Goal: Task Accomplishment & Management: Manage account settings

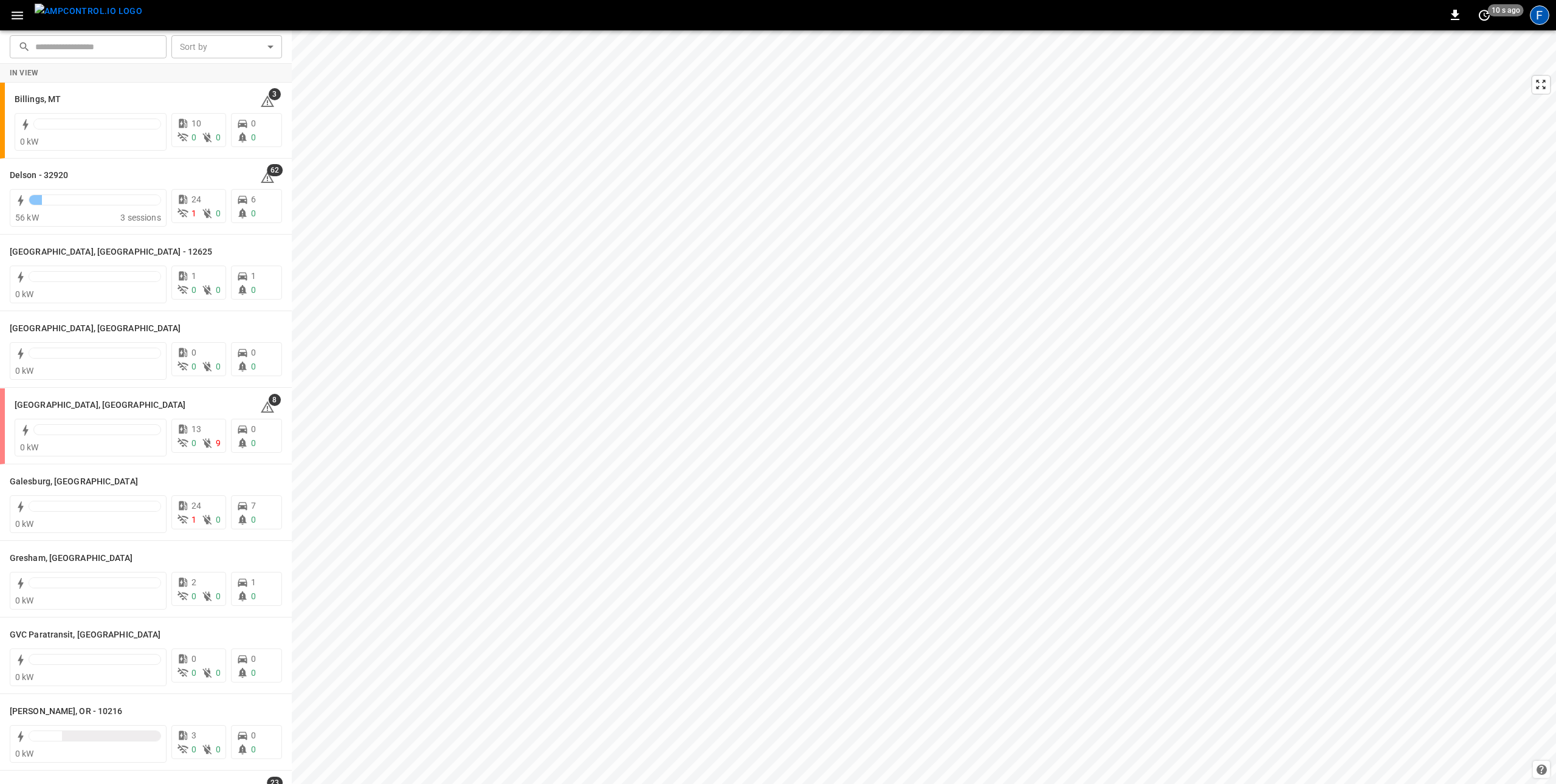
click at [1533, 12] on div "F" at bounding box center [1540, 15] width 19 height 19
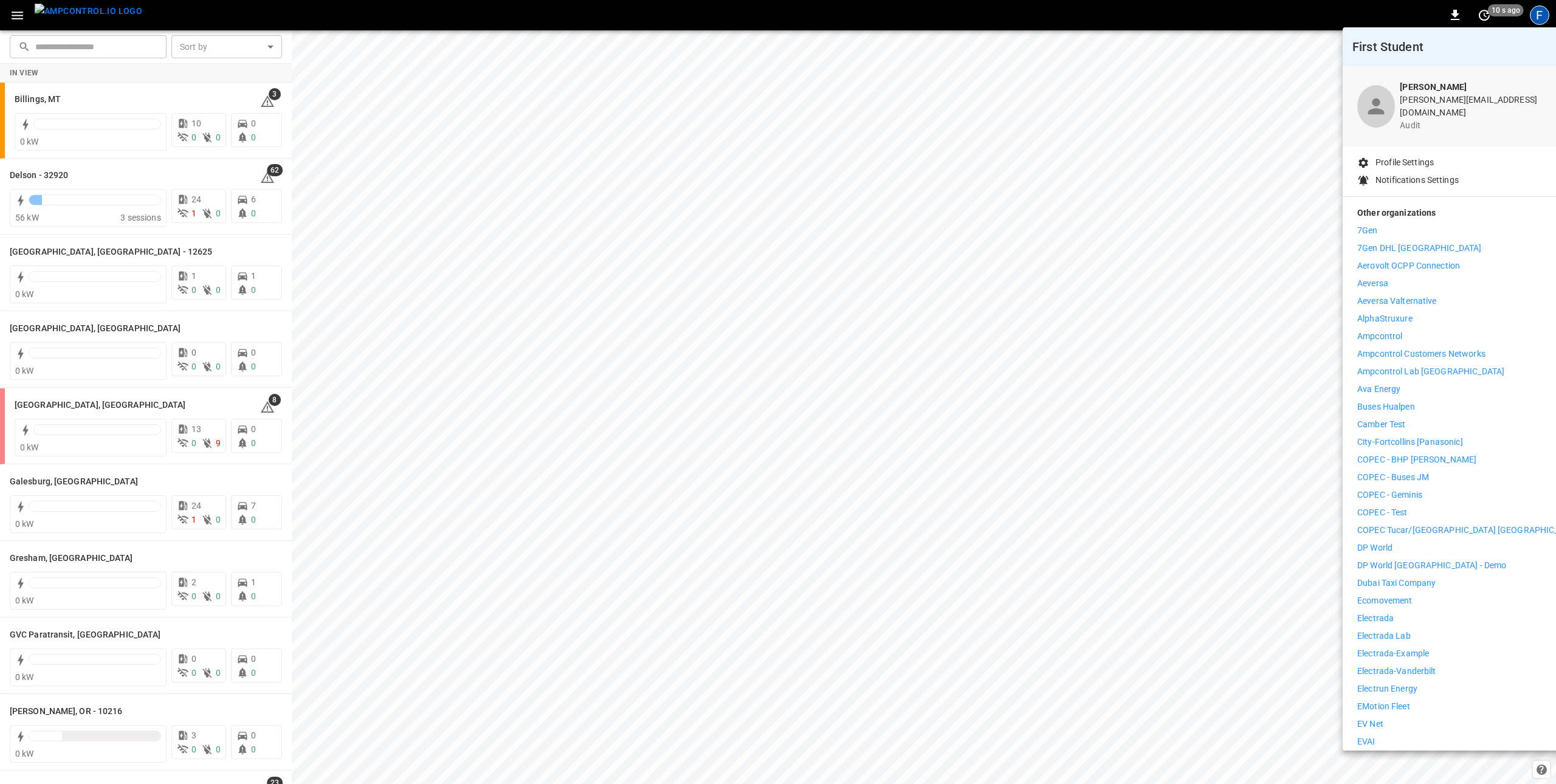
scroll to position [507, 0]
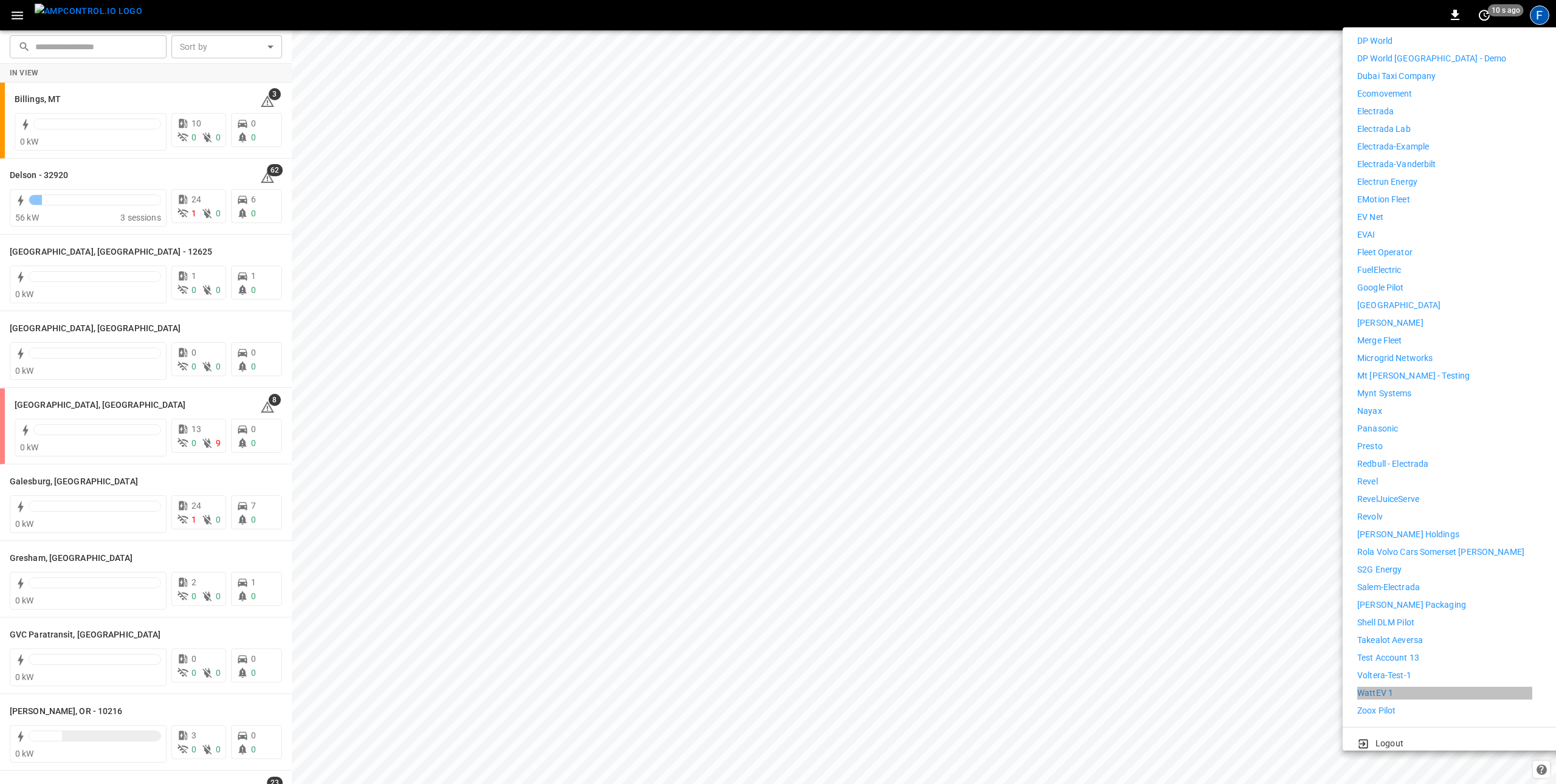
click at [1370, 687] on p "WattEV 1" at bounding box center [1375, 693] width 36 height 13
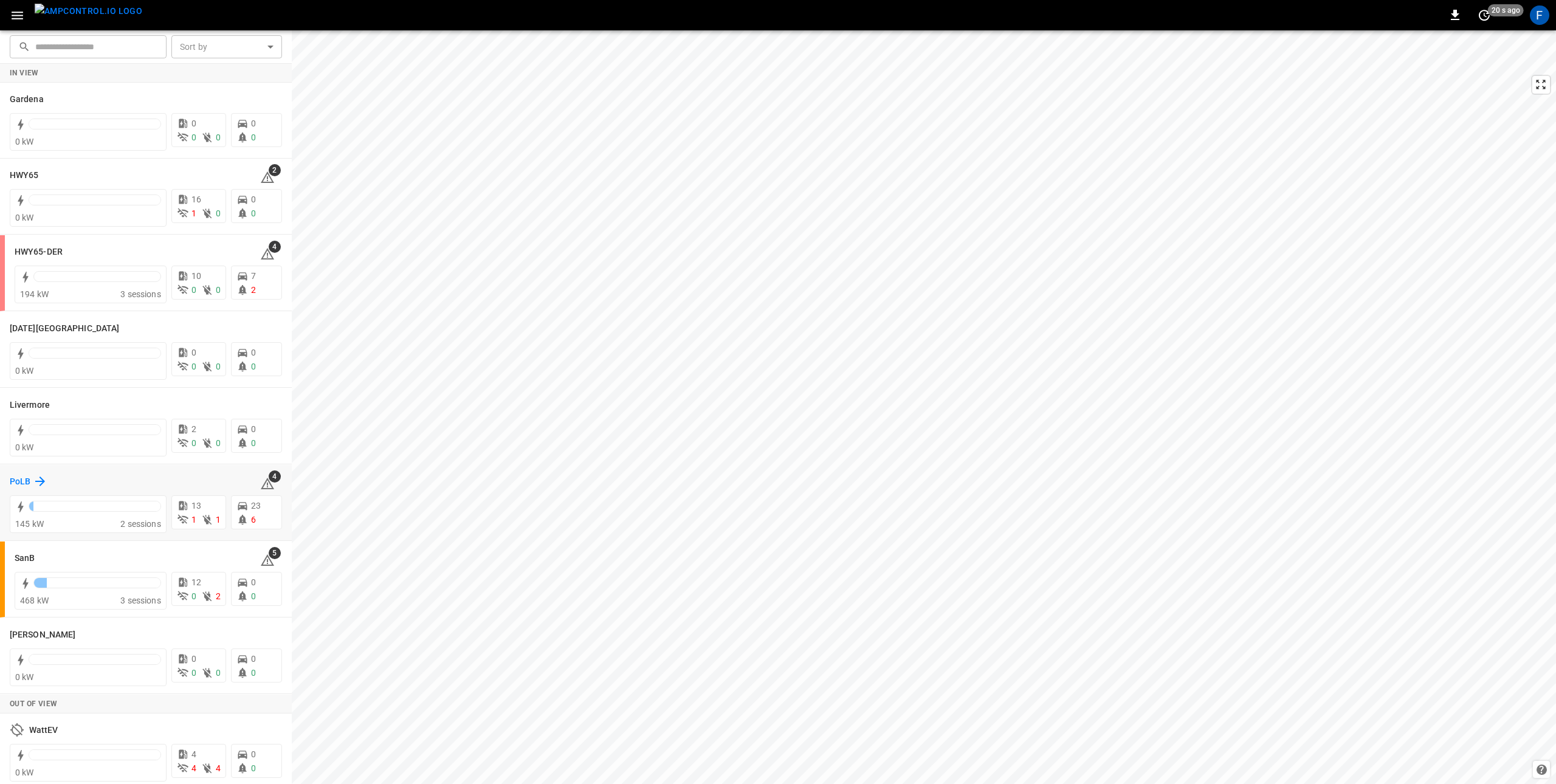
click at [26, 483] on h6 "PoLB" at bounding box center [20, 482] width 21 height 13
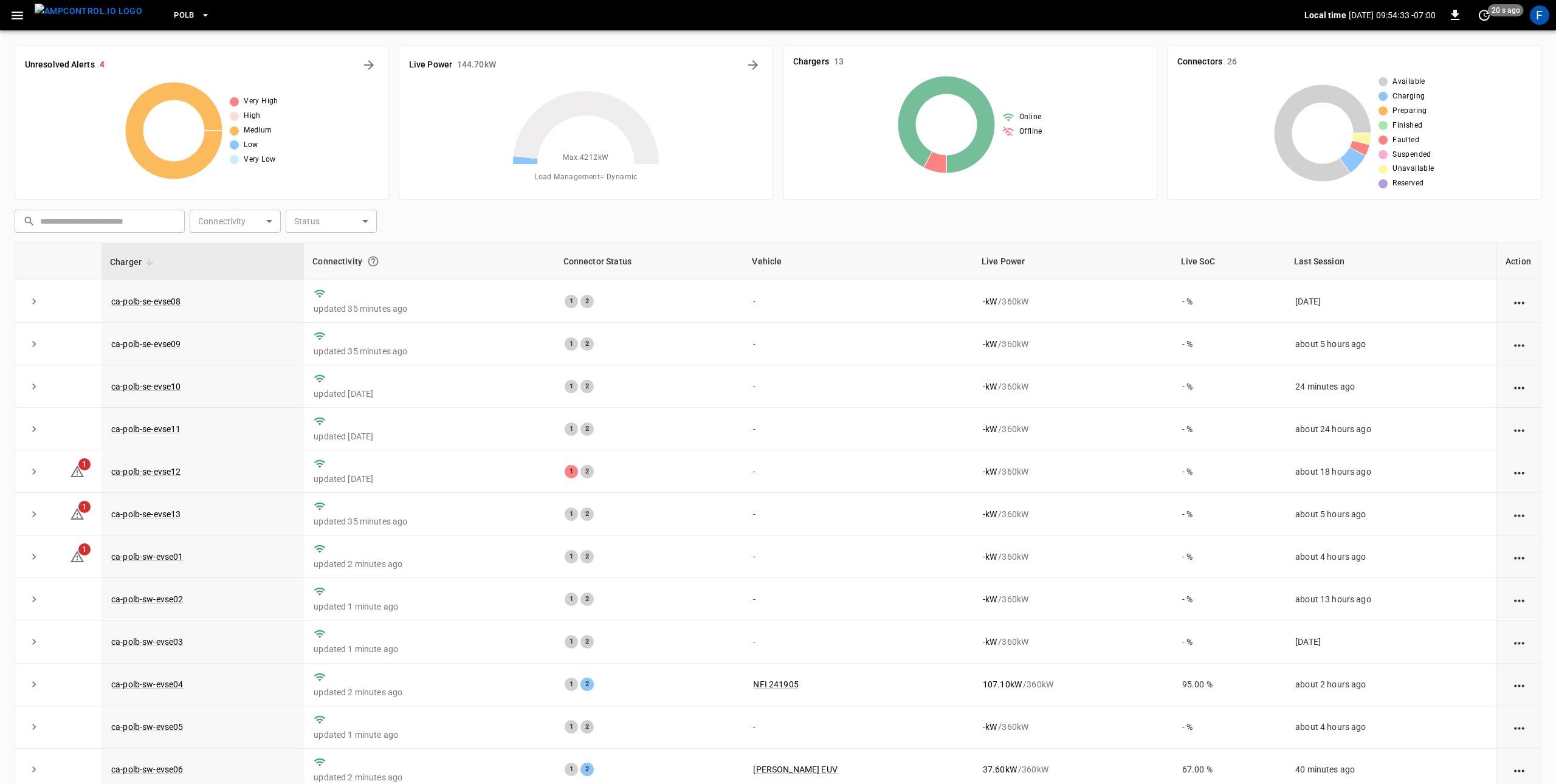
click at [25, 24] on button "button" at bounding box center [17, 15] width 25 height 23
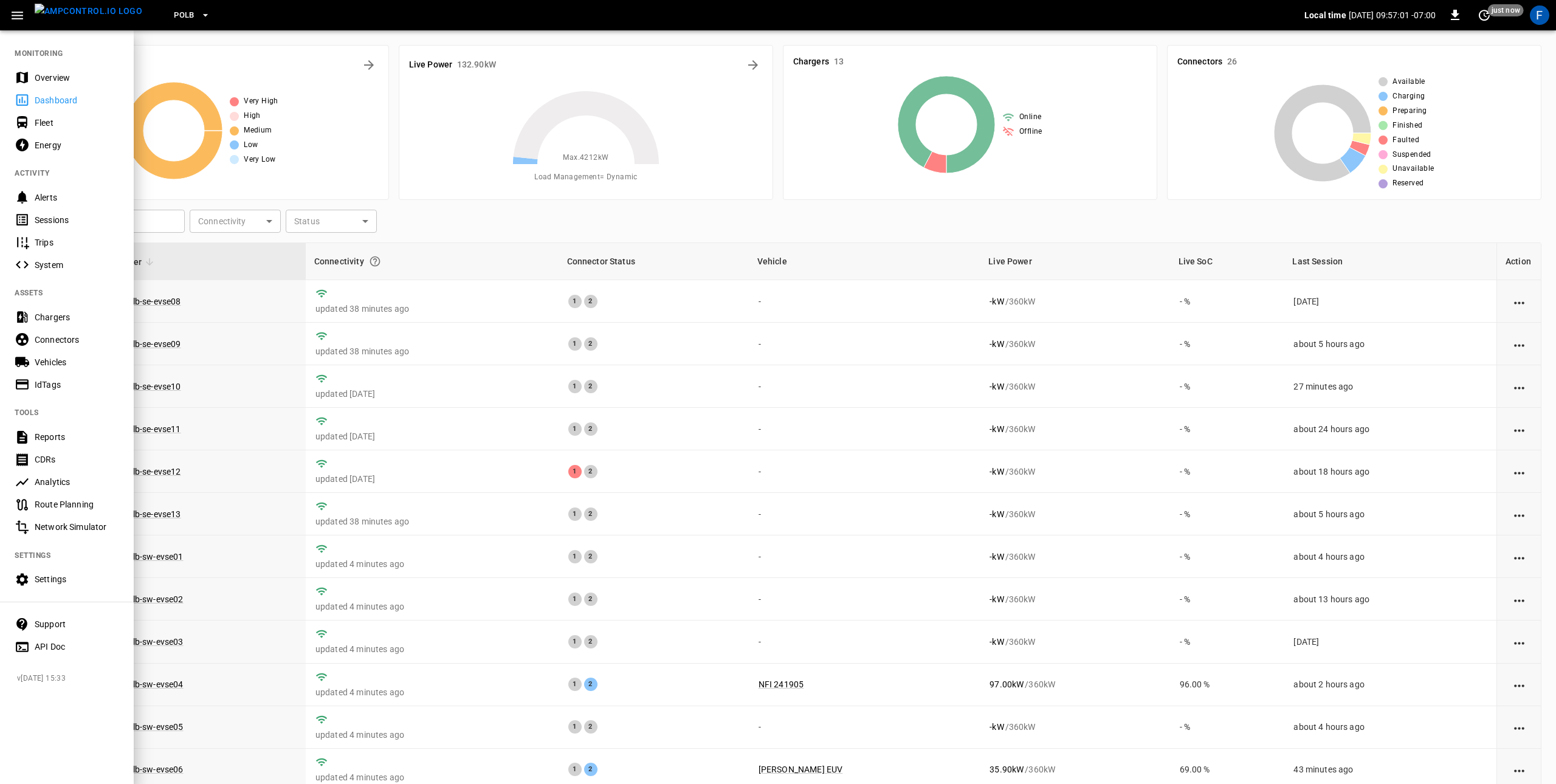
click at [625, 656] on div at bounding box center [778, 392] width 1556 height 784
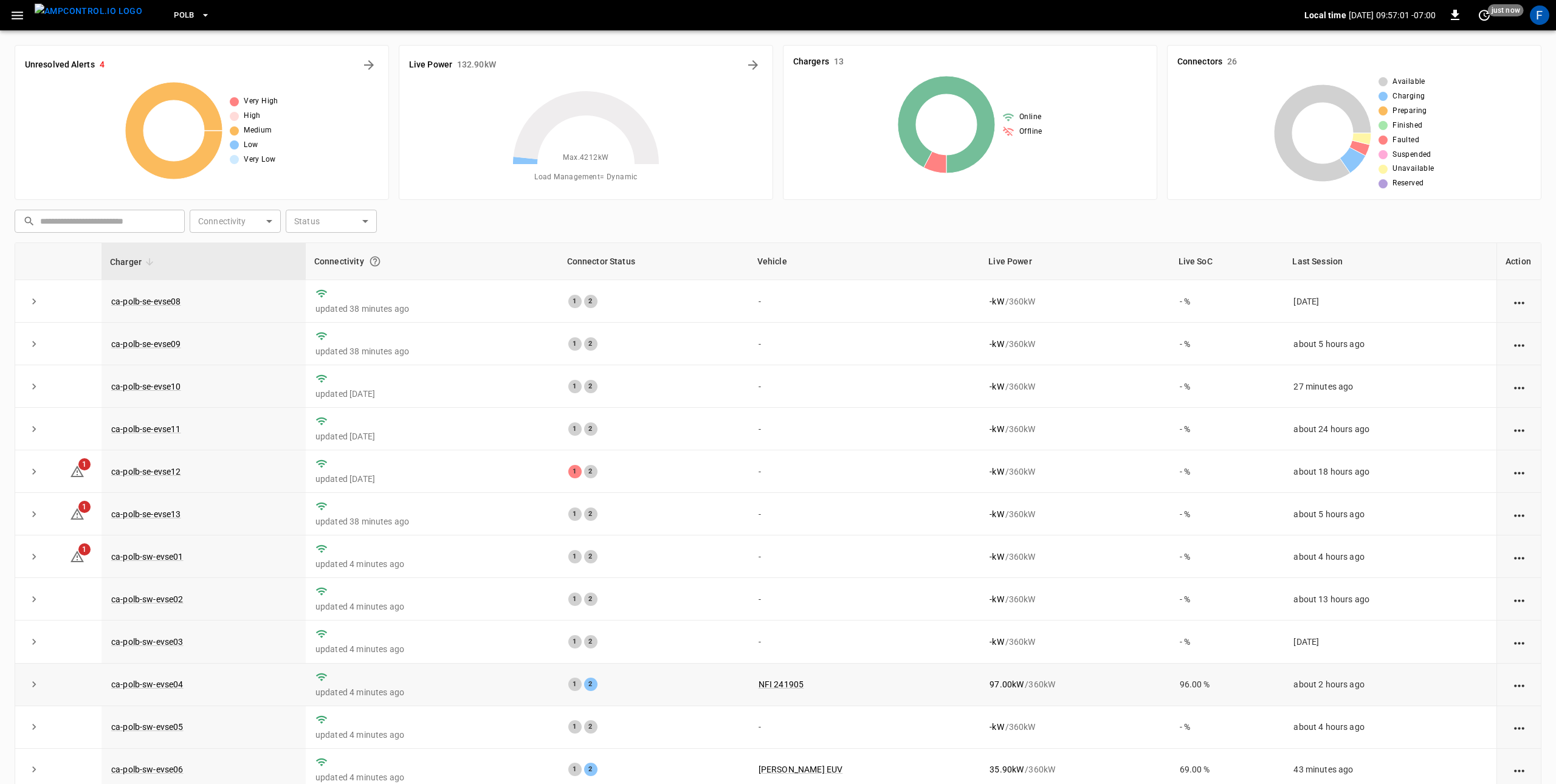
click at [198, 683] on td "ca-polb-sw-evse04" at bounding box center [203, 685] width 204 height 43
click at [155, 686] on link "ca-polb-sw-evse04" at bounding box center [147, 684] width 77 height 15
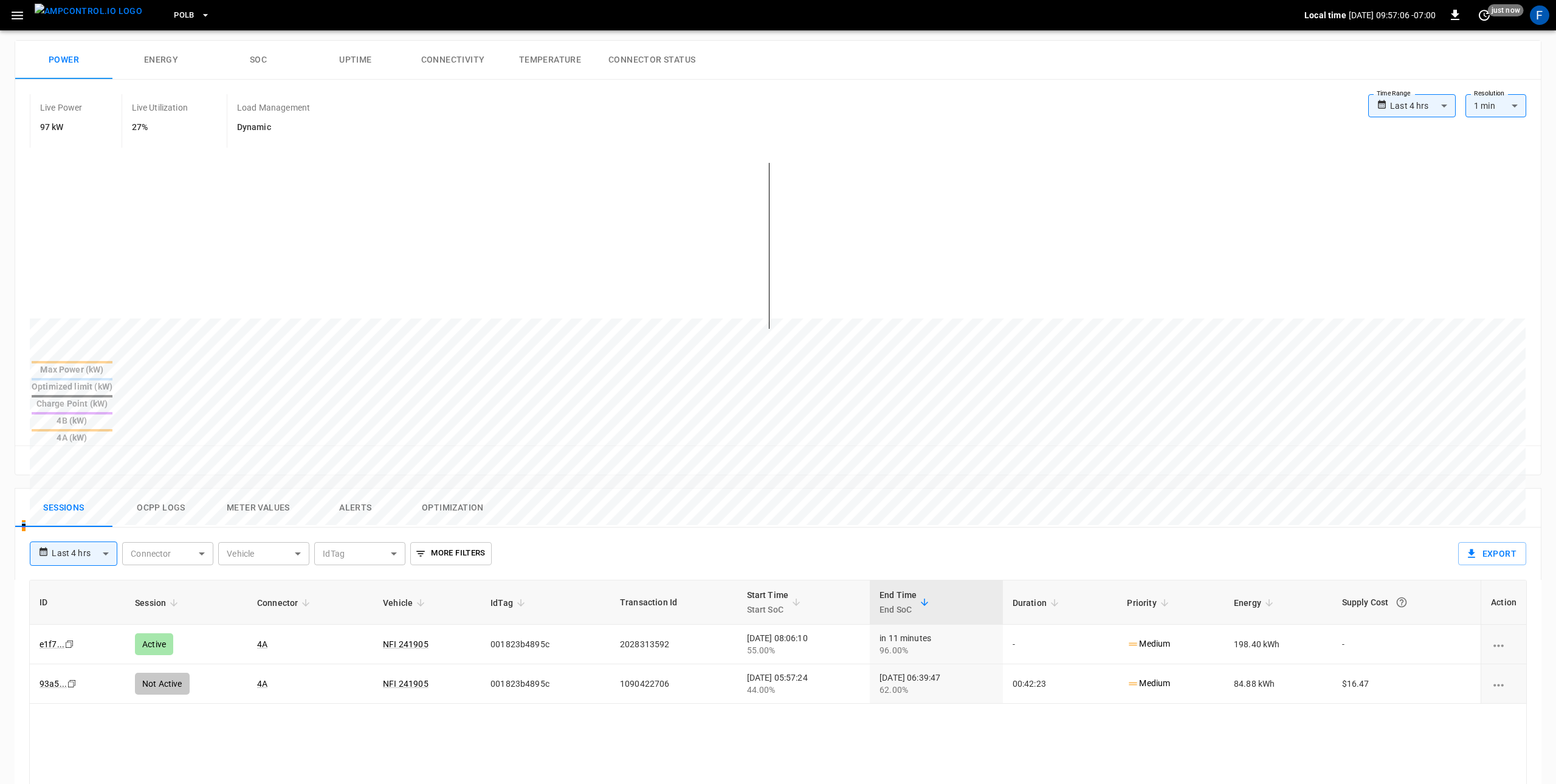
scroll to position [278, 0]
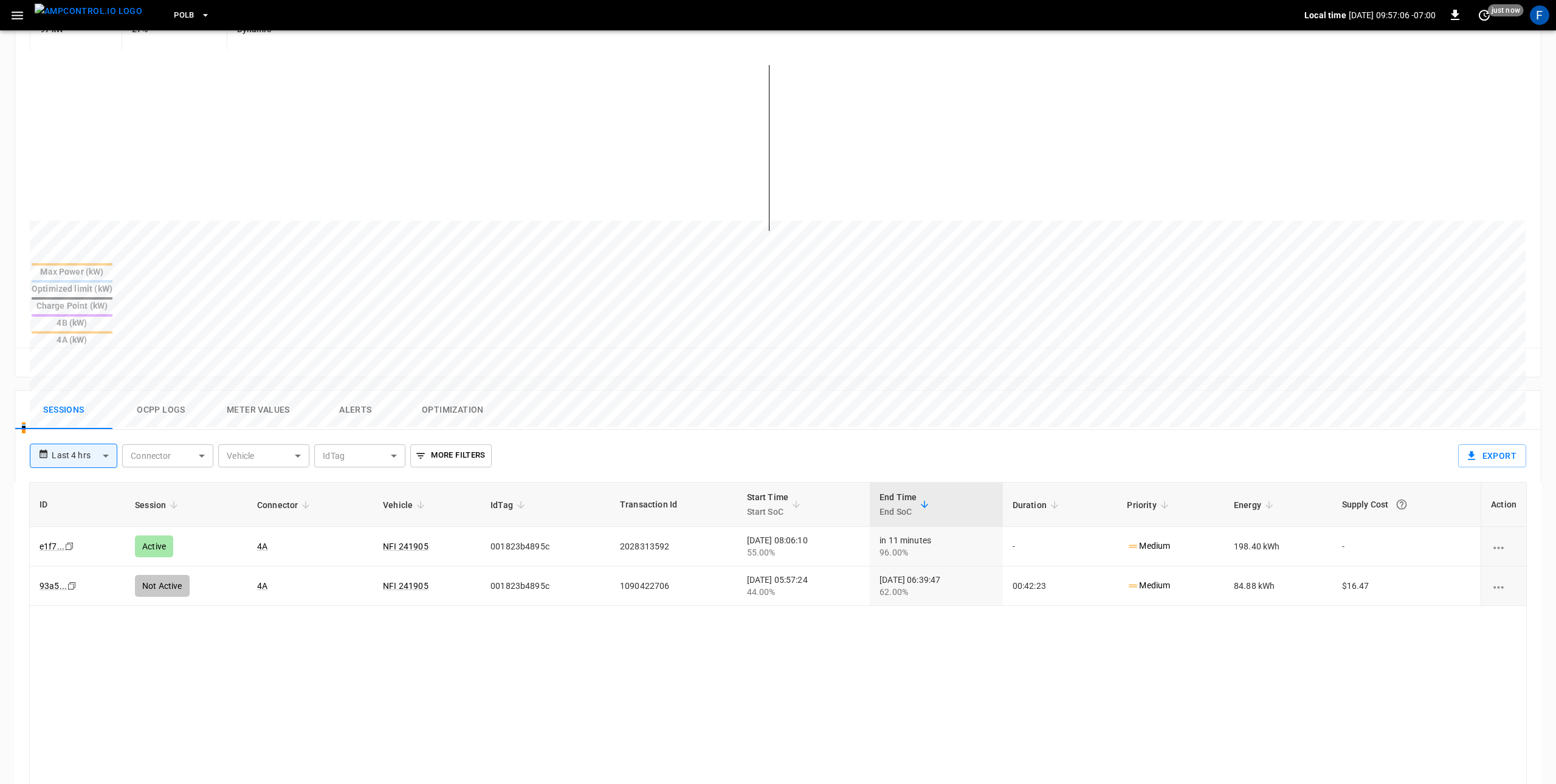
click at [422, 390] on button "Optimization" at bounding box center [453, 410] width 97 height 39
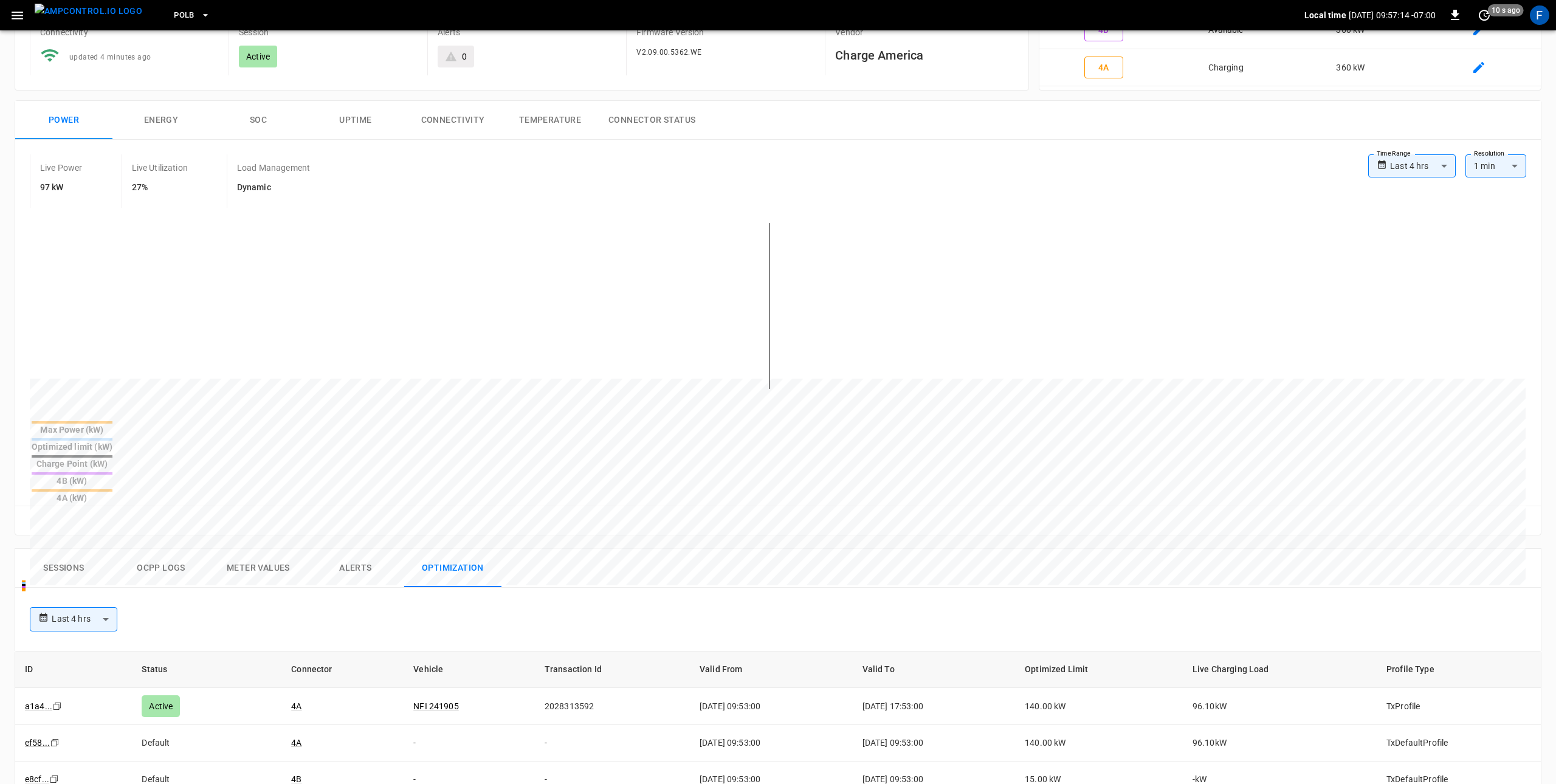
scroll to position [0, 0]
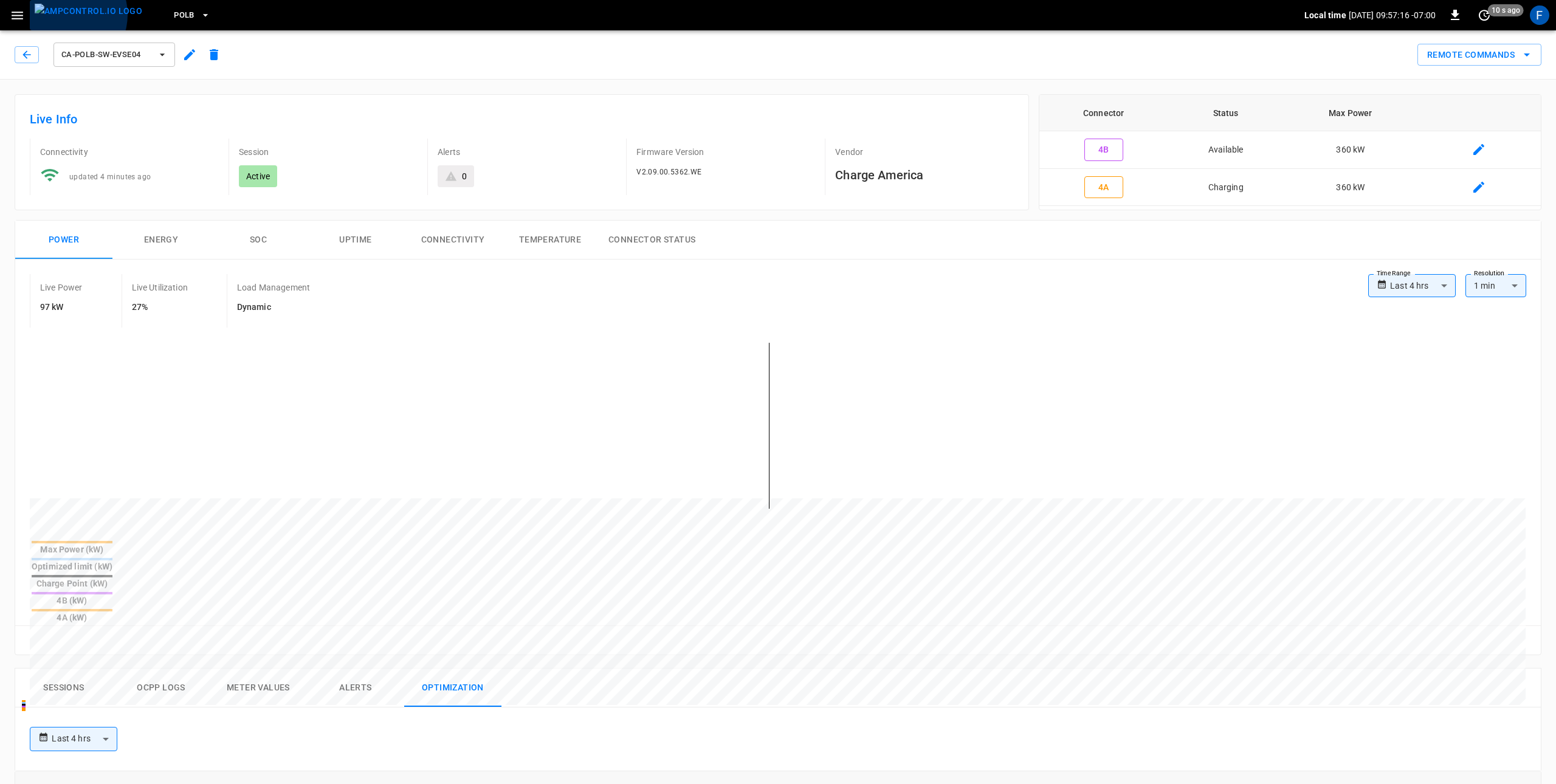
click at [66, 15] on img "menu" at bounding box center [88, 11] width 108 height 15
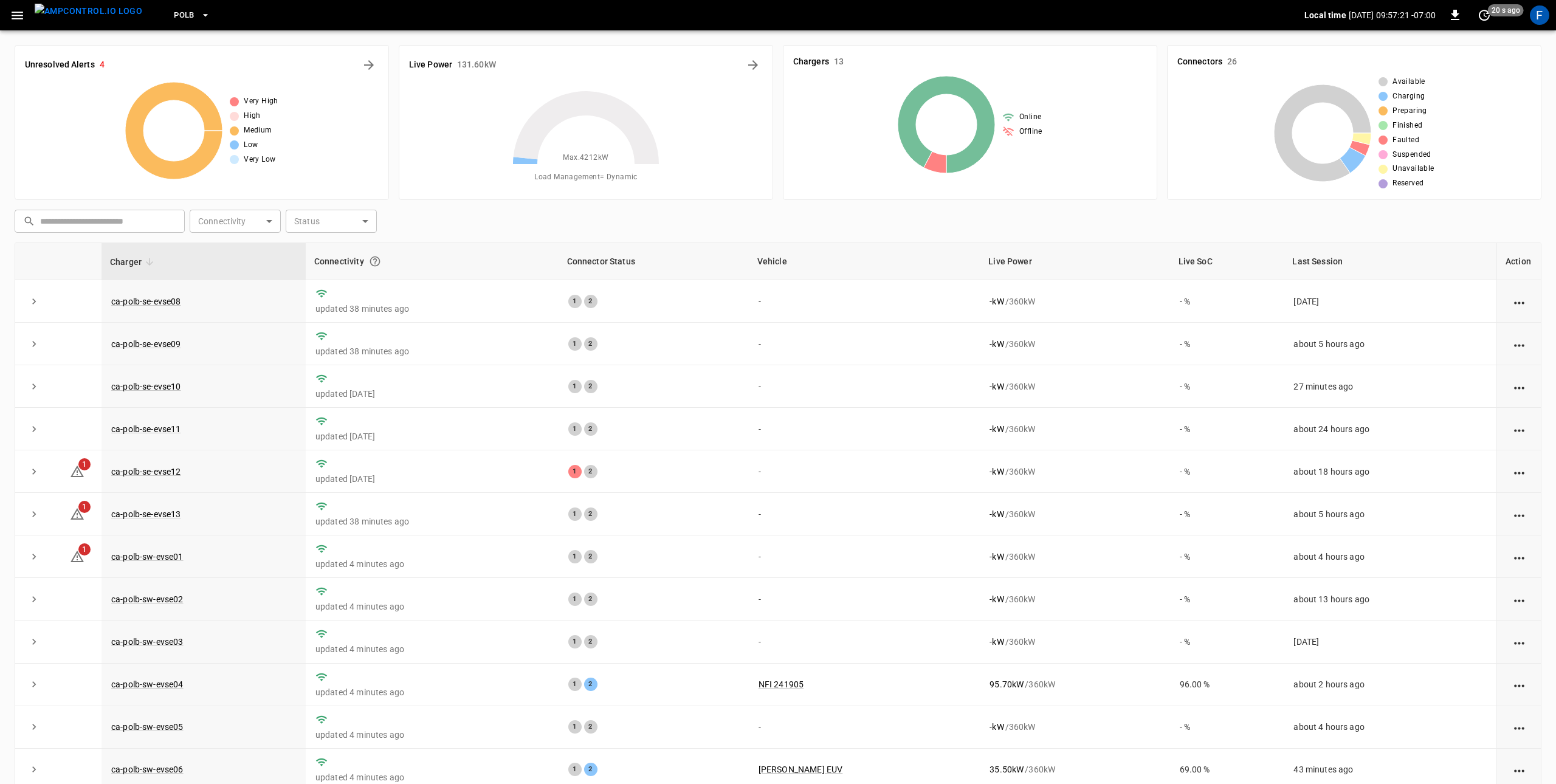
click at [19, 19] on icon "button" at bounding box center [17, 15] width 12 height 8
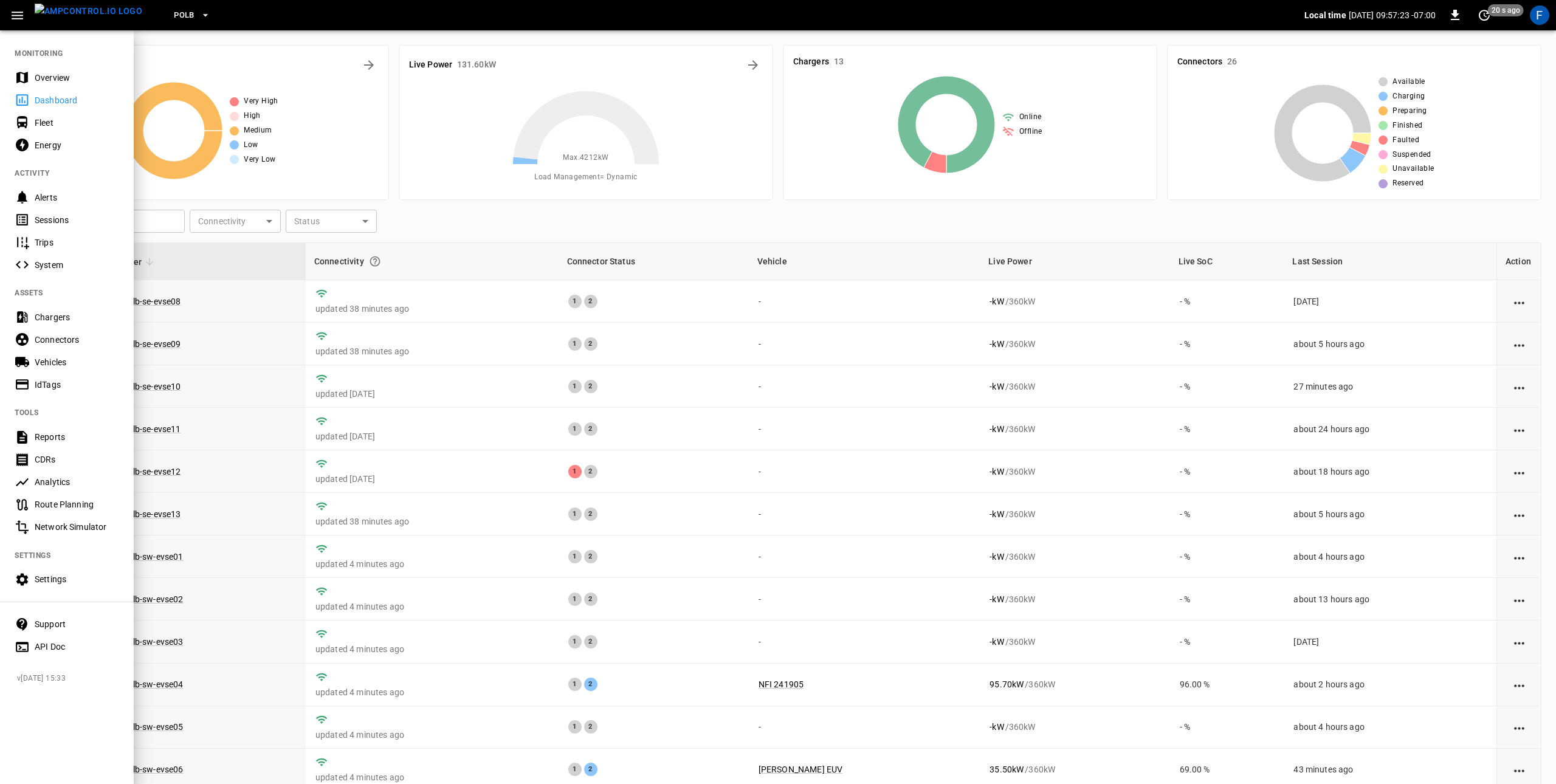
click at [62, 582] on div "Settings" at bounding box center [77, 579] width 85 height 12
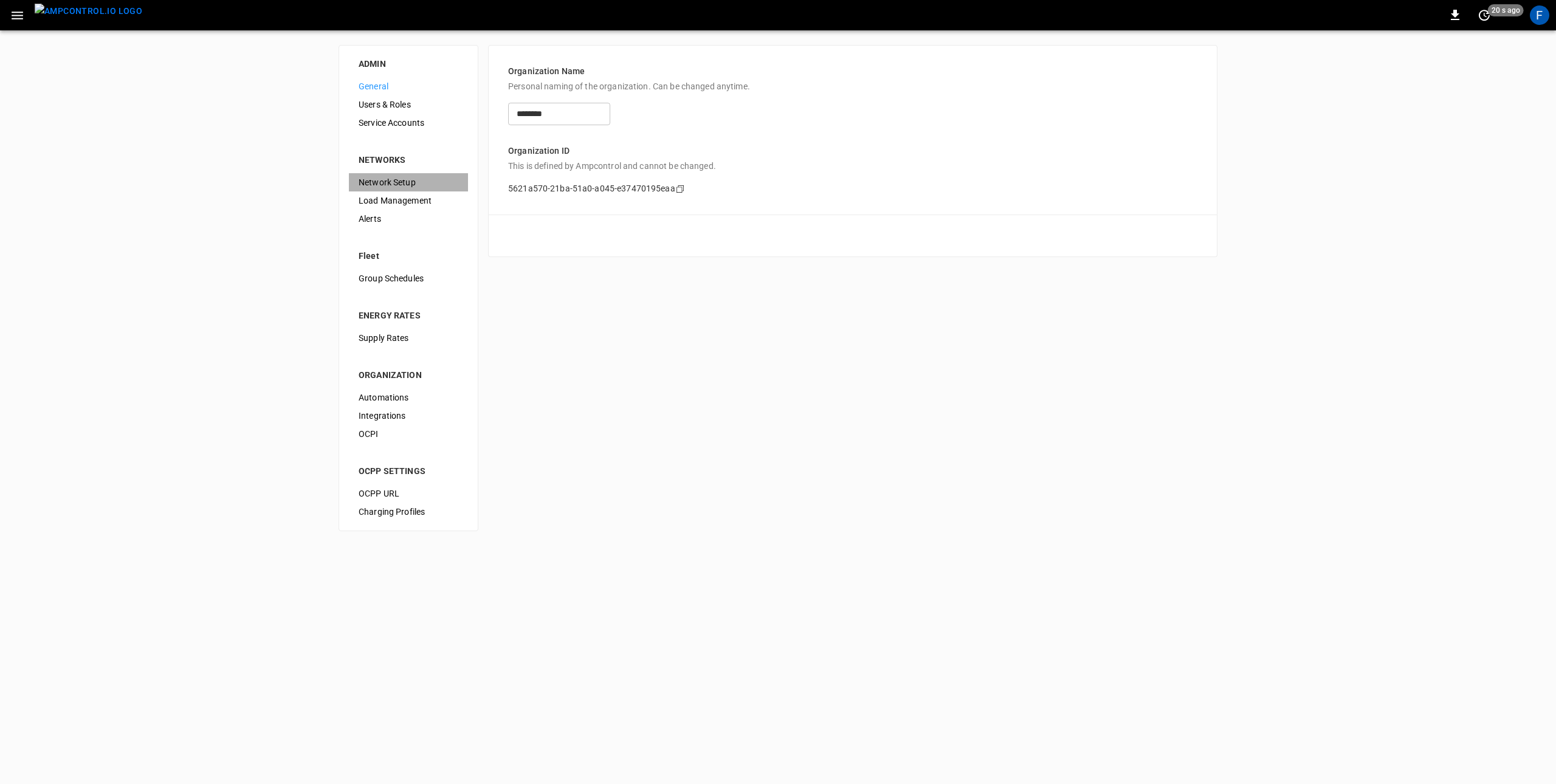
click at [399, 189] on div "Network Setup" at bounding box center [409, 182] width 119 height 18
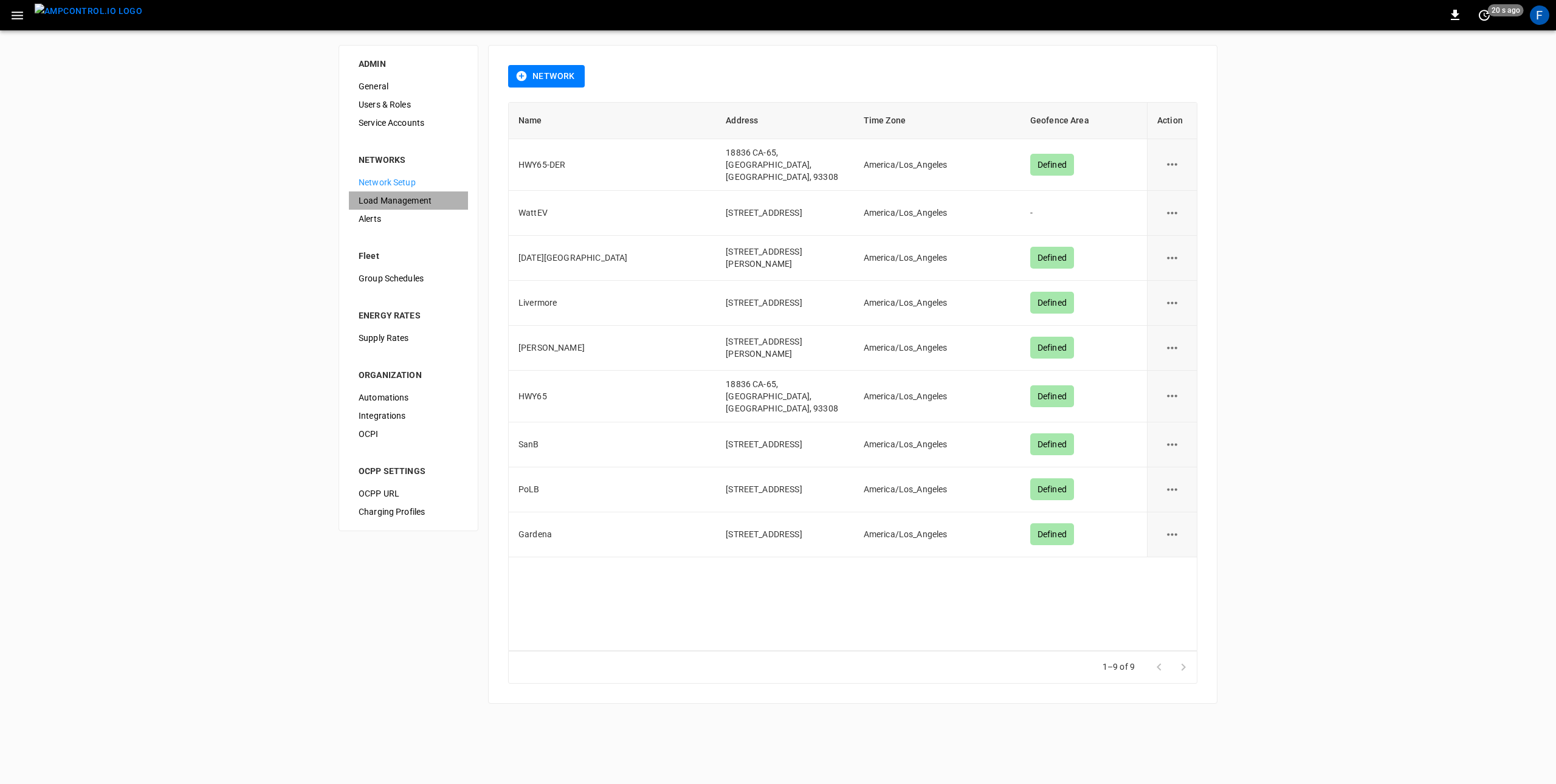
click at [395, 204] on span "Load Management" at bounding box center [409, 200] width 100 height 13
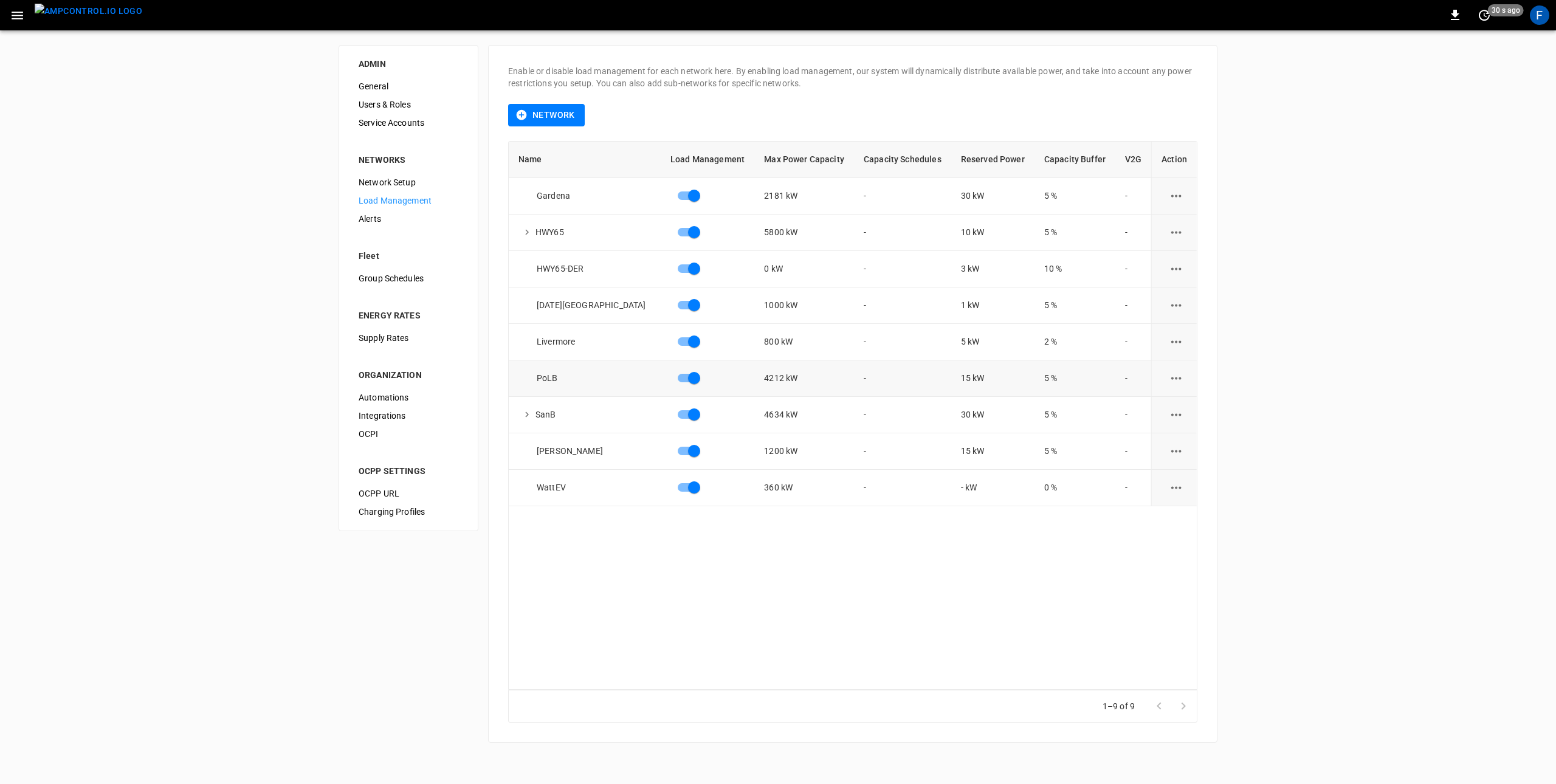
click at [1171, 379] on icon "load management options" at bounding box center [1176, 378] width 10 height 2
click at [1180, 405] on li "Edit" at bounding box center [1199, 408] width 87 height 20
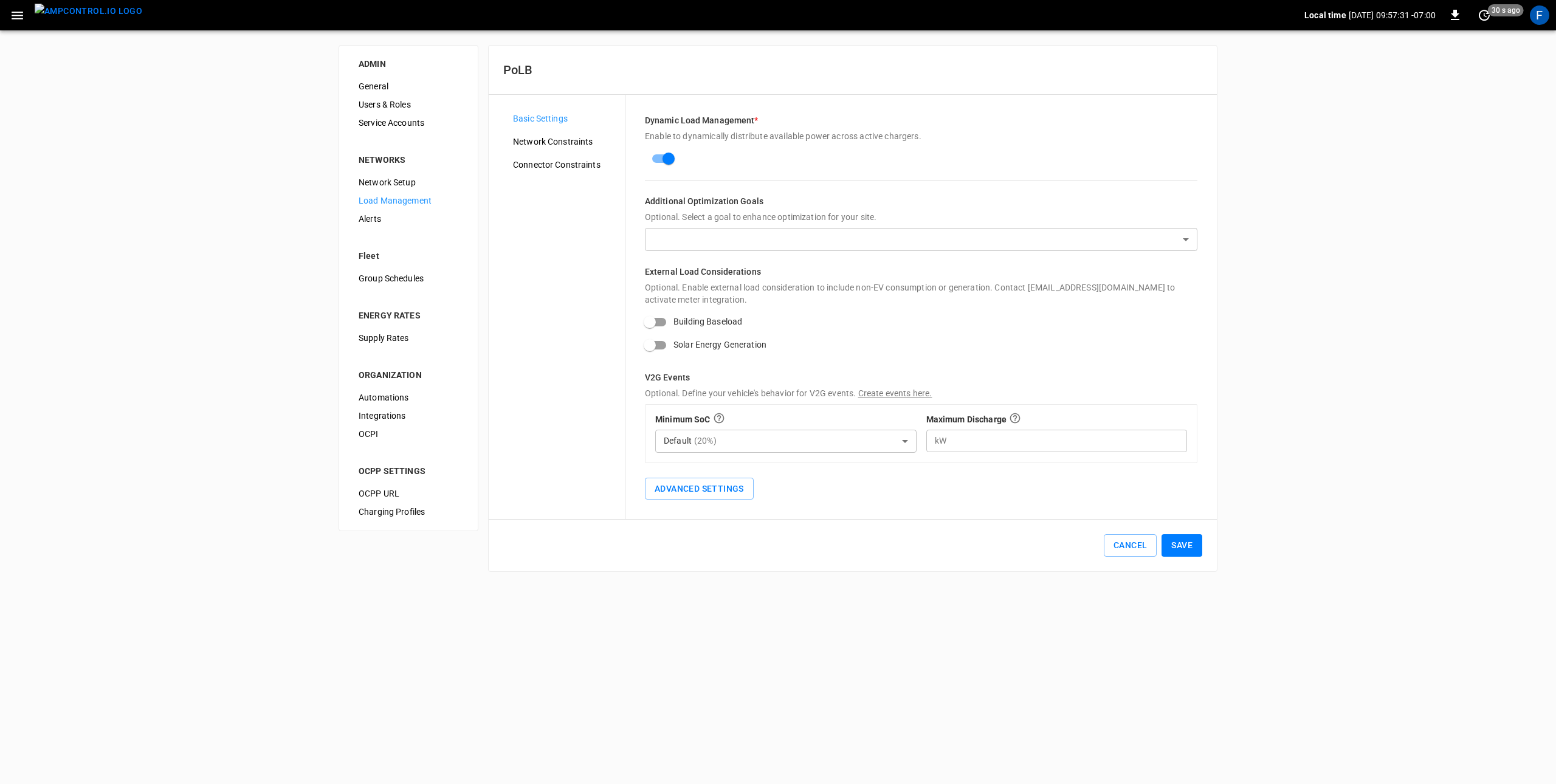
click at [590, 143] on span "Network Constraints" at bounding box center [564, 141] width 102 height 13
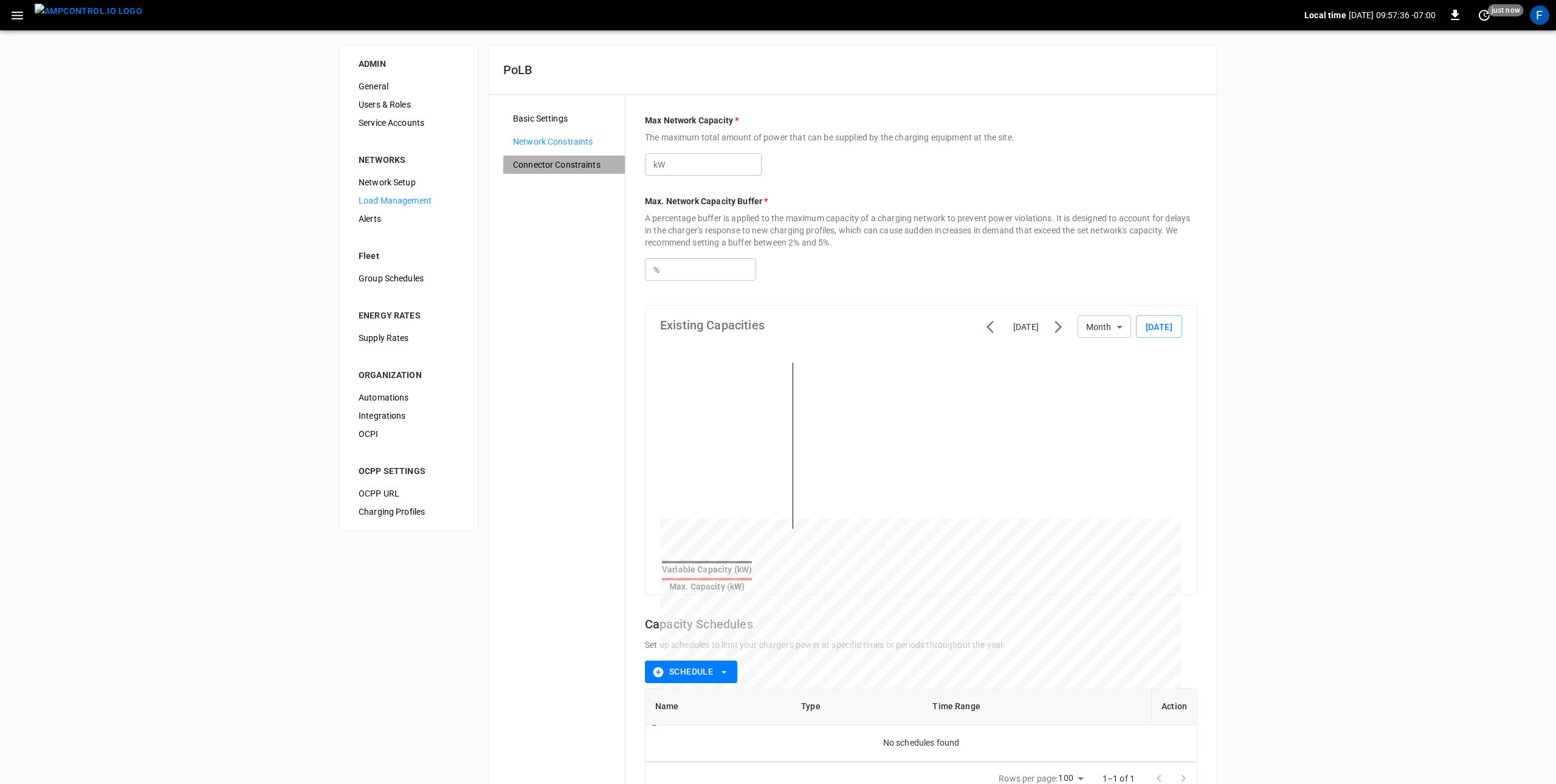
click at [577, 168] on span "Connector Constraints" at bounding box center [564, 164] width 102 height 13
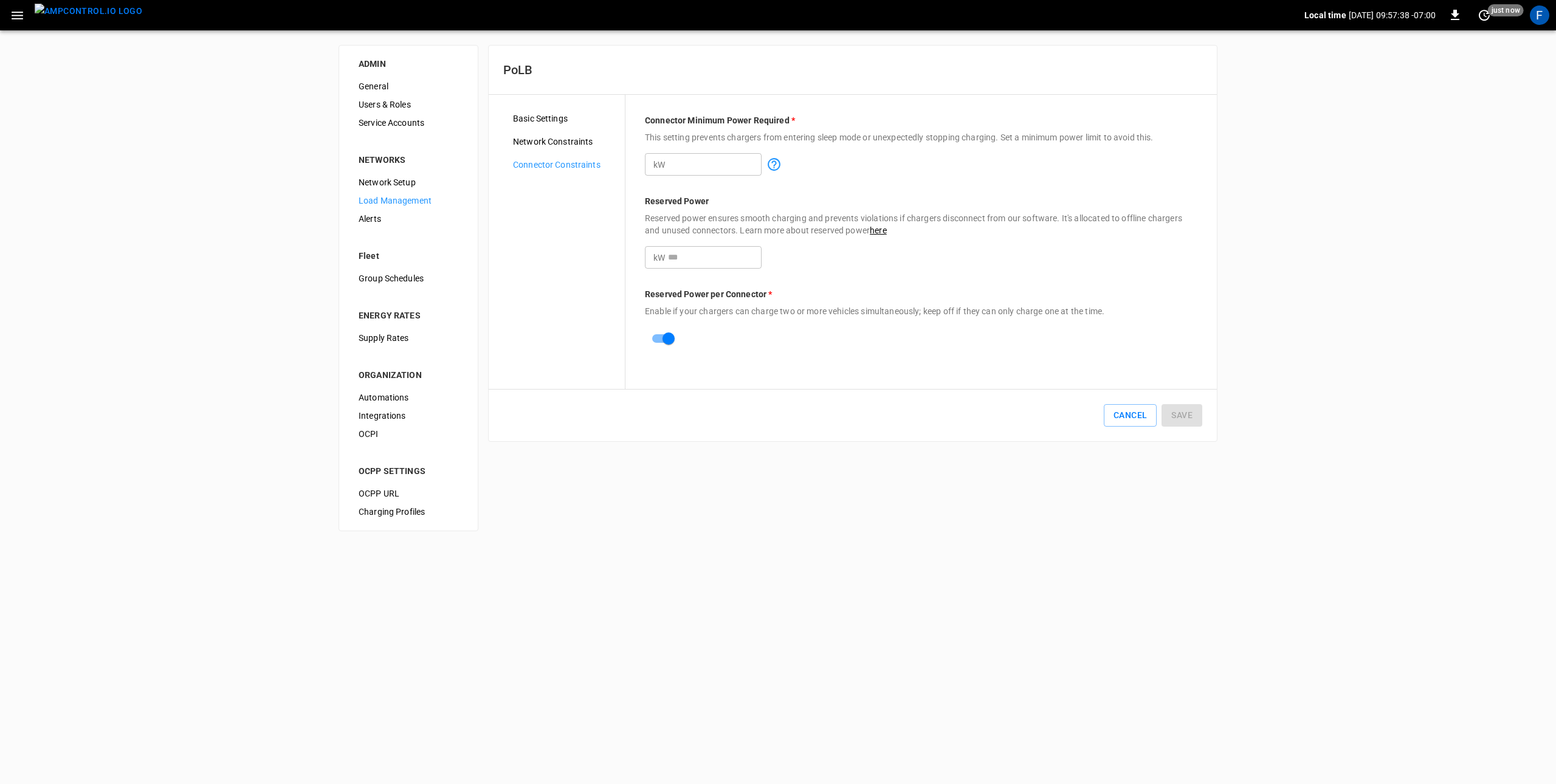
click at [551, 119] on span "Basic Settings" at bounding box center [564, 119] width 102 height 13
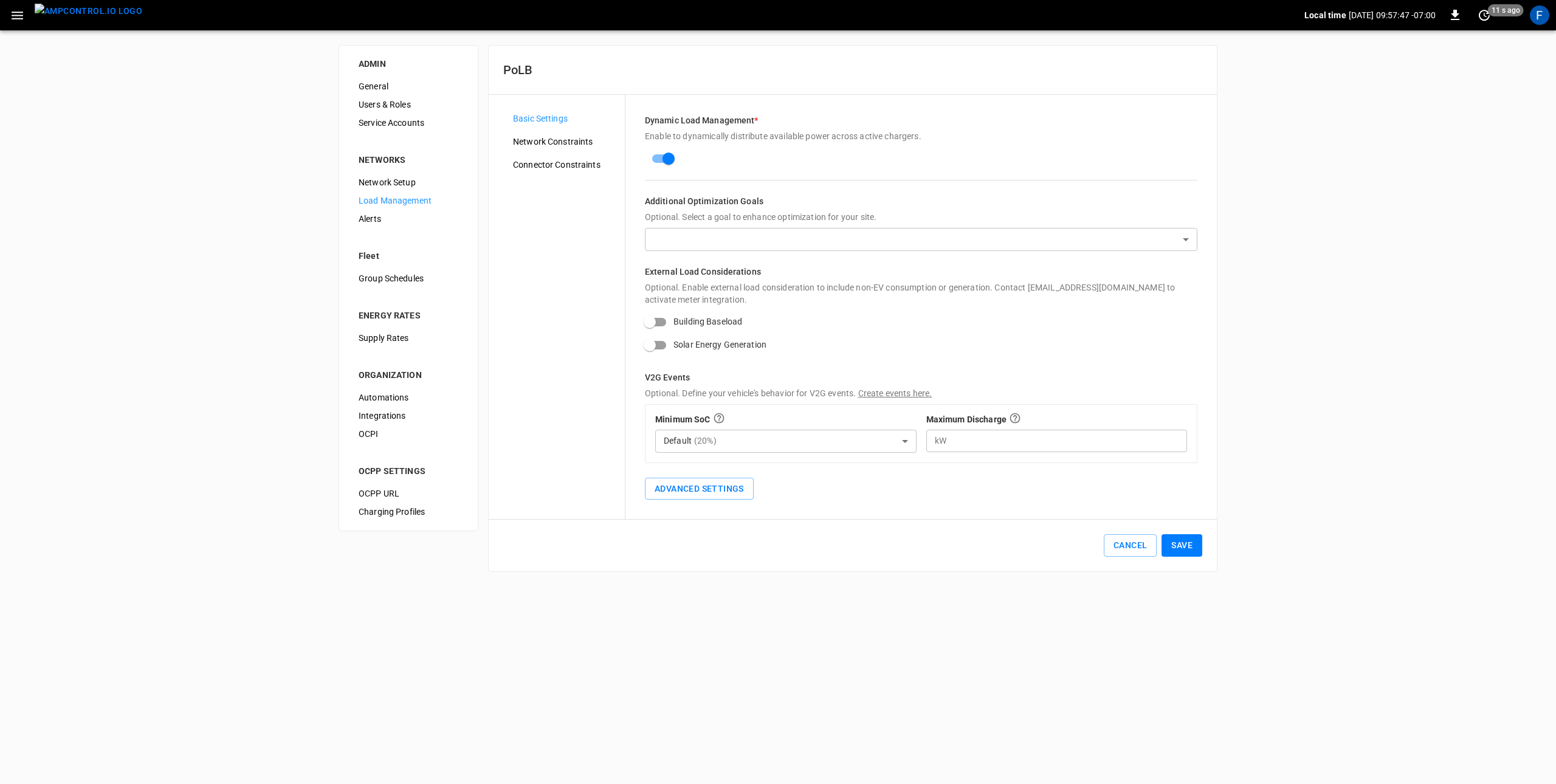
click at [92, 28] on button "menu" at bounding box center [88, 15] width 118 height 30
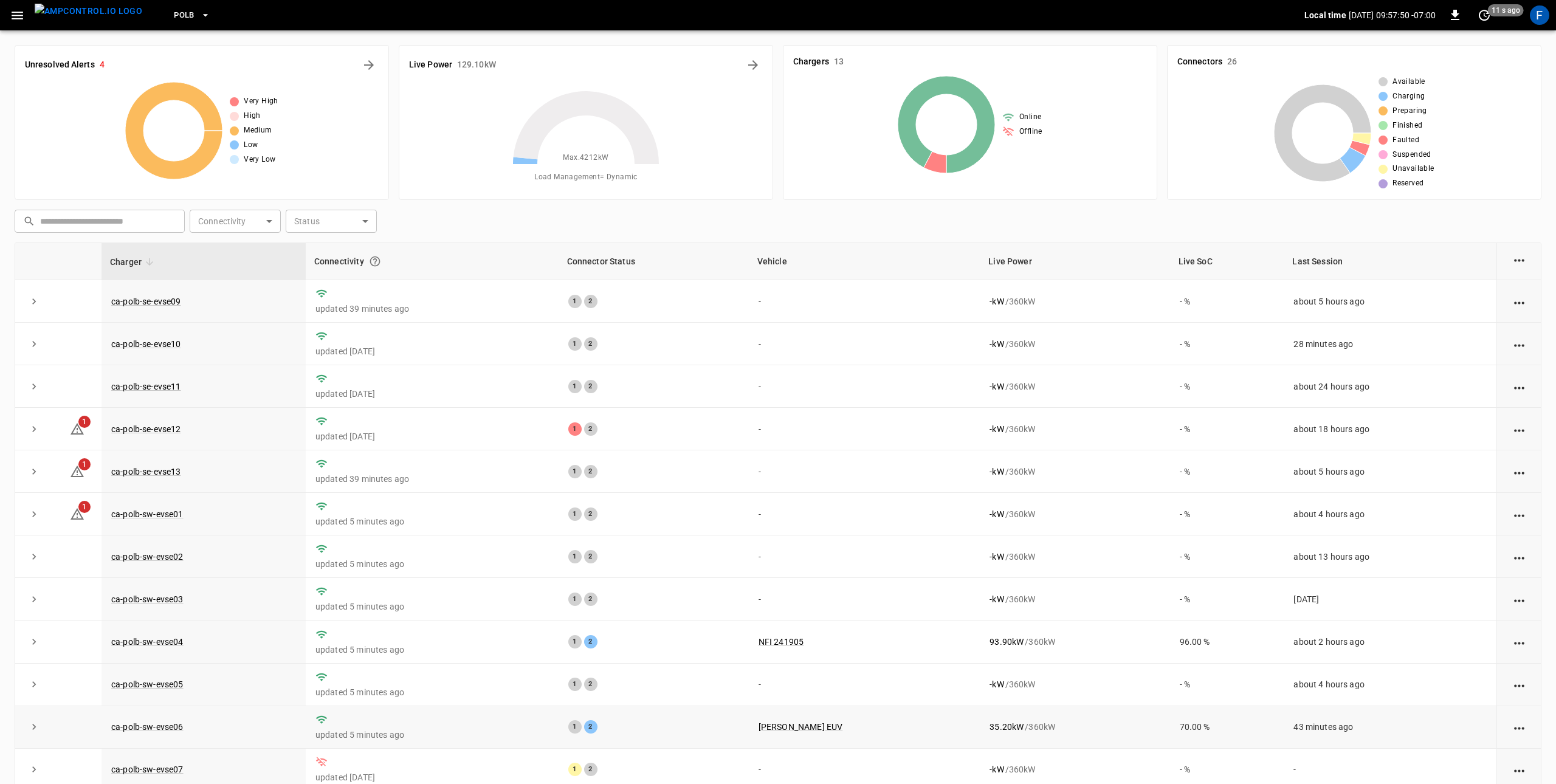
scroll to position [55, 0]
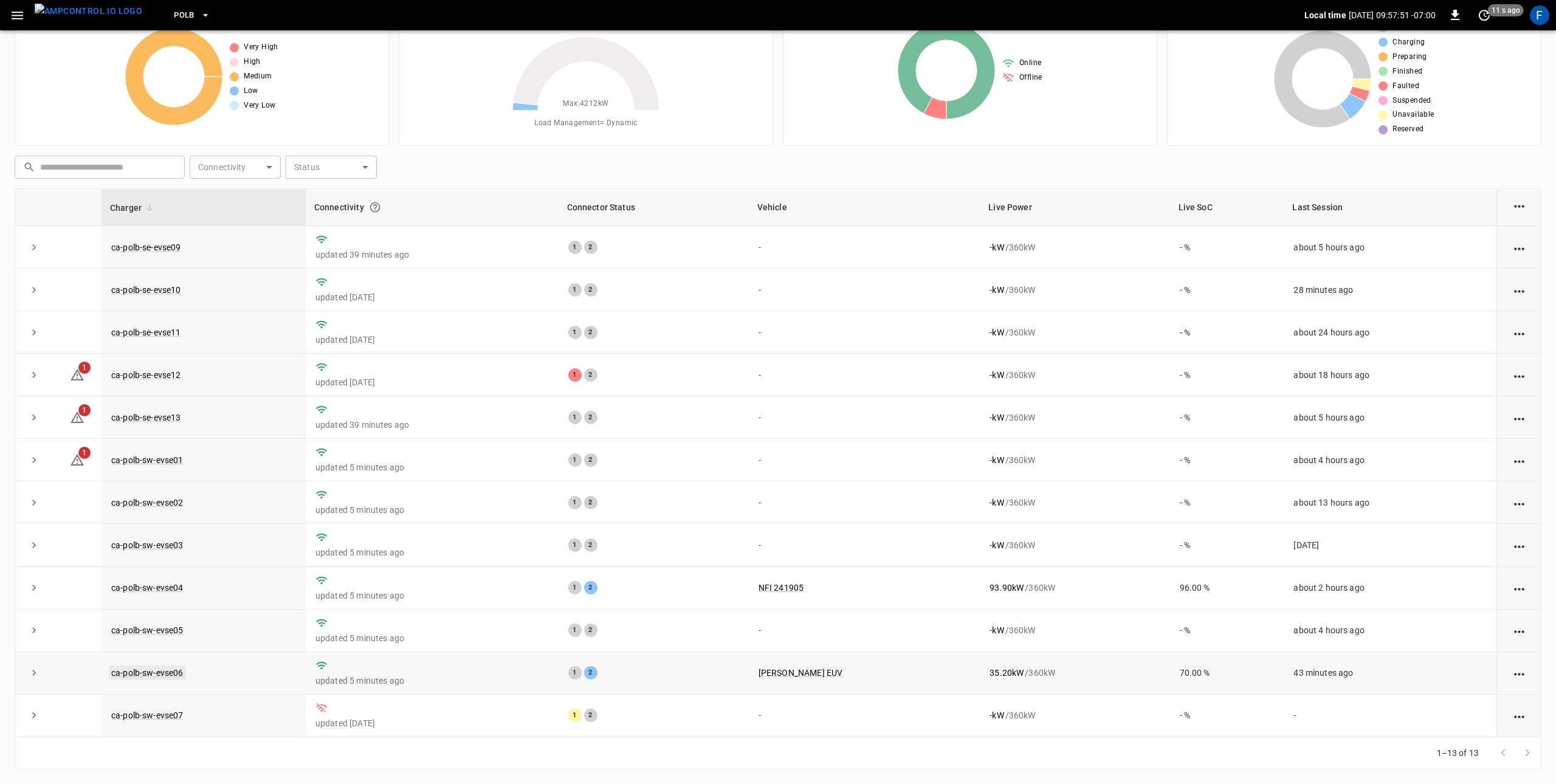
click at [158, 668] on link "ca-polb-sw-evse06" at bounding box center [147, 673] width 77 height 15
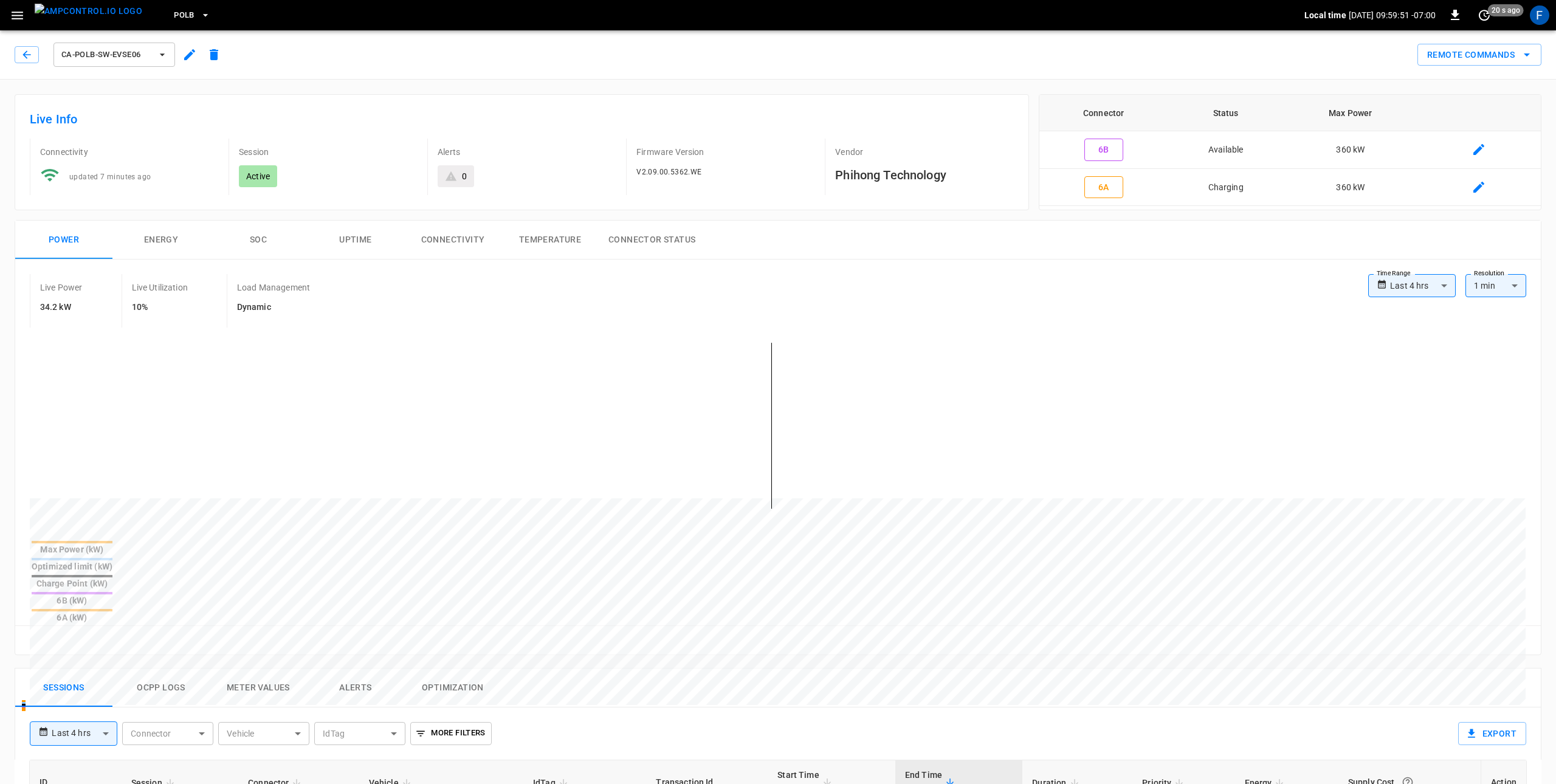
click at [412, 668] on button "Optimization" at bounding box center [453, 688] width 97 height 39
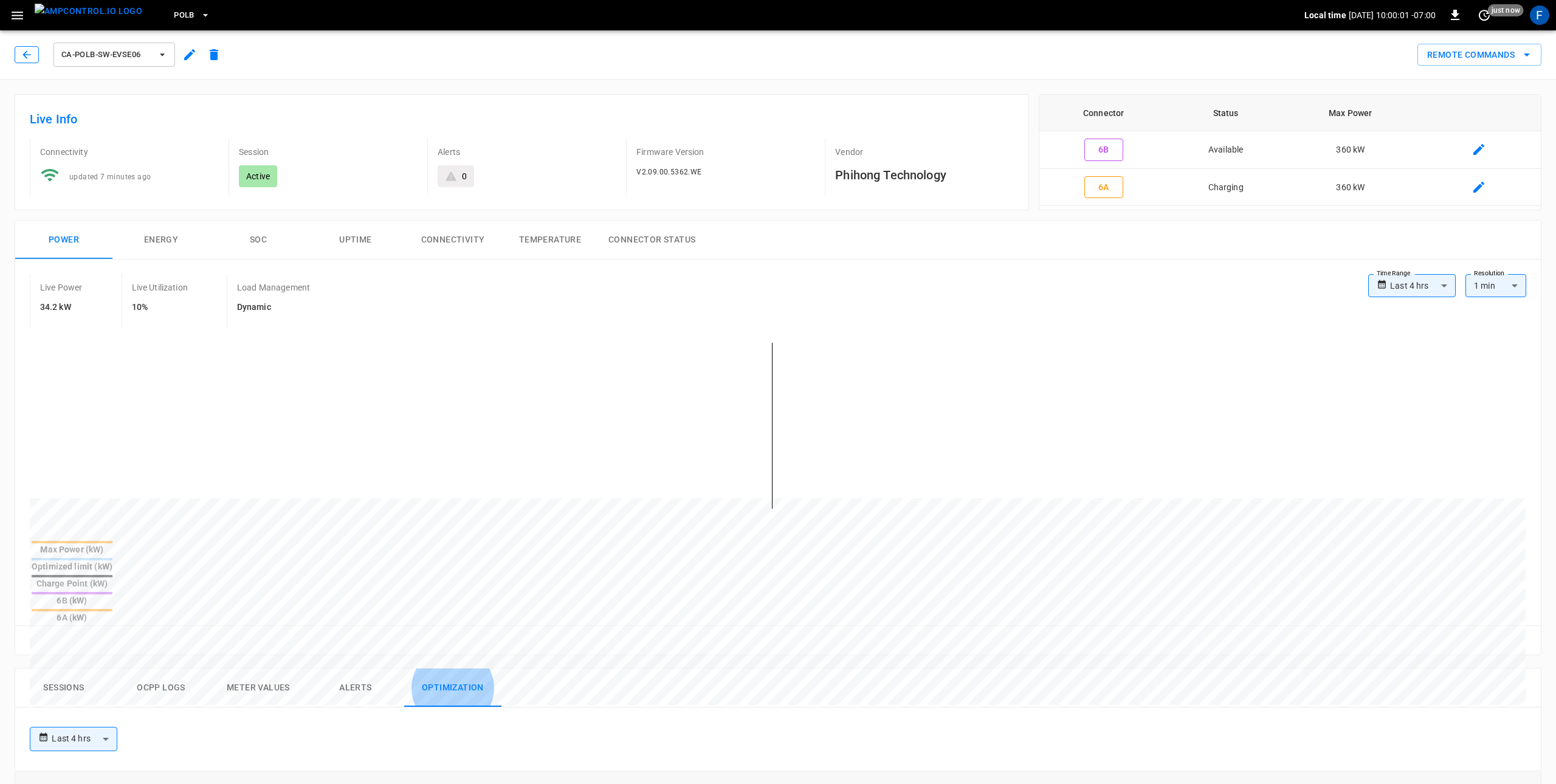
click at [37, 52] on button "button" at bounding box center [27, 55] width 24 height 17
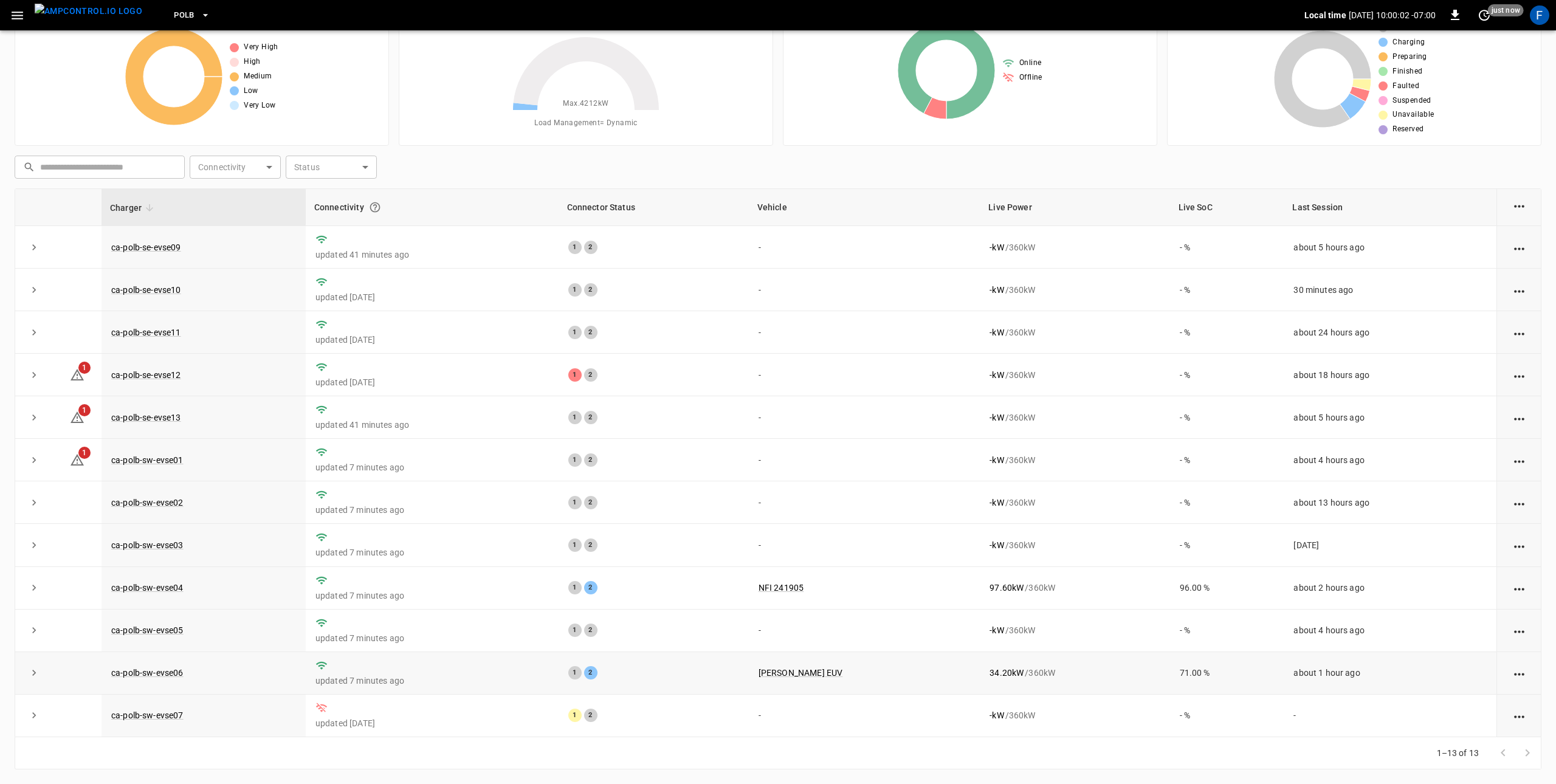
scroll to position [48, 0]
click at [154, 581] on link "ca-polb-sw-evse04" at bounding box center [147, 588] width 77 height 15
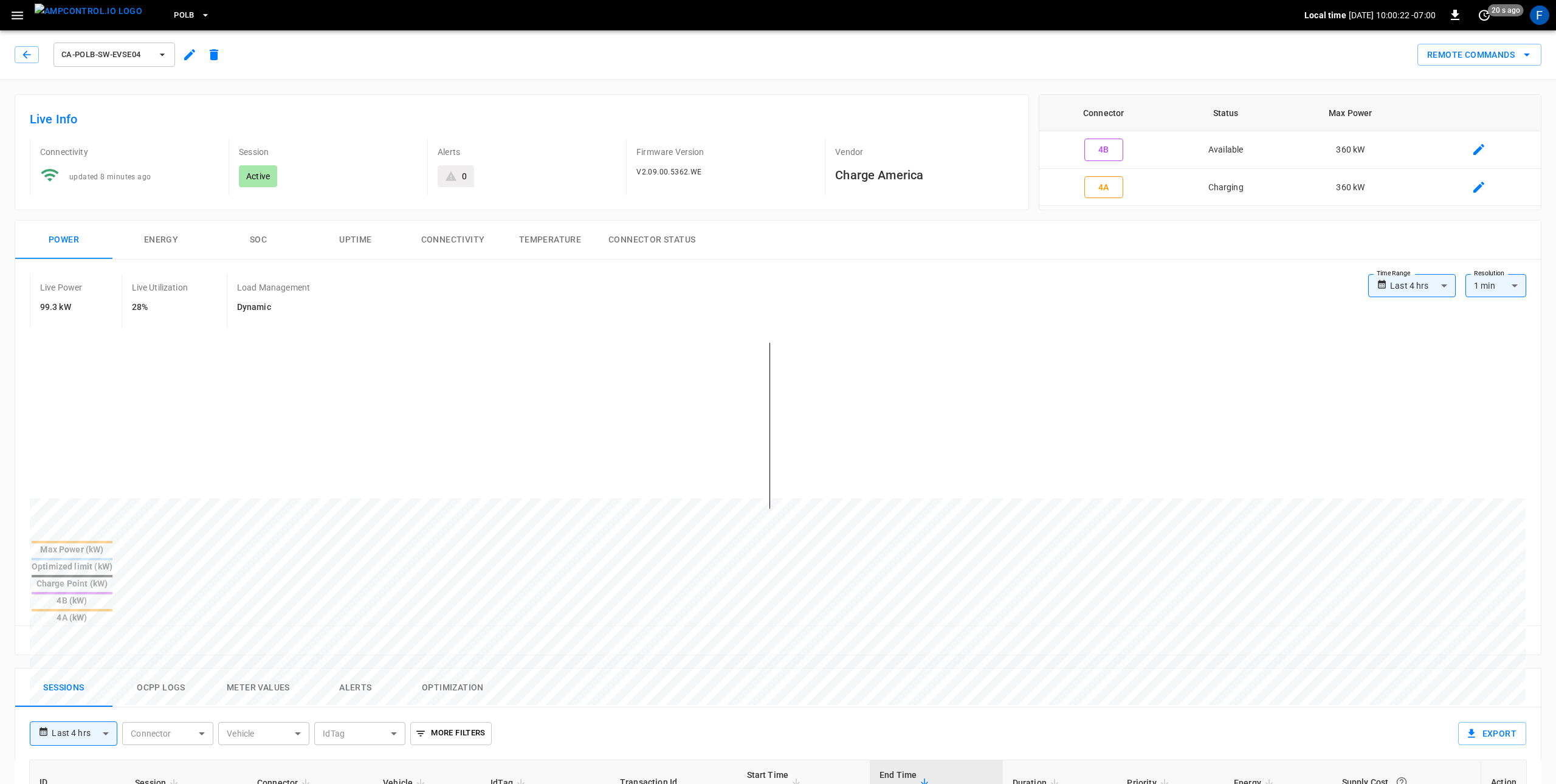
click at [449, 296] on div "Live Power 99.3 kW Live Utilization 28% Load Management Dynamic" at bounding box center [699, 301] width 1339 height 54
click at [23, 52] on icon "button" at bounding box center [27, 55] width 12 height 12
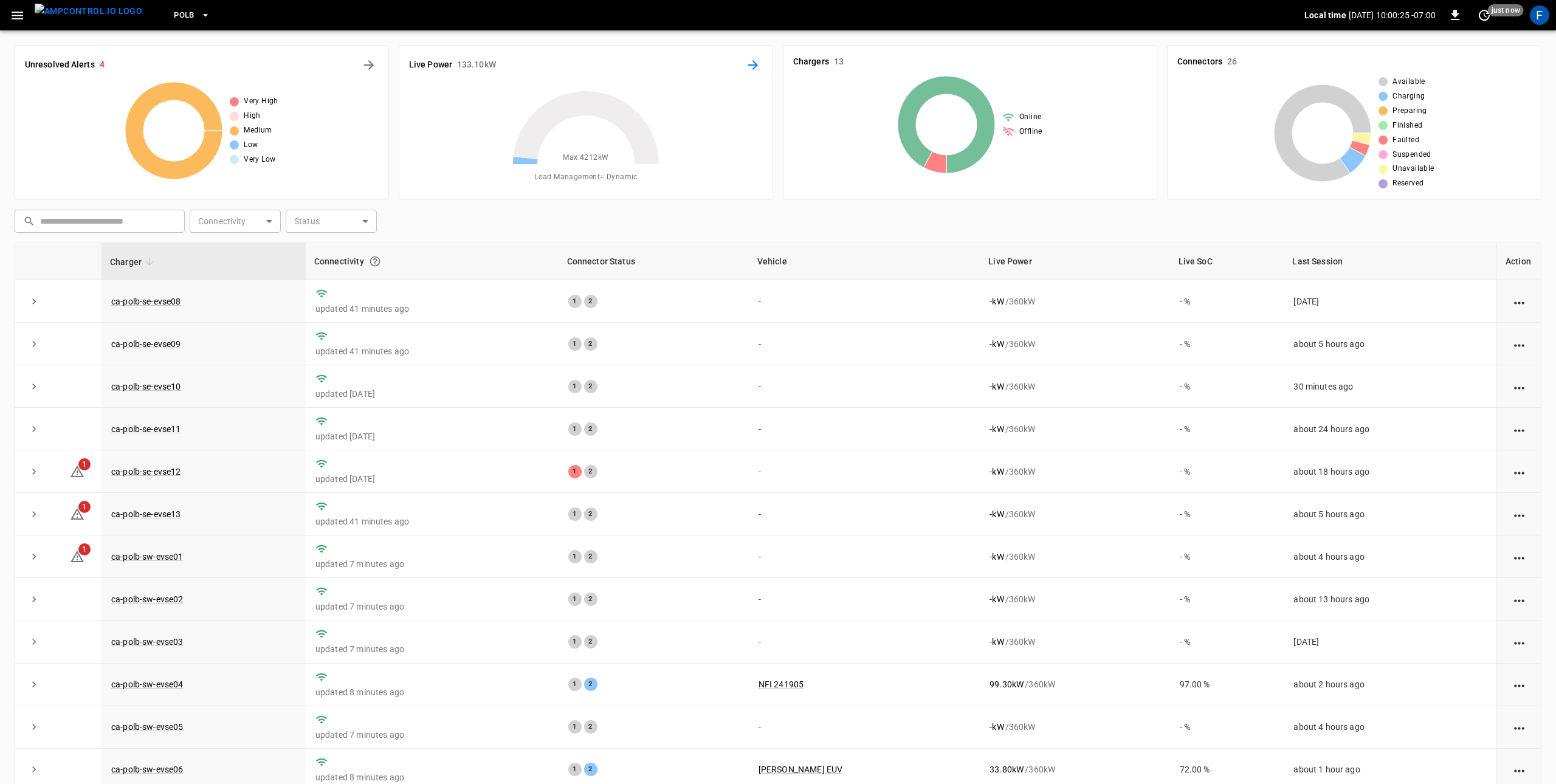
click at [751, 68] on icon "Energy Overview" at bounding box center [753, 65] width 15 height 15
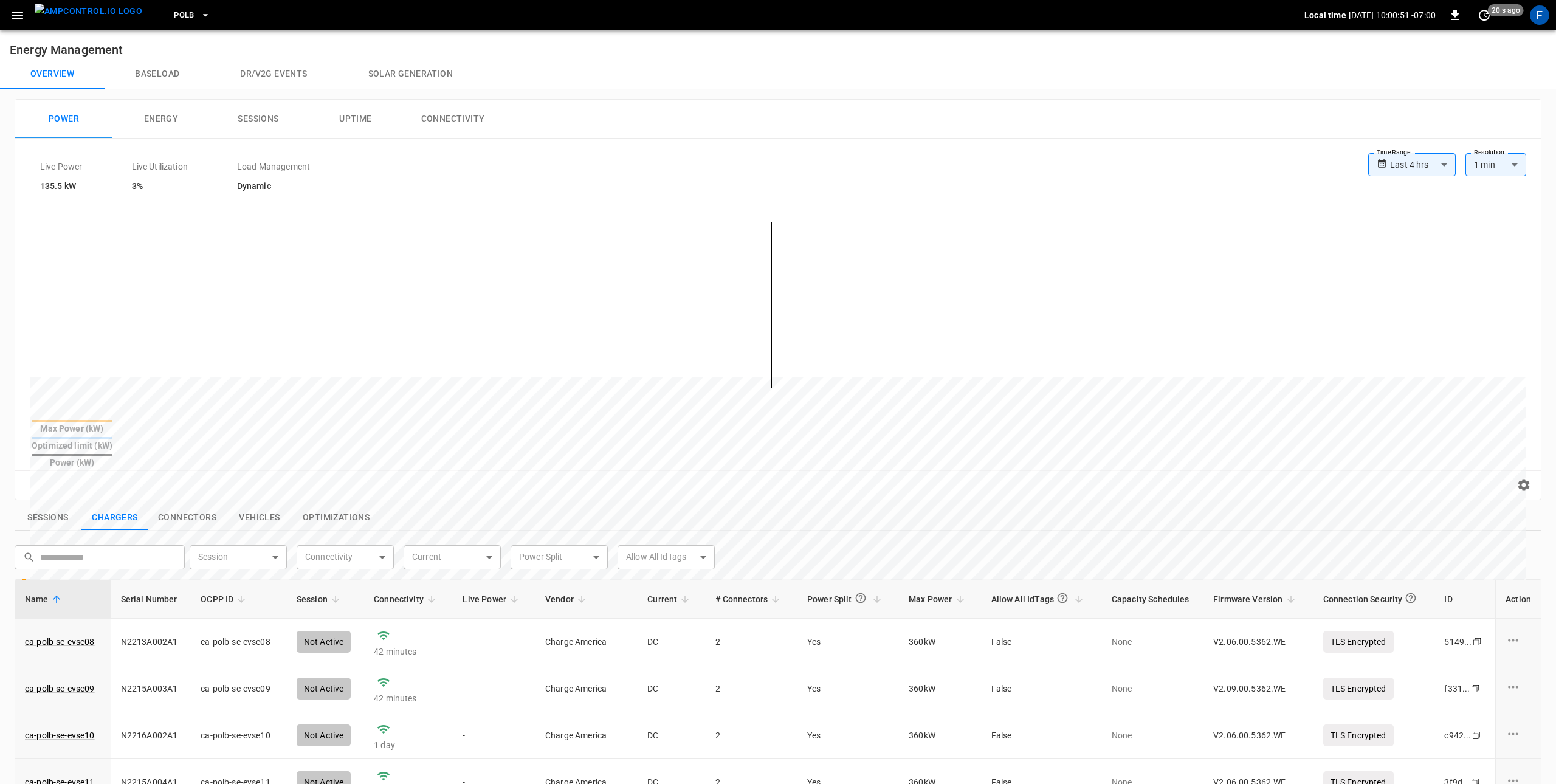
click at [52, 10] on img "menu" at bounding box center [88, 11] width 108 height 15
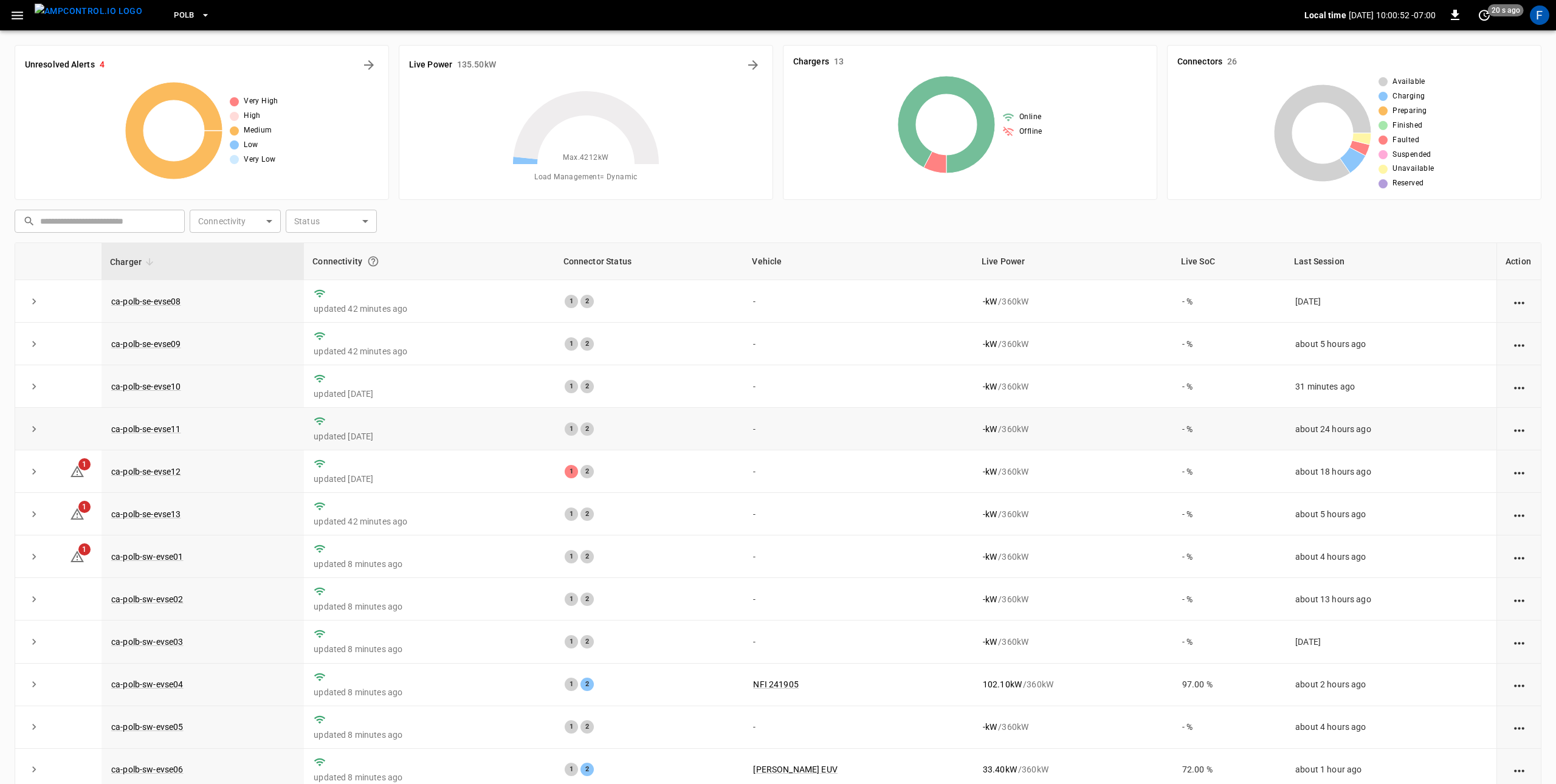
scroll to position [48, 0]
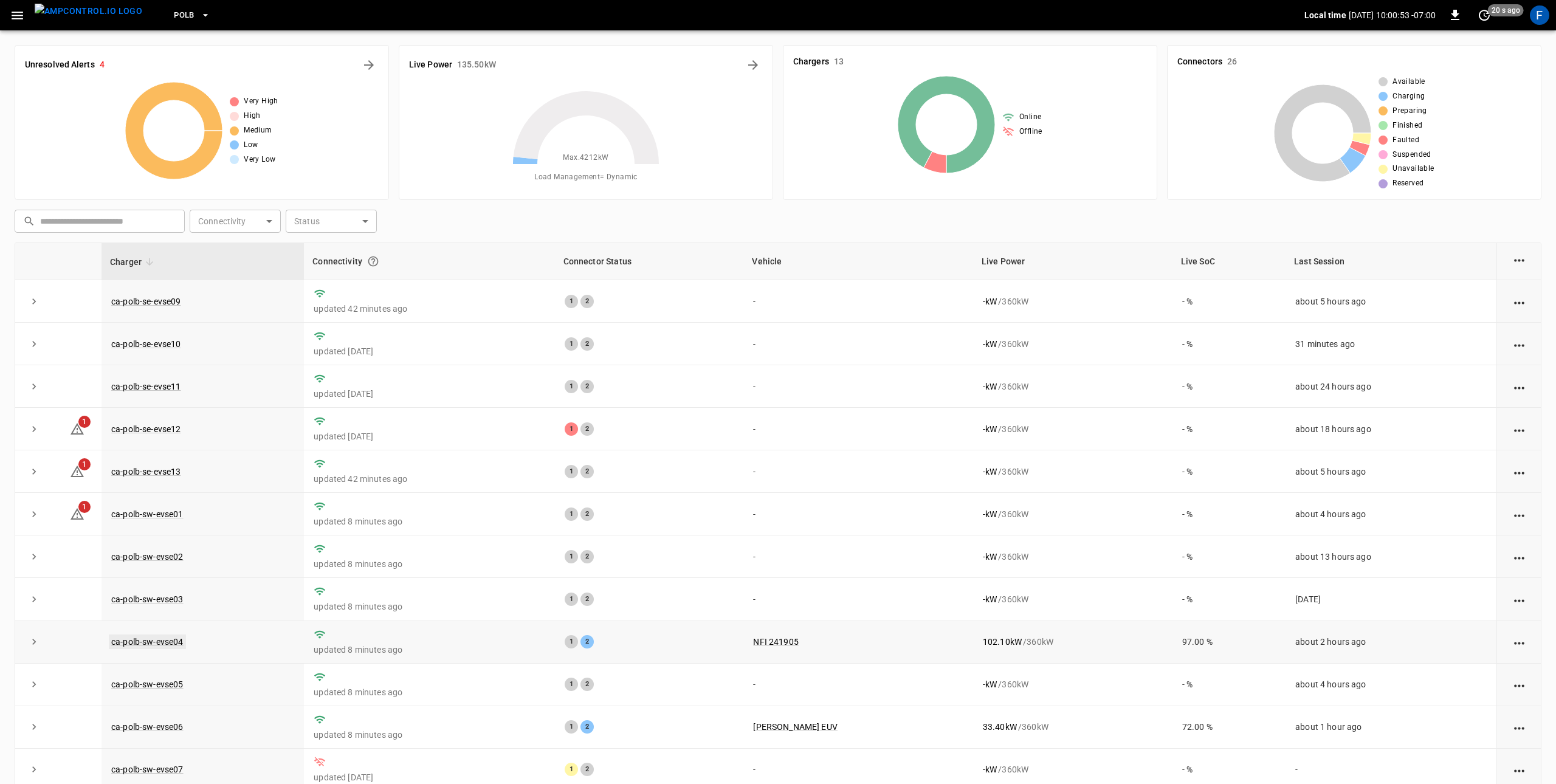
click at [172, 640] on link "ca-polb-sw-evse04" at bounding box center [147, 642] width 77 height 15
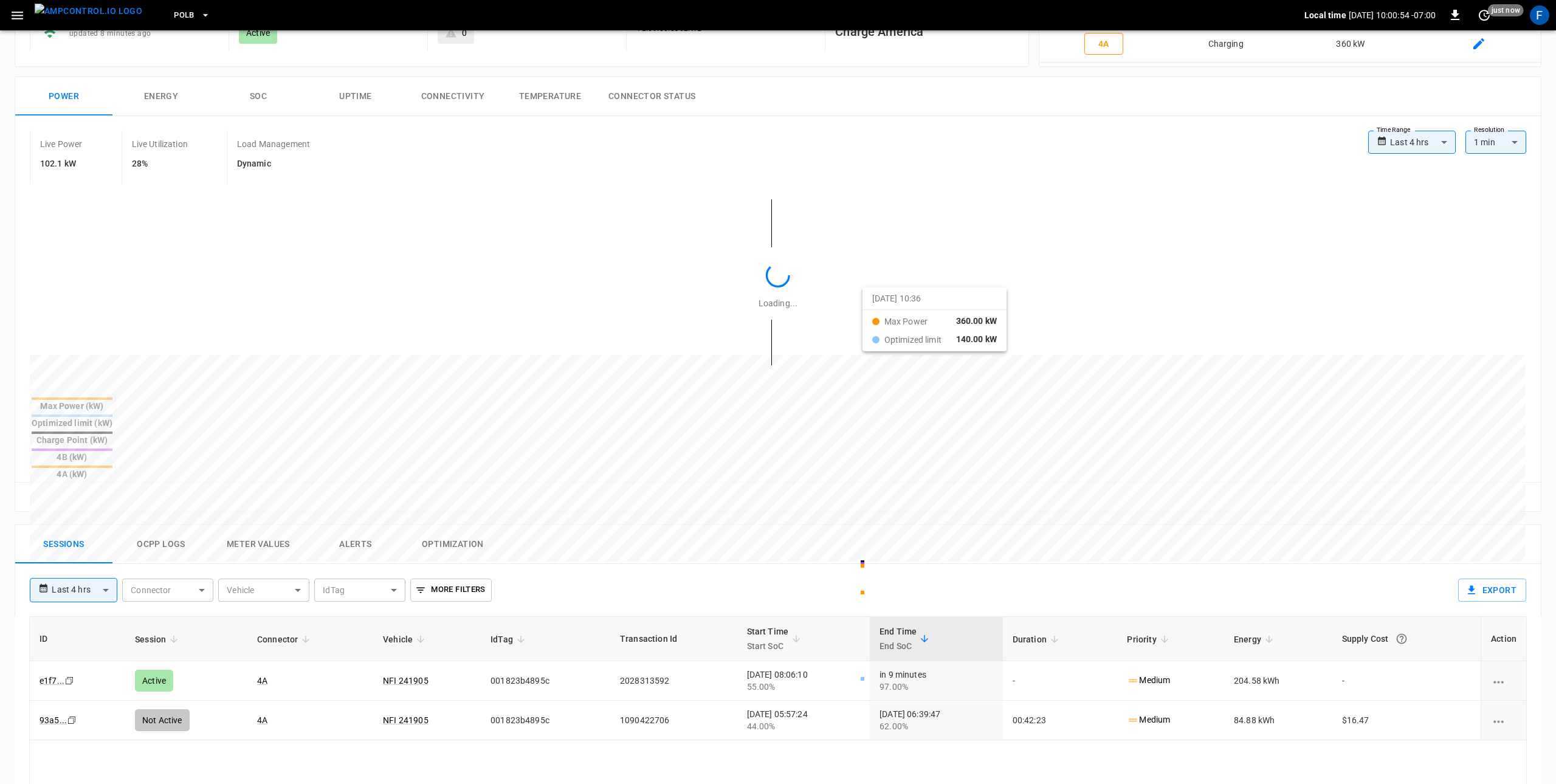
scroll to position [280, 0]
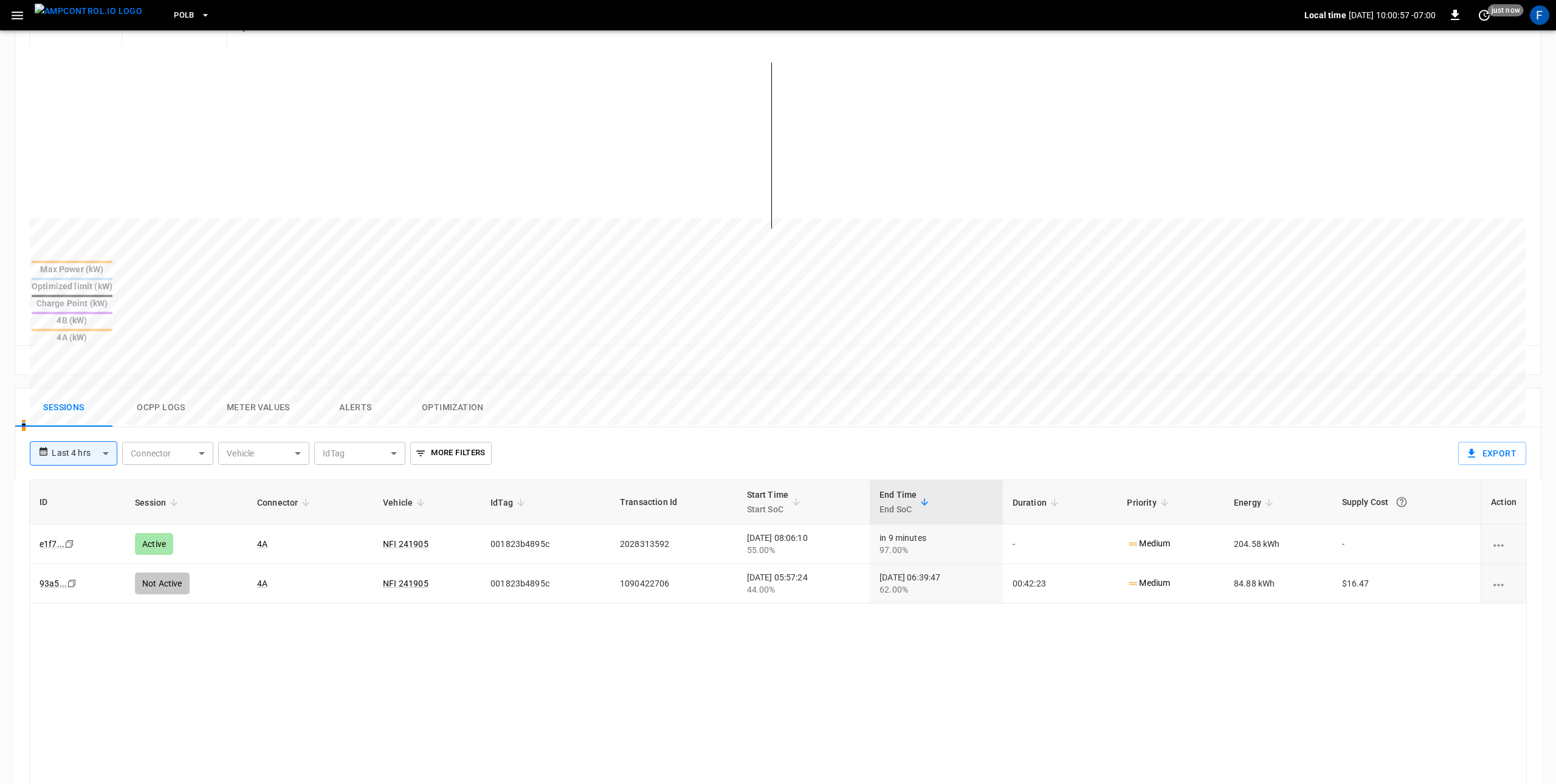
click at [185, 388] on button "Ocpp logs" at bounding box center [161, 408] width 97 height 39
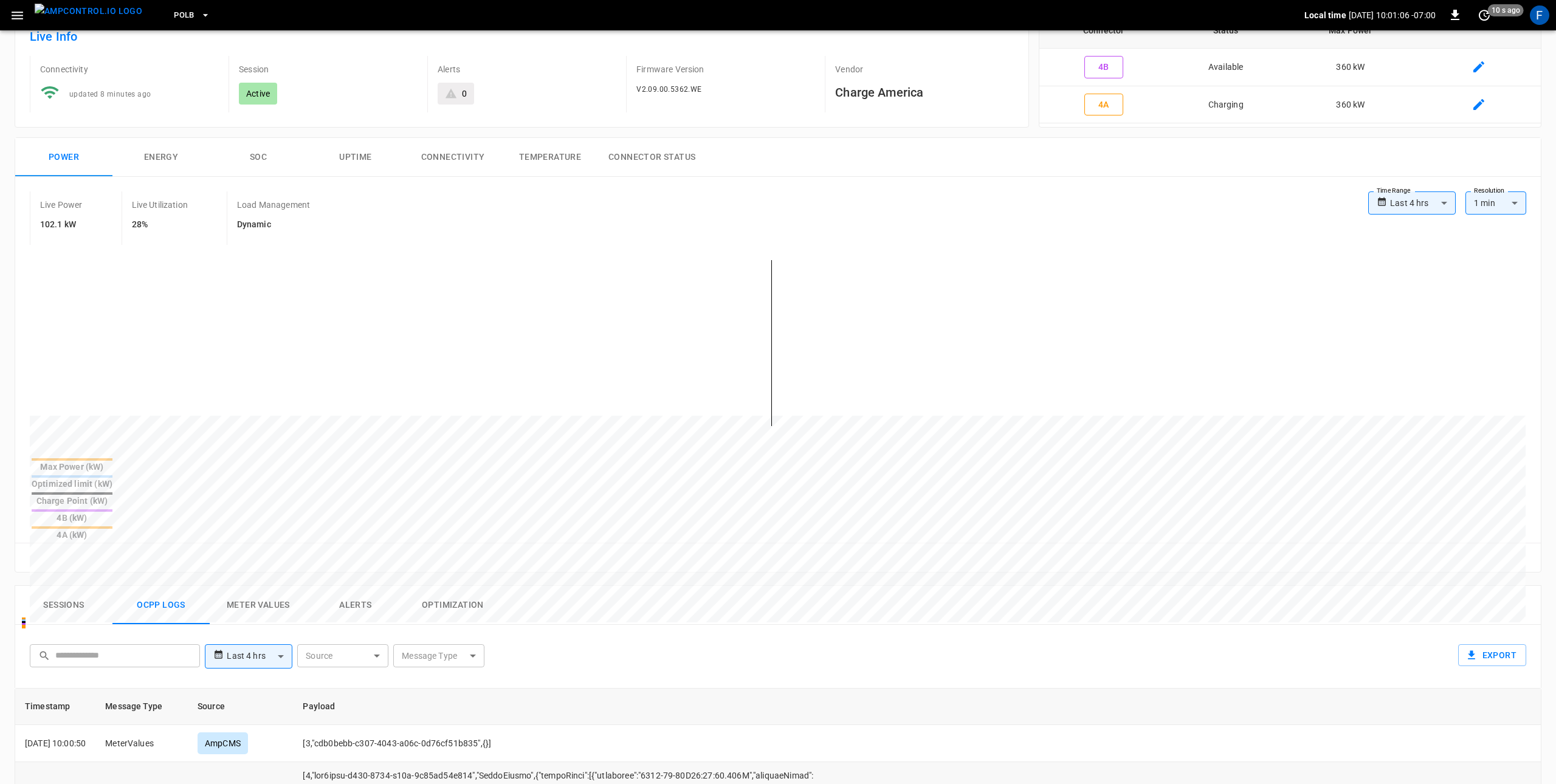
scroll to position [0, 0]
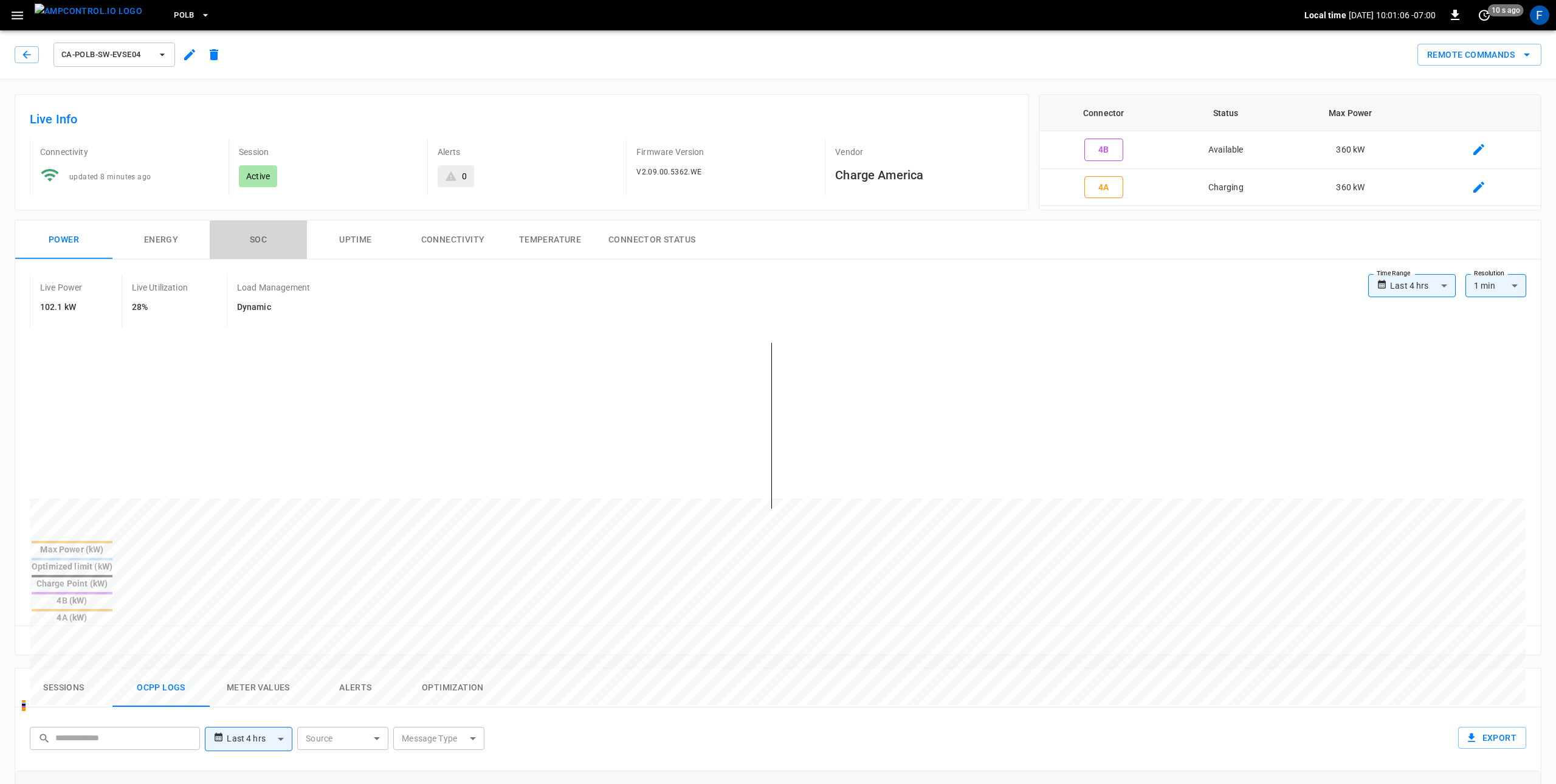
click at [263, 242] on button "SOC" at bounding box center [258, 240] width 97 height 39
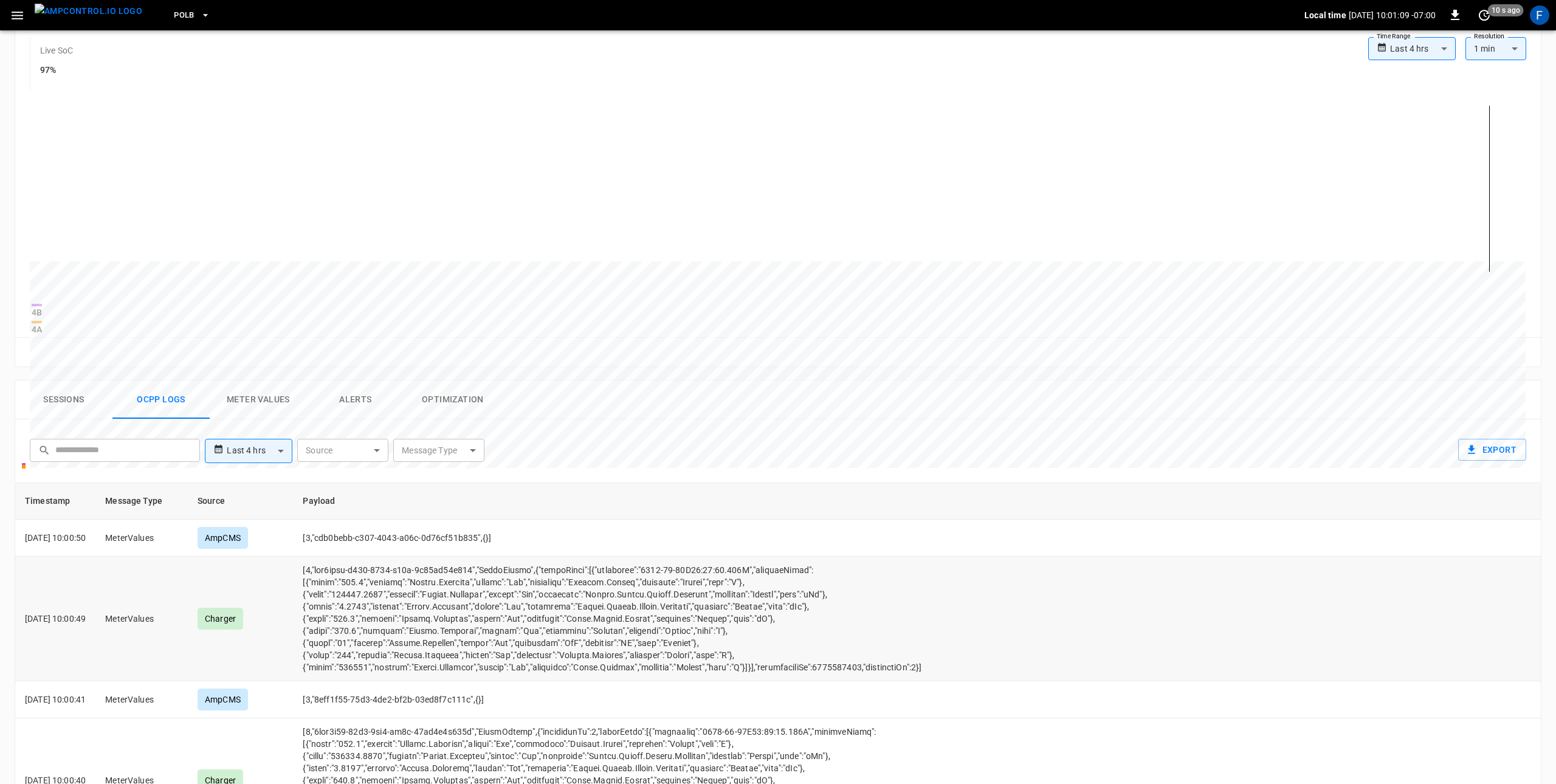
scroll to position [329, 0]
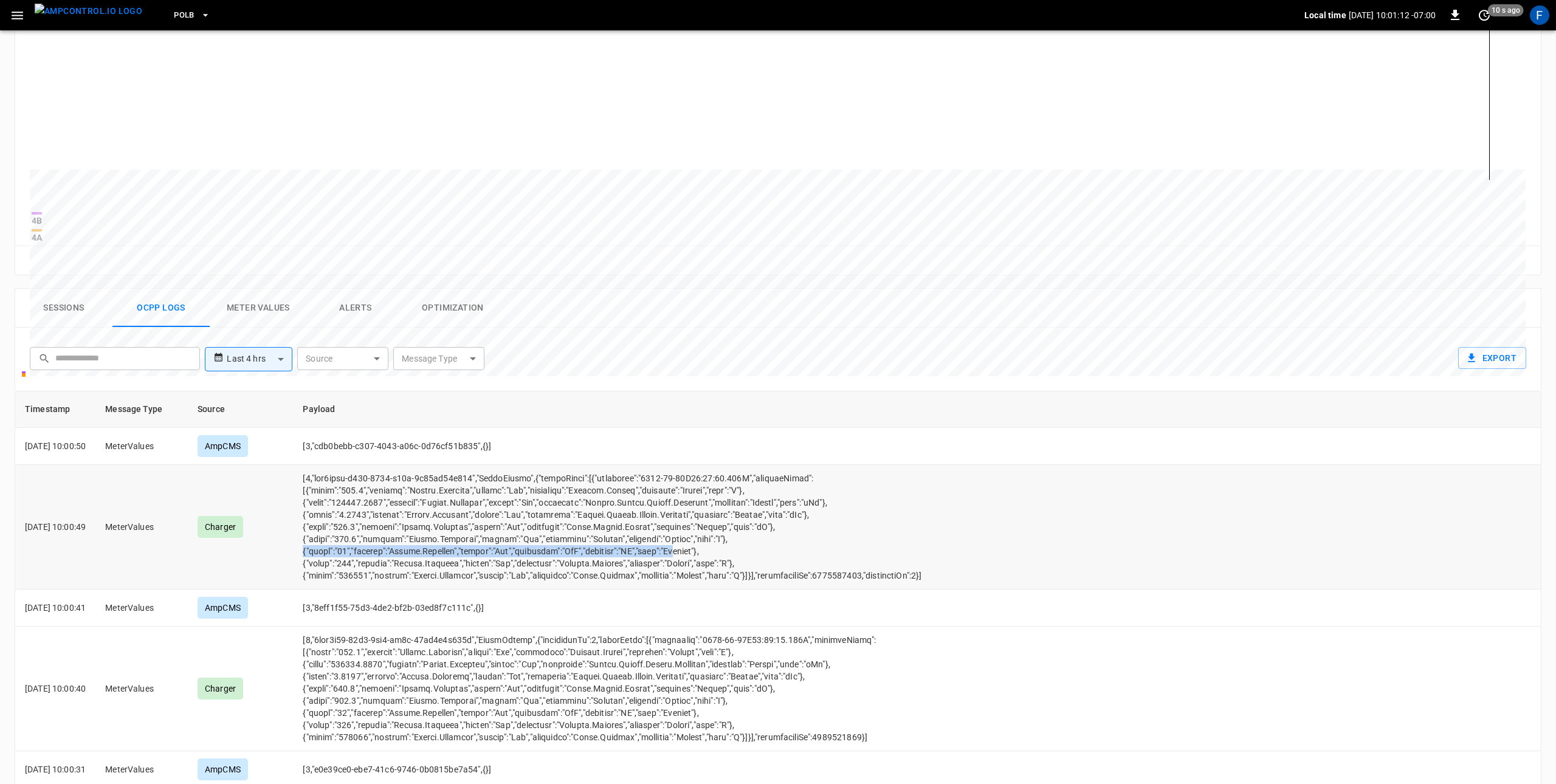
drag, startPoint x: 318, startPoint y: 543, endPoint x: 698, endPoint y: 543, distance: 380.0
click at [698, 543] on td "opcc-messages-table" at bounding box center [688, 527] width 790 height 125
drag, startPoint x: 741, startPoint y: 542, endPoint x: 319, endPoint y: 545, distance: 422.0
click at [319, 545] on td "opcc-messages-table" at bounding box center [688, 527] width 790 height 125
copy td "{"value":"97","context":"Sample.Periodic","format":"Raw","measurand":"SoC","loc…"
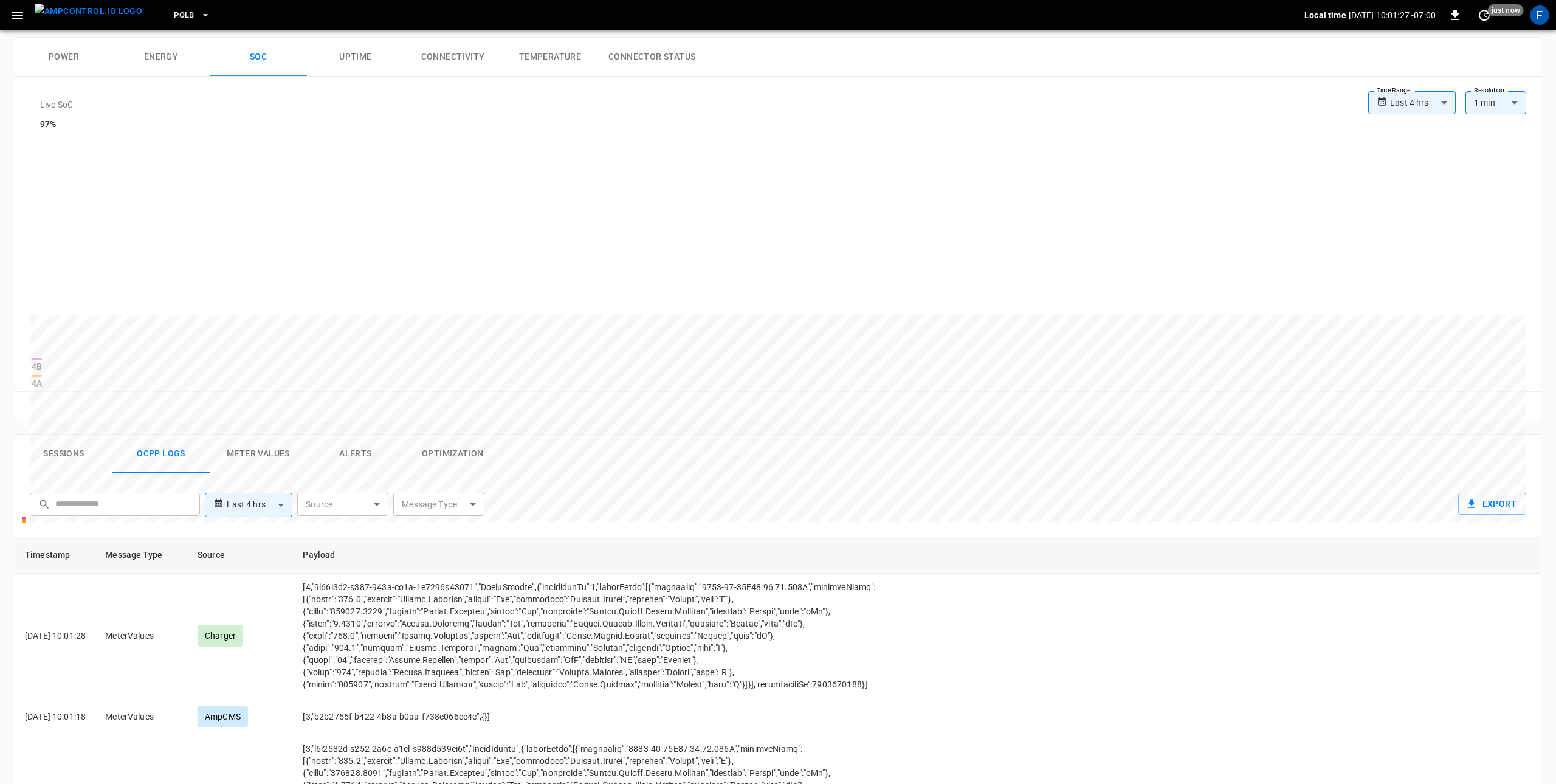
scroll to position [0, 0]
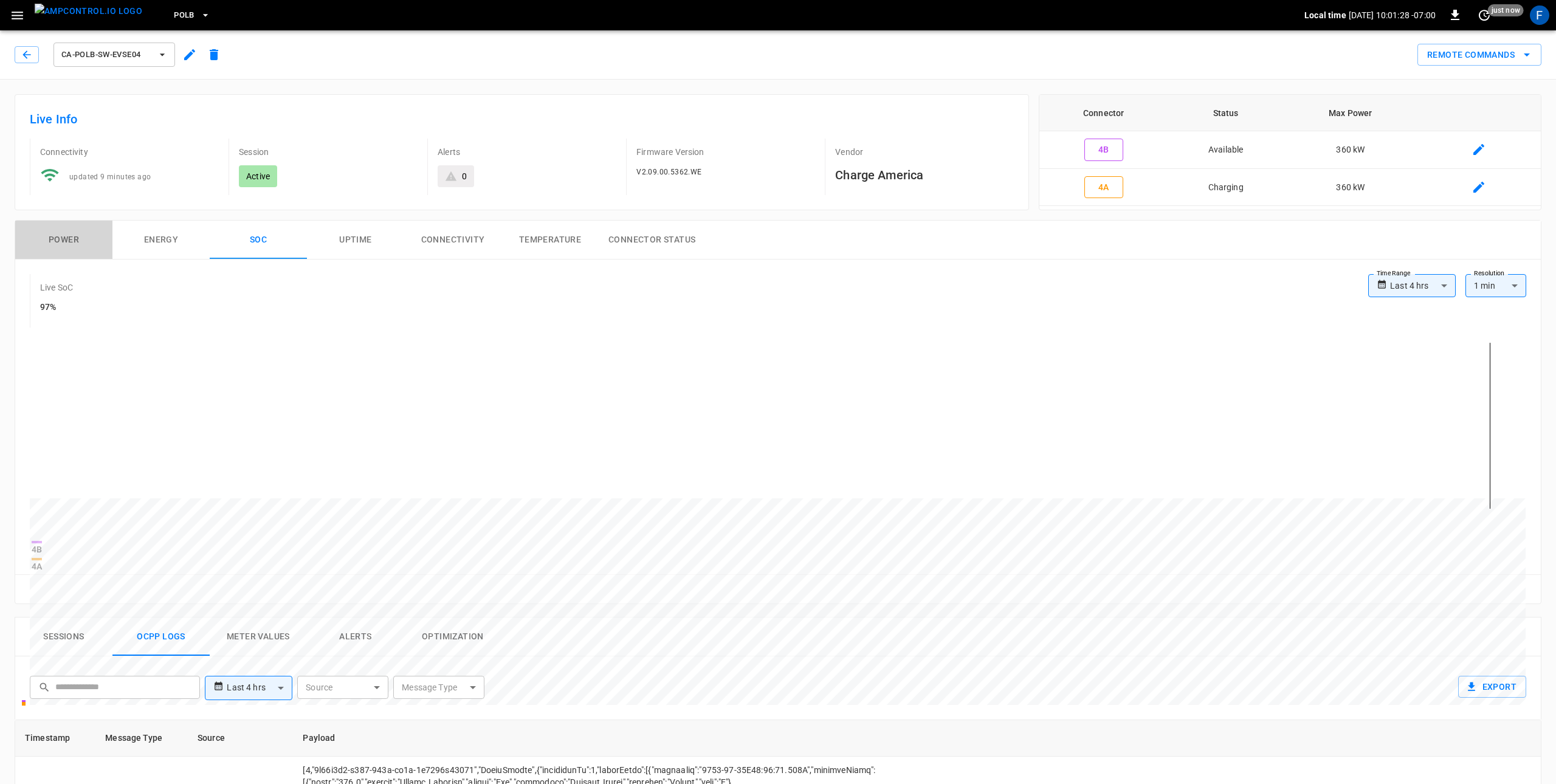
click at [62, 244] on button "Power" at bounding box center [64, 240] width 97 height 39
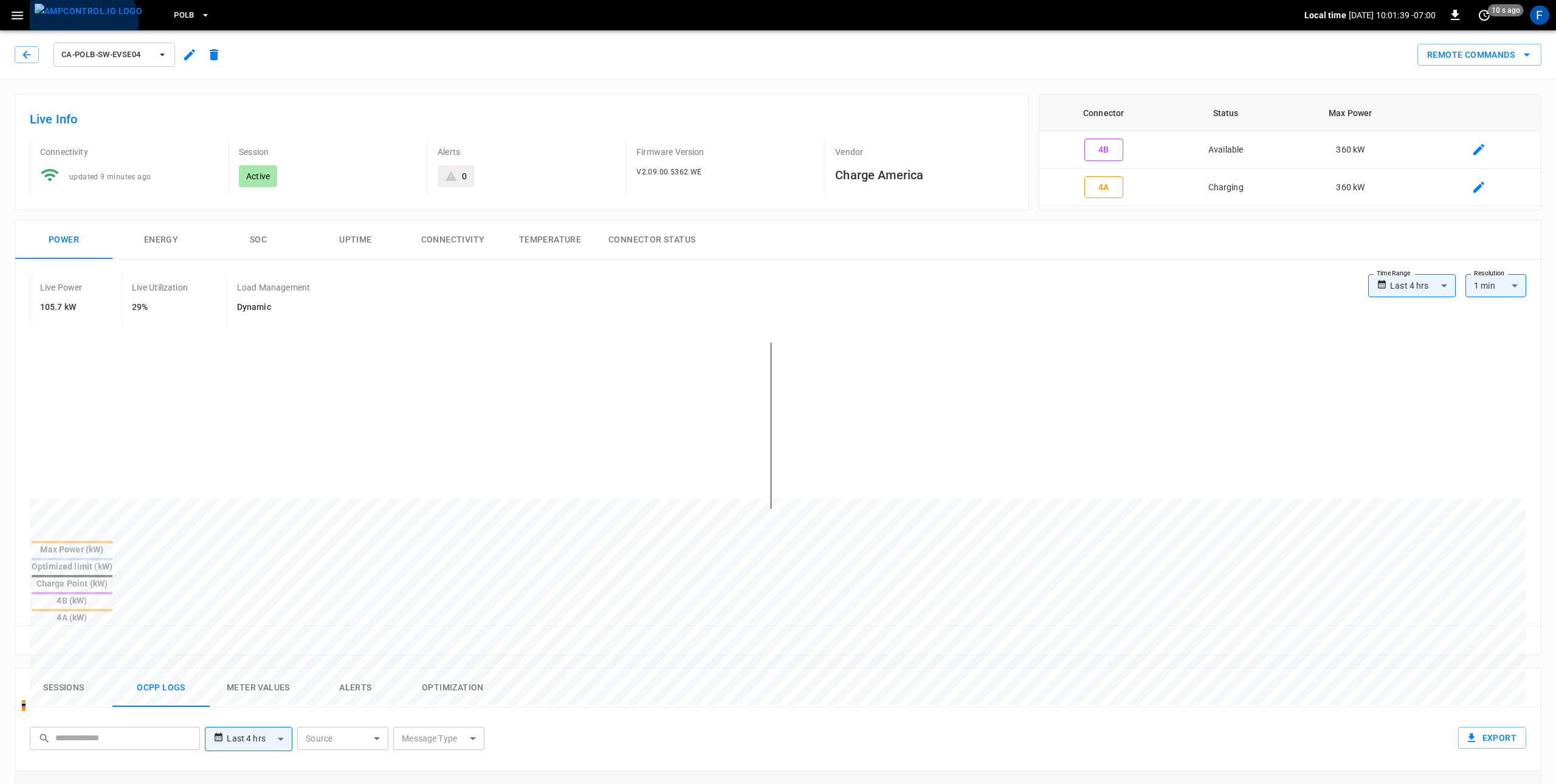
click at [82, 19] on img "menu" at bounding box center [88, 11] width 108 height 15
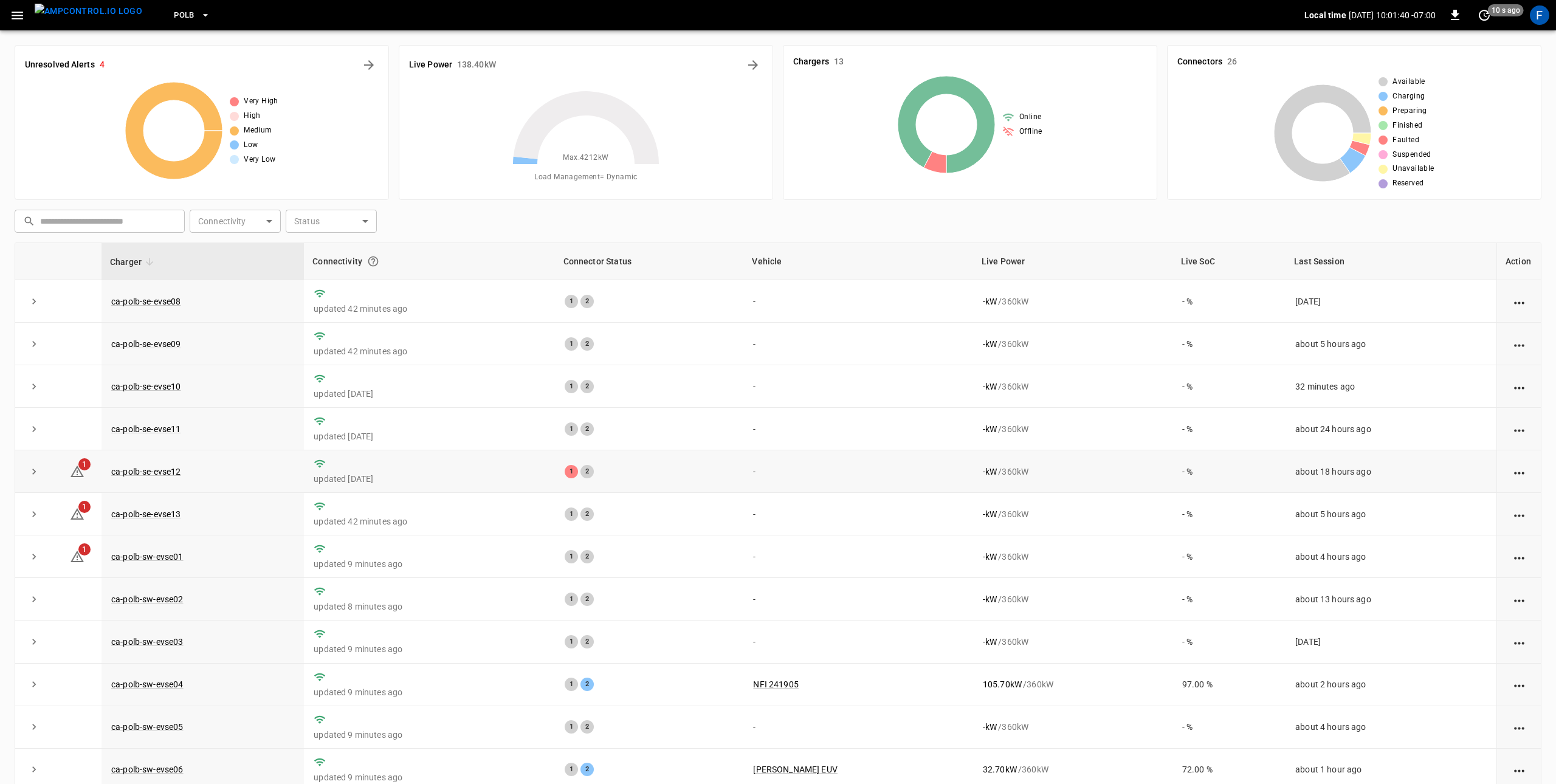
scroll to position [48, 0]
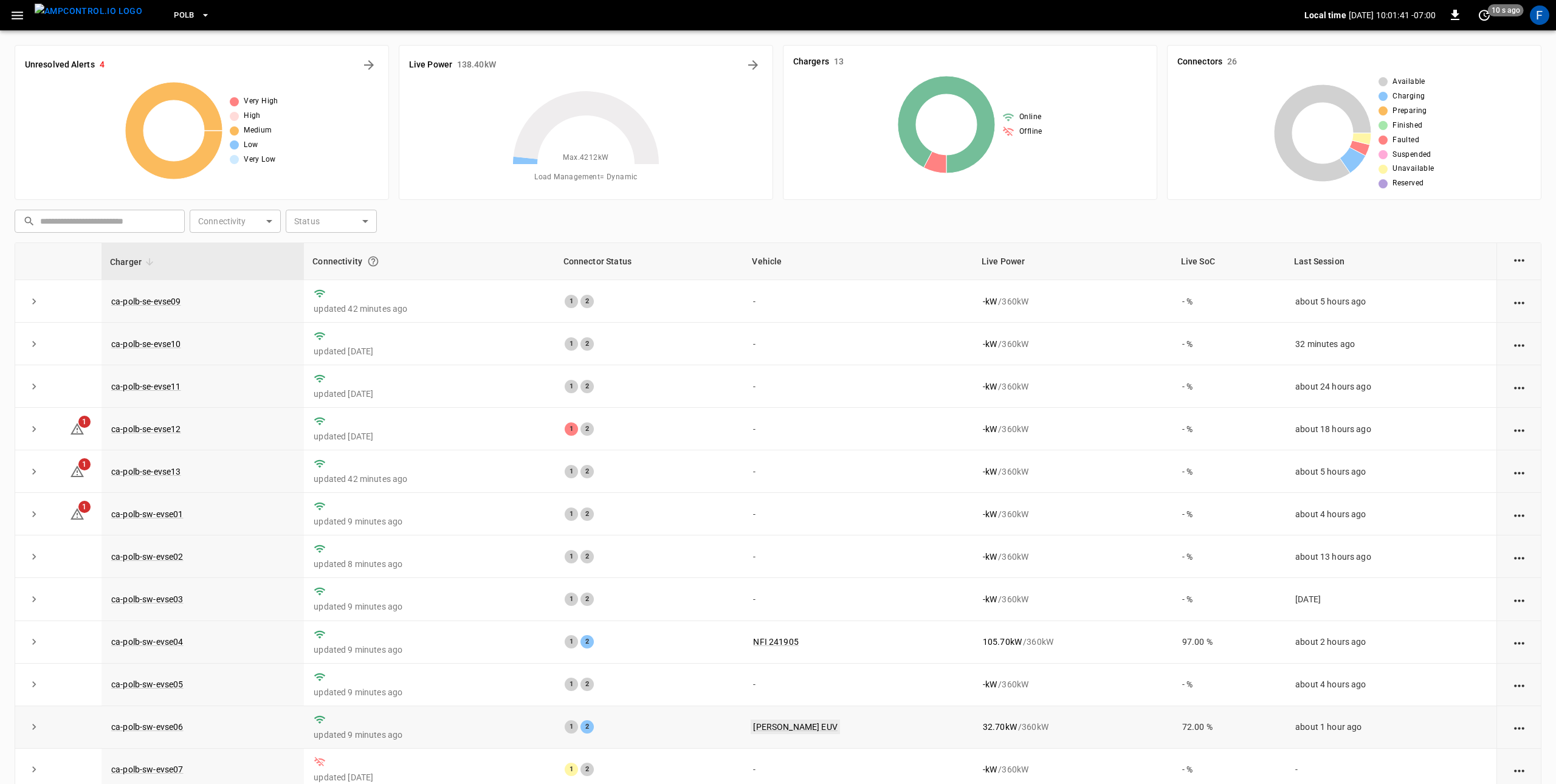
click at [817, 722] on link "Omar Bolt EUV" at bounding box center [795, 727] width 90 height 15
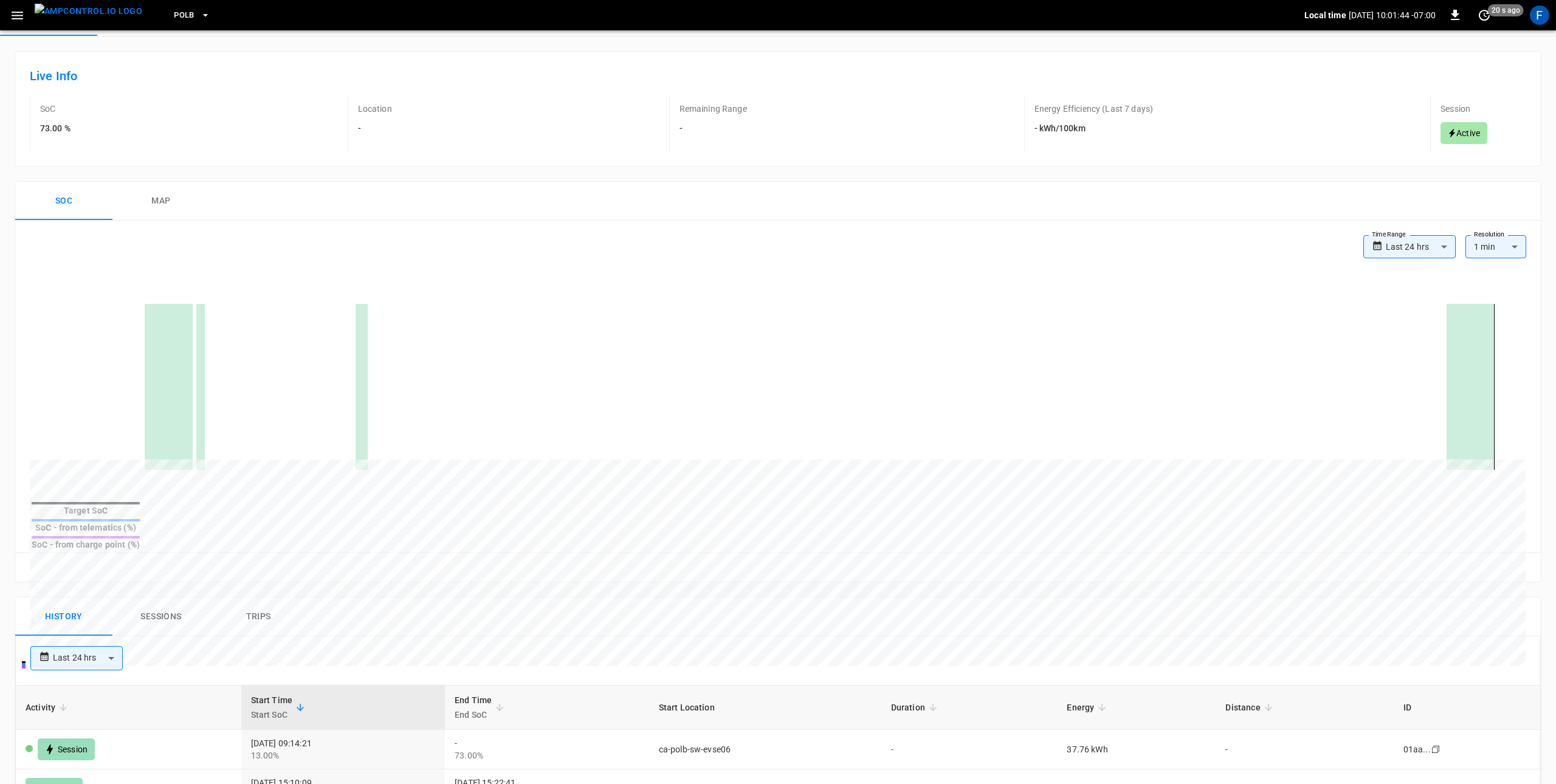
scroll to position [2, 0]
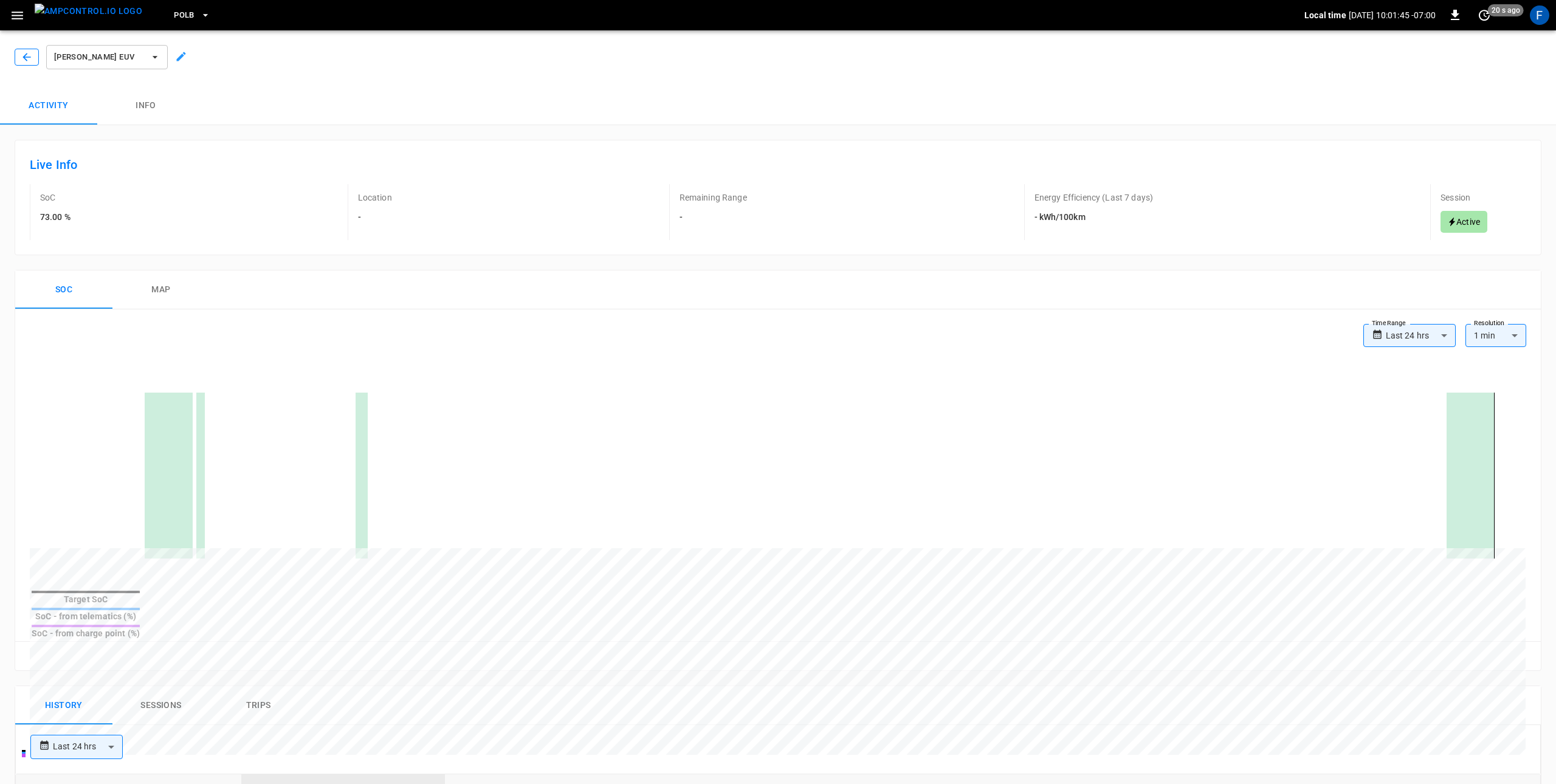
click at [29, 61] on icon "button" at bounding box center [27, 57] width 12 height 12
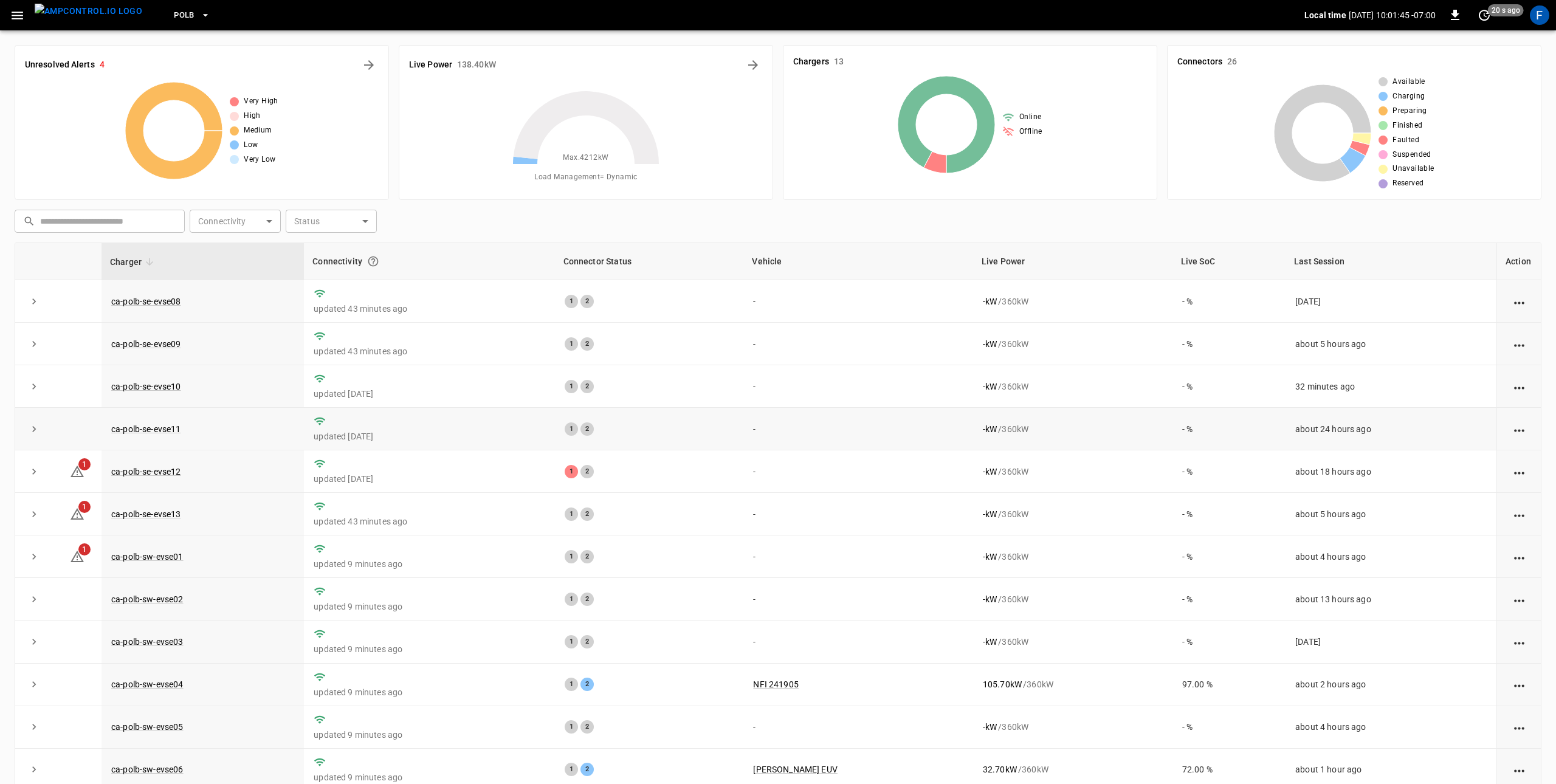
scroll to position [48, 0]
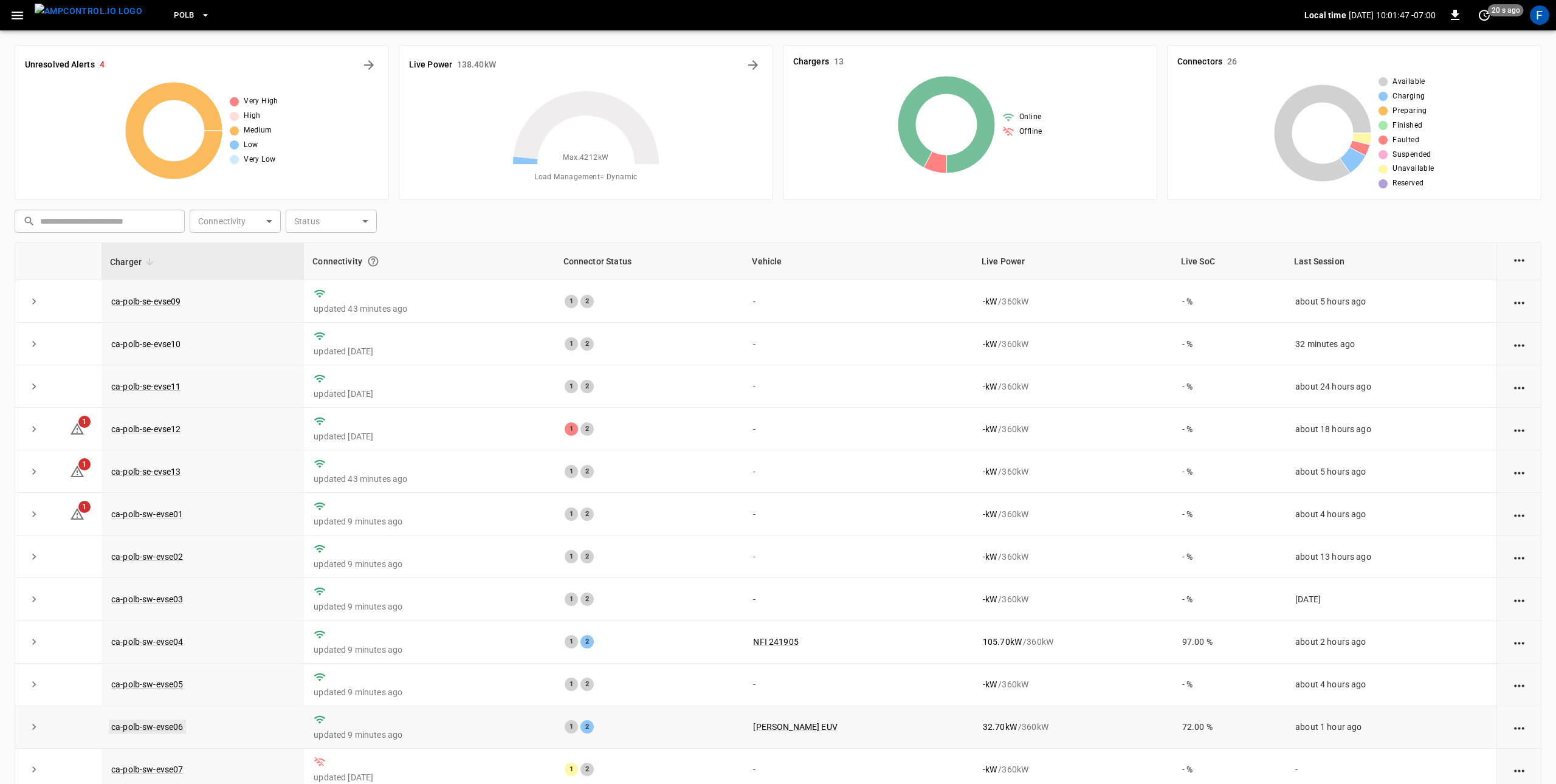
click at [150, 728] on link "ca-polb-sw-evse06" at bounding box center [147, 727] width 77 height 15
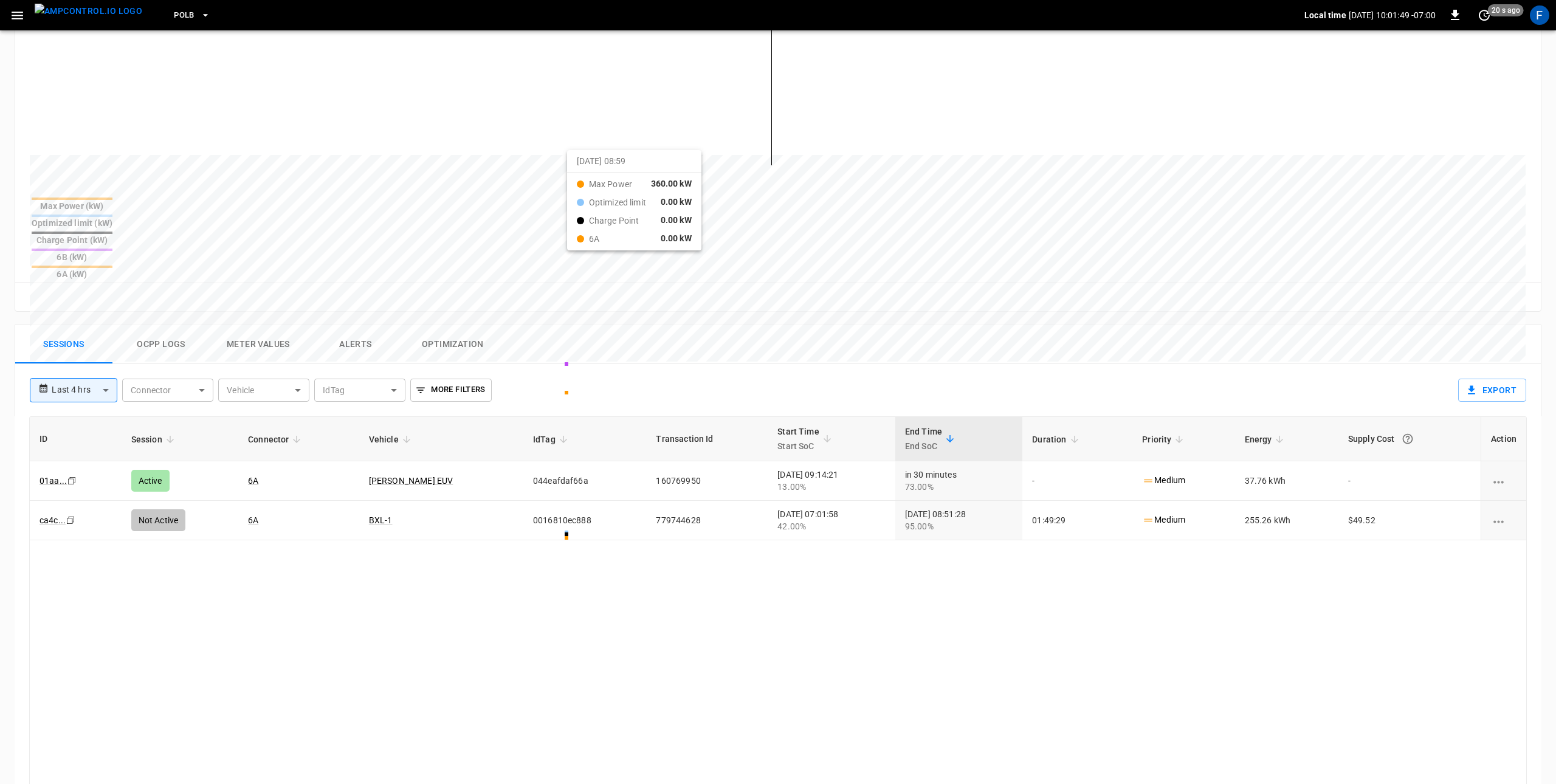
scroll to position [370, 0]
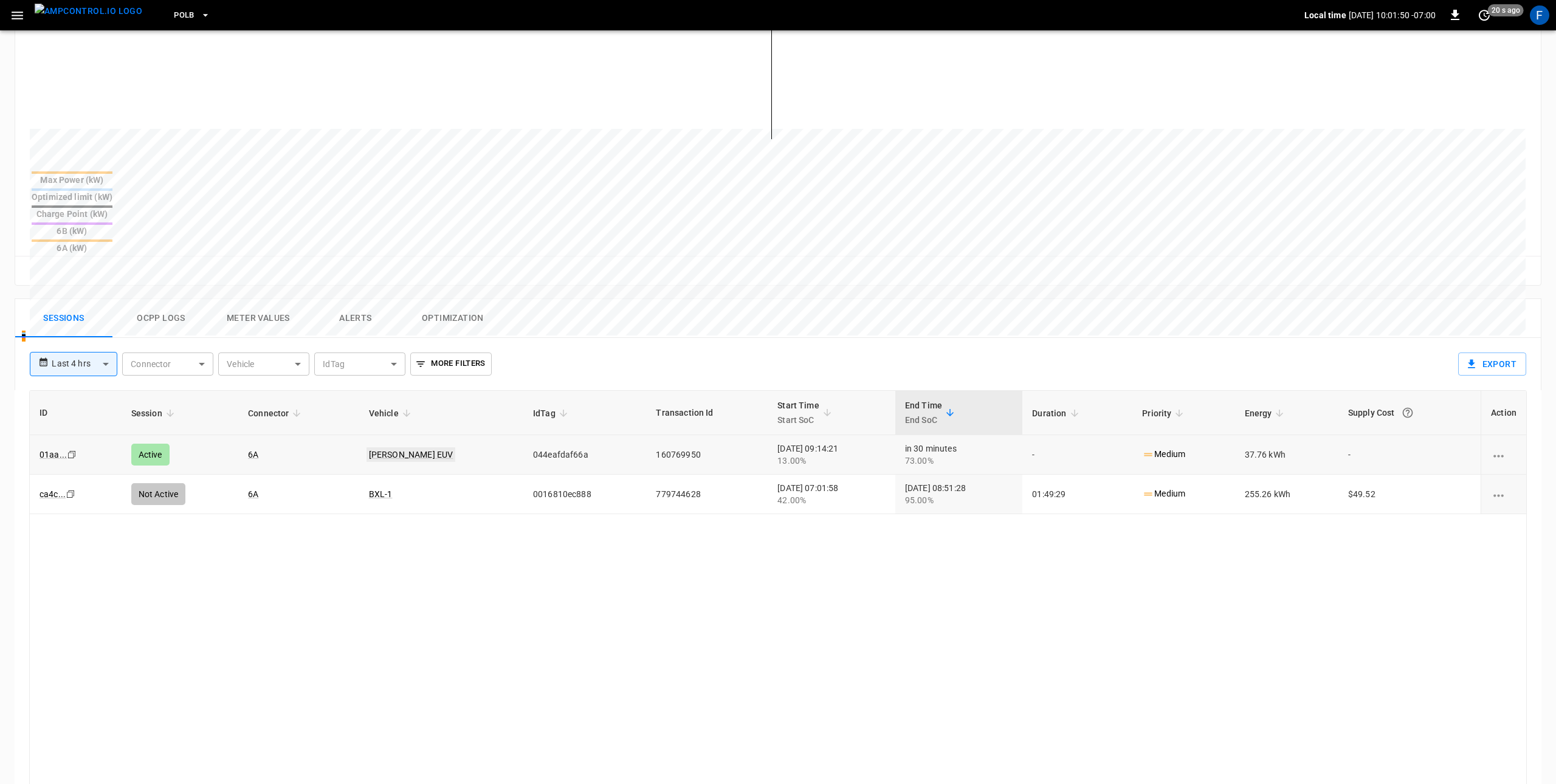
click at [400, 447] on link "Omar Bolt EUV" at bounding box center [411, 454] width 90 height 15
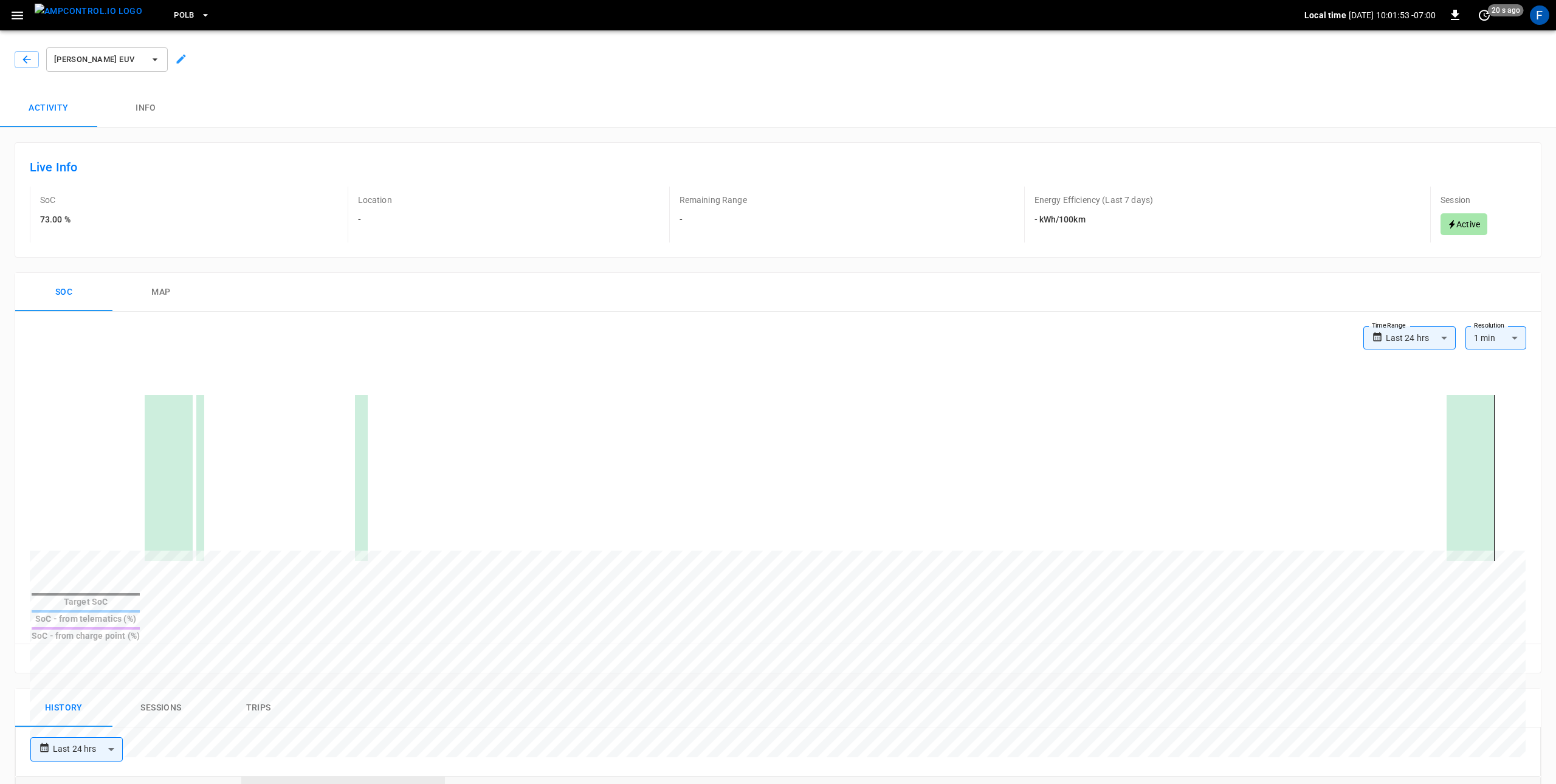
click at [136, 111] on button "Info" at bounding box center [146, 108] width 97 height 39
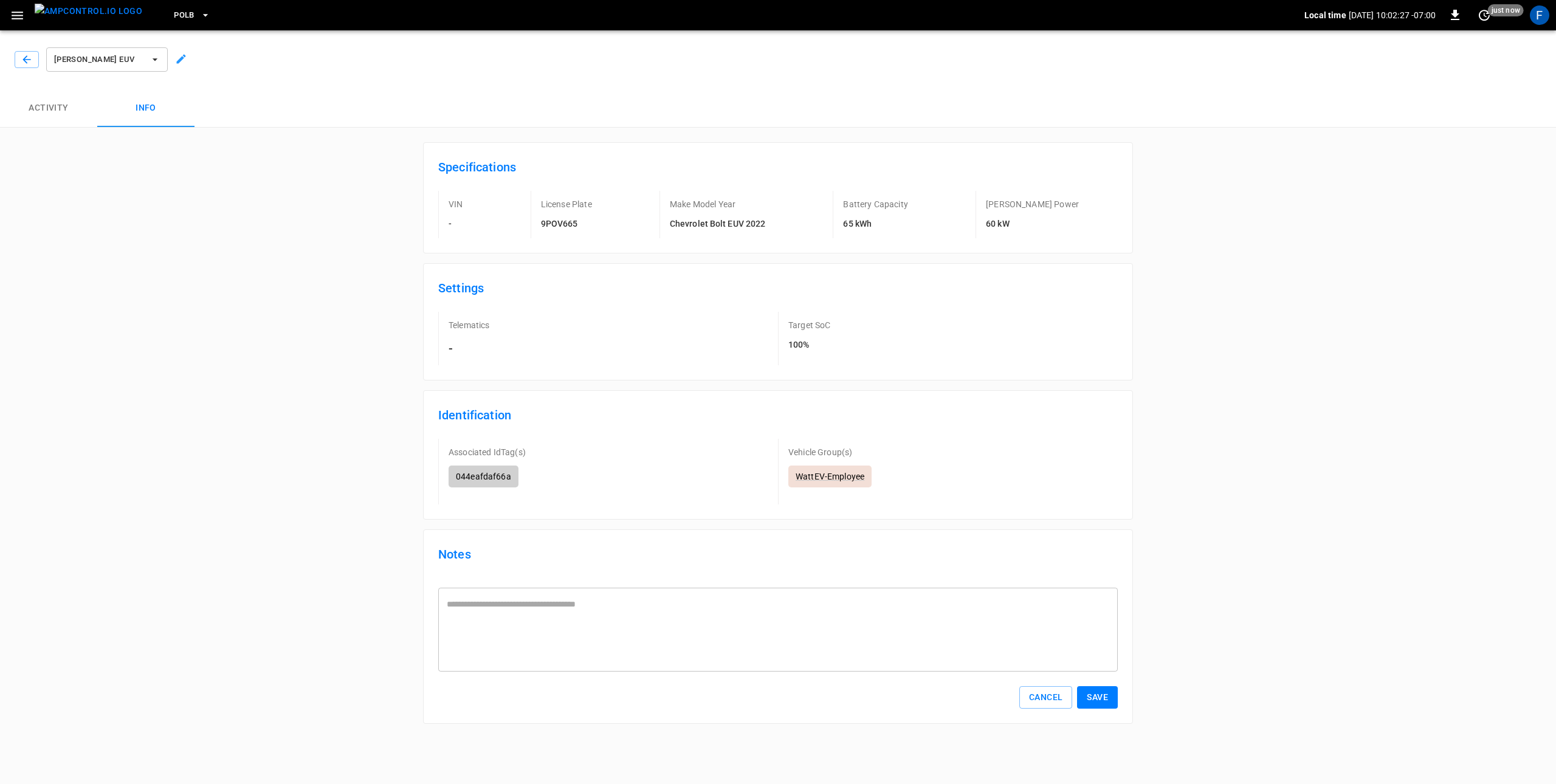
click at [90, 13] on img "menu" at bounding box center [88, 11] width 108 height 15
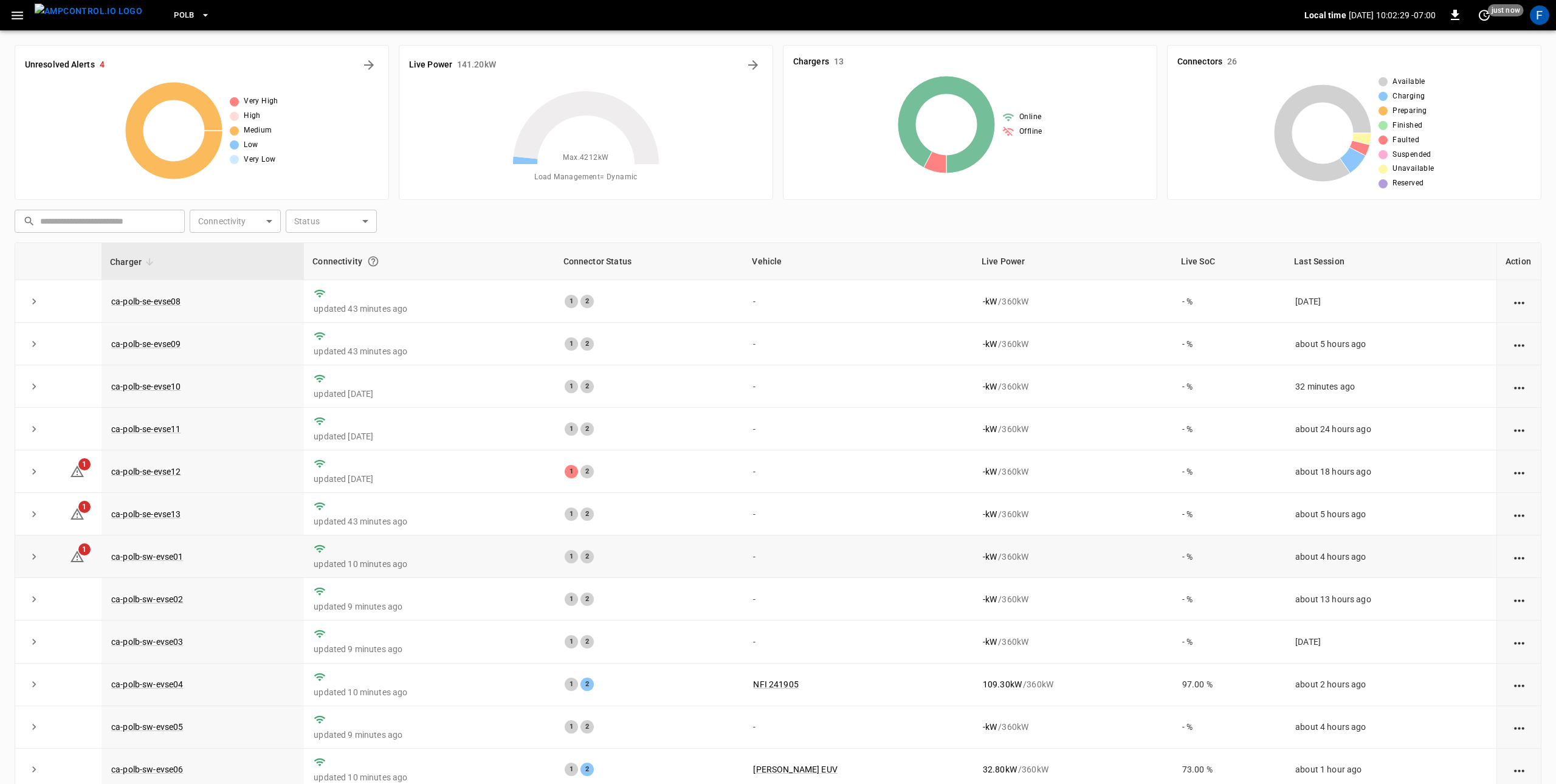
scroll to position [48, 0]
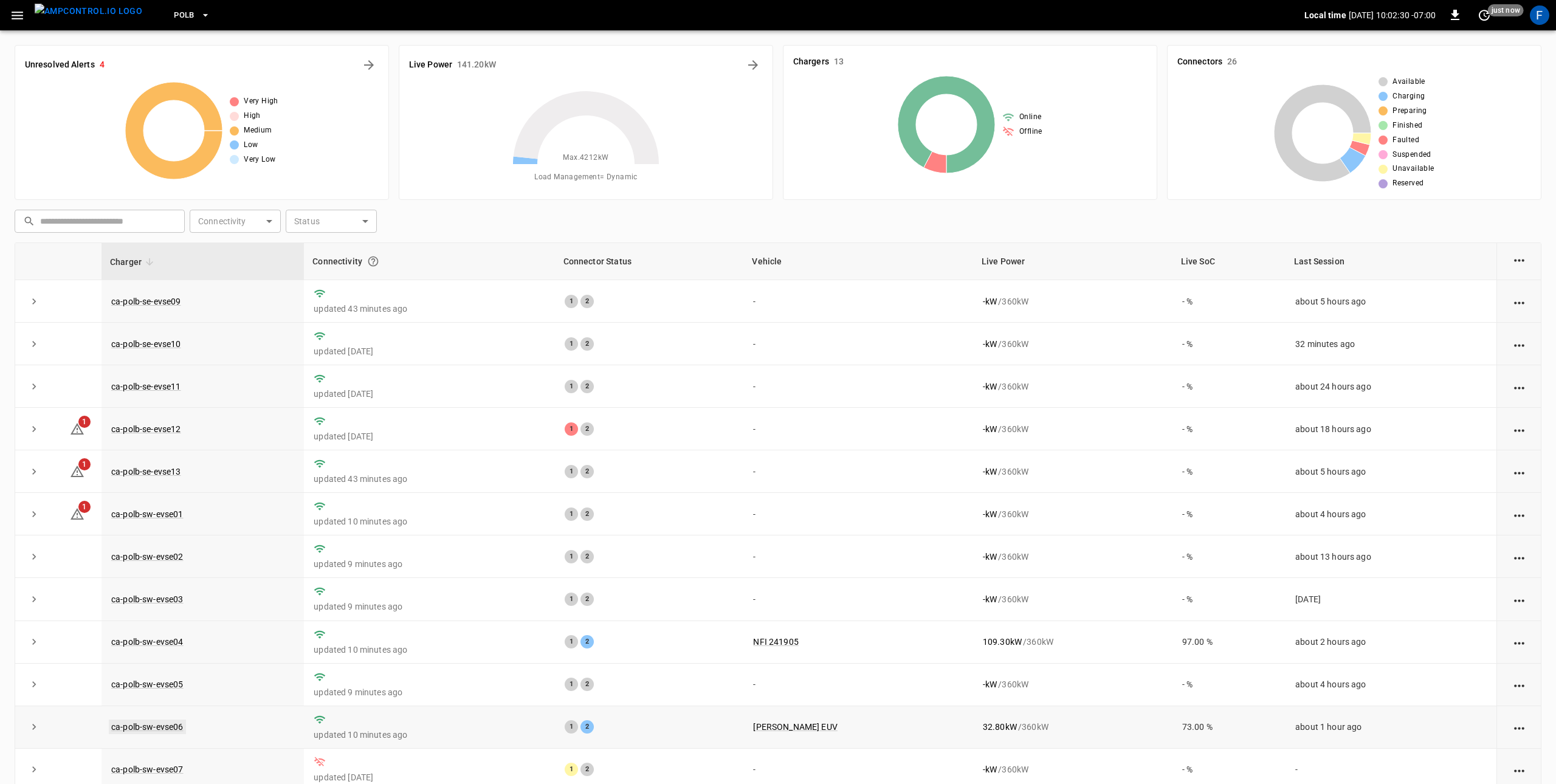
click at [171, 727] on link "ca-polb-sw-evse06" at bounding box center [147, 727] width 77 height 15
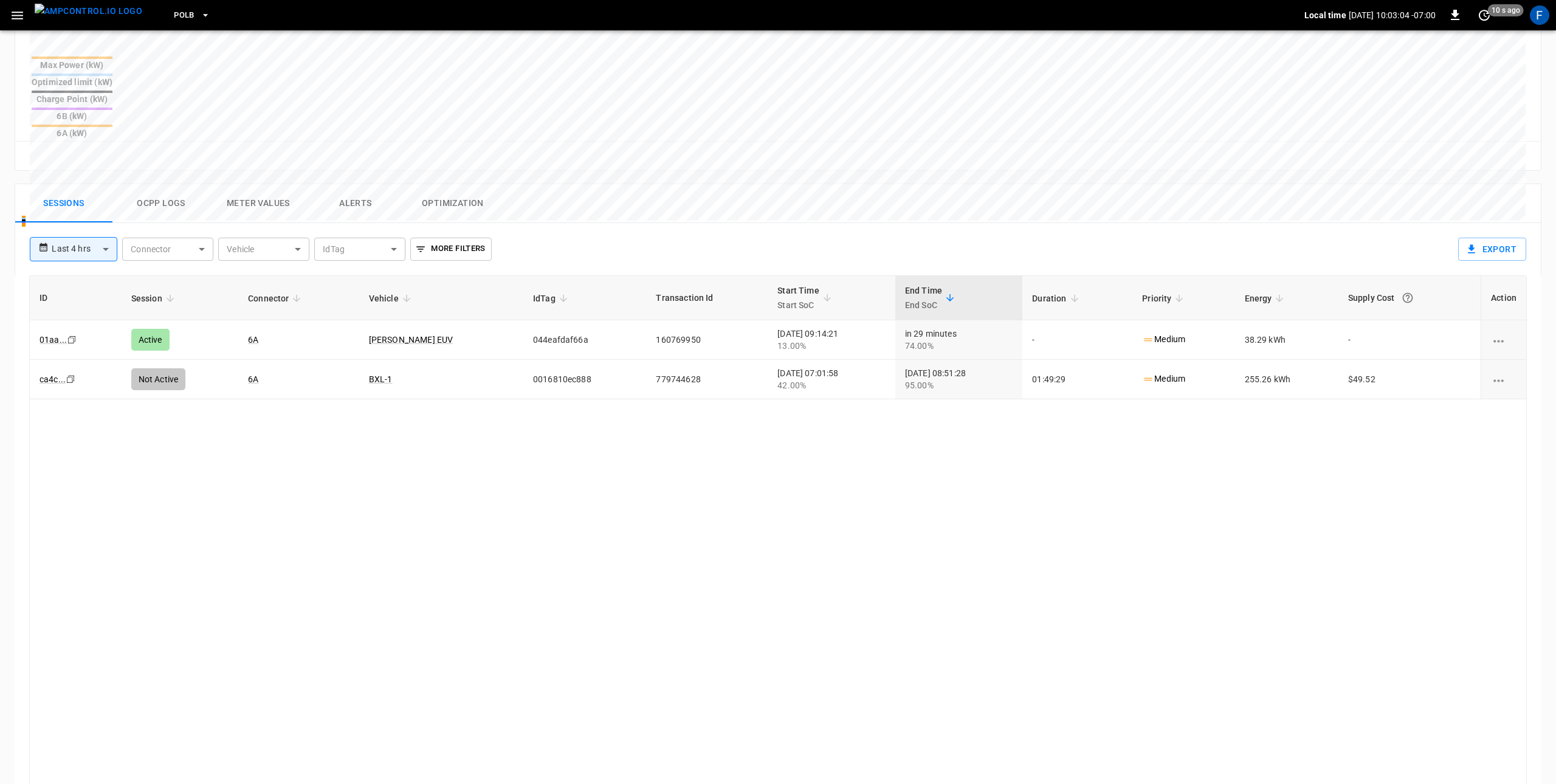
scroll to position [515, 0]
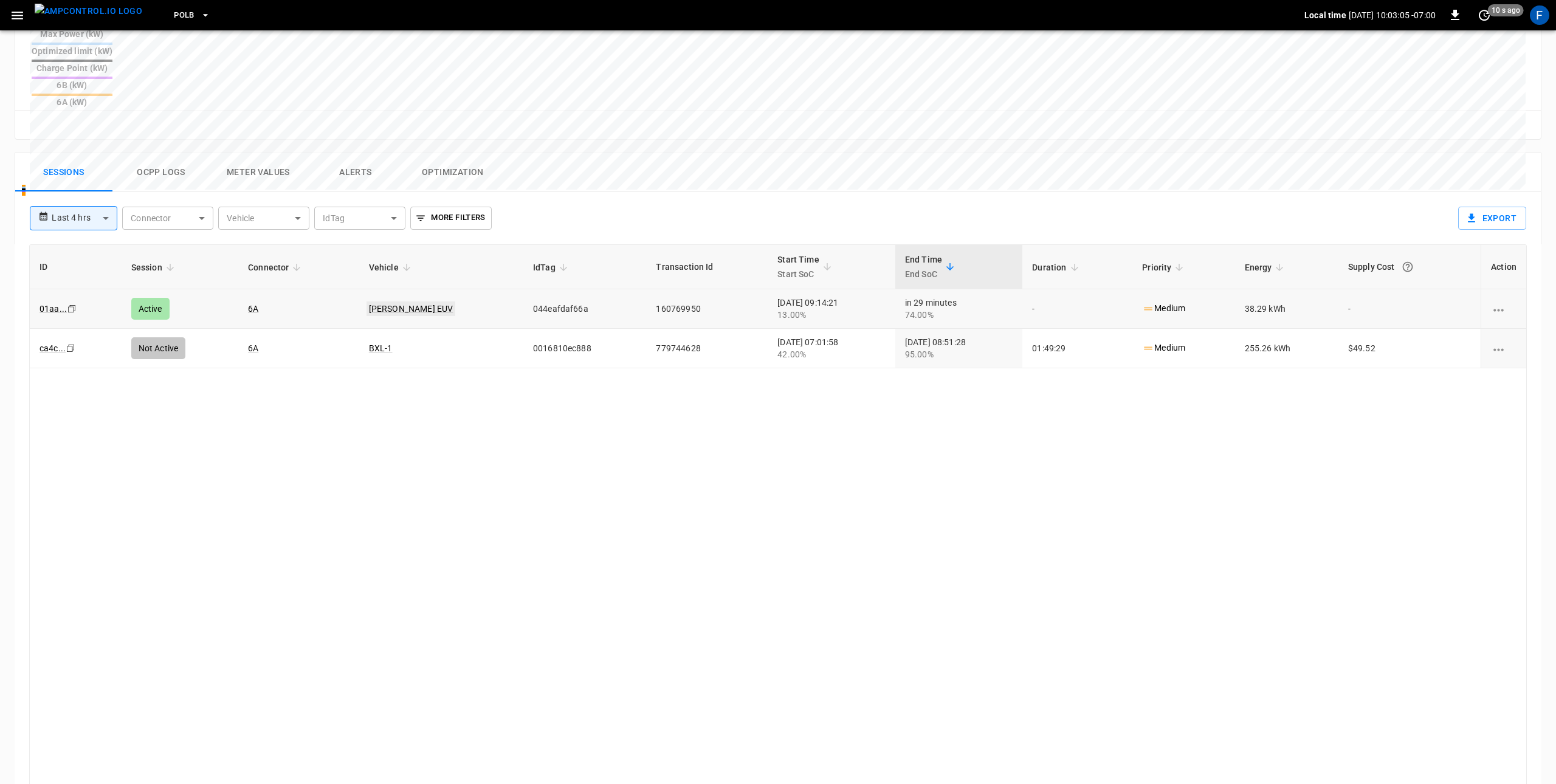
click at [388, 302] on link "Omar Bolt EUV" at bounding box center [411, 309] width 90 height 15
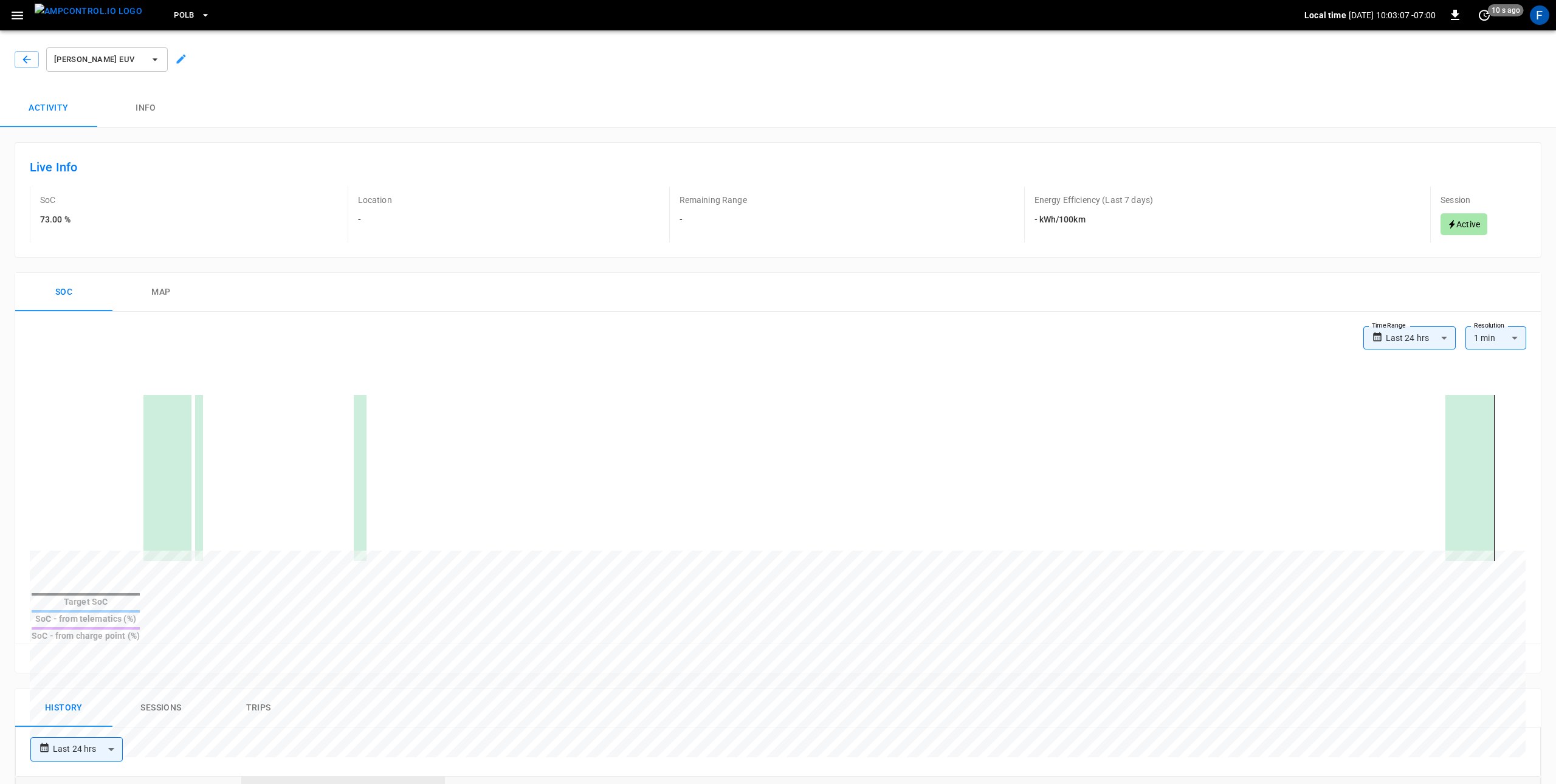
click at [141, 100] on button "Info" at bounding box center [146, 108] width 97 height 39
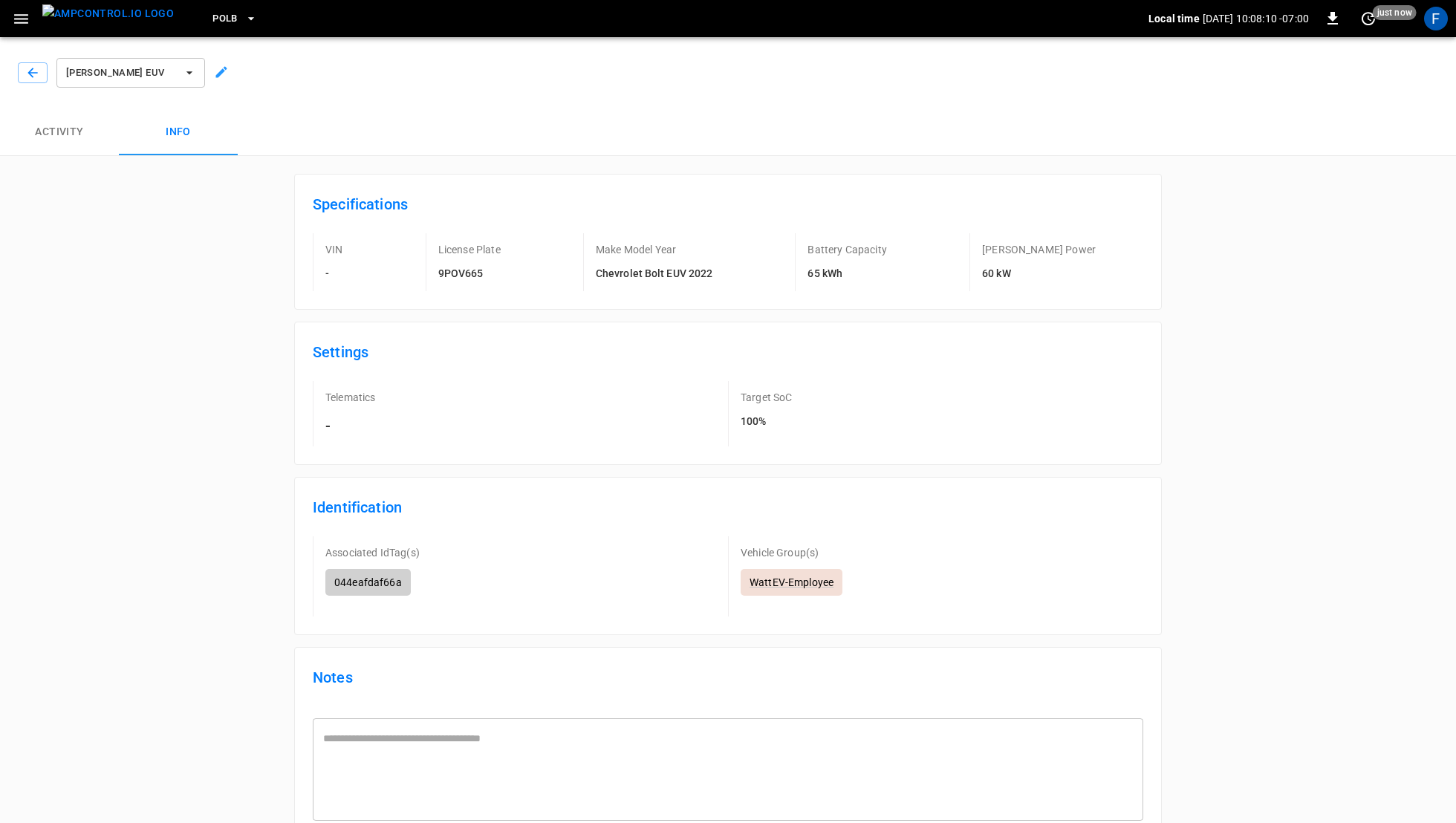
click at [90, 23] on img "menu" at bounding box center [108, 13] width 132 height 19
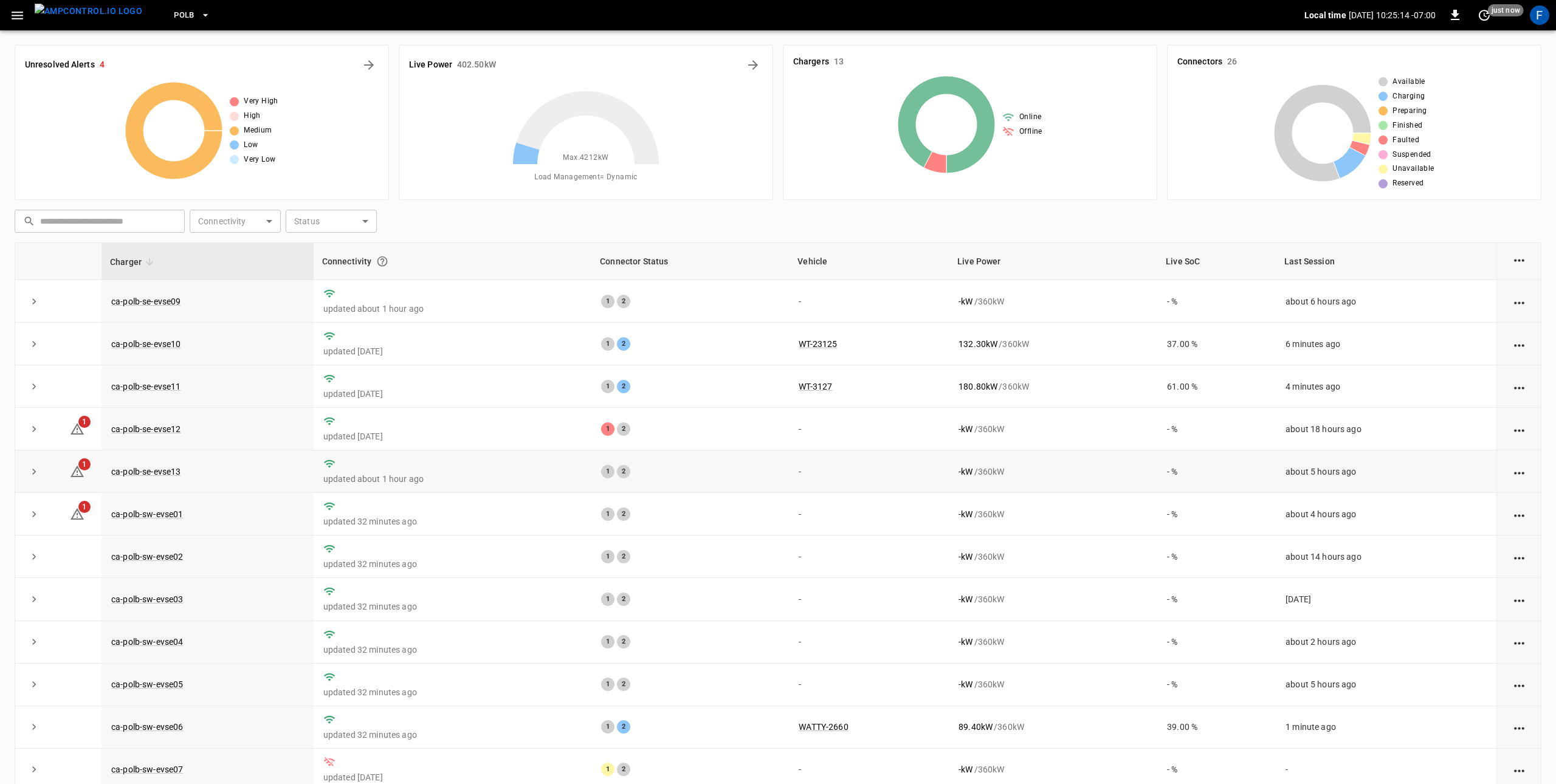
scroll to position [55, 0]
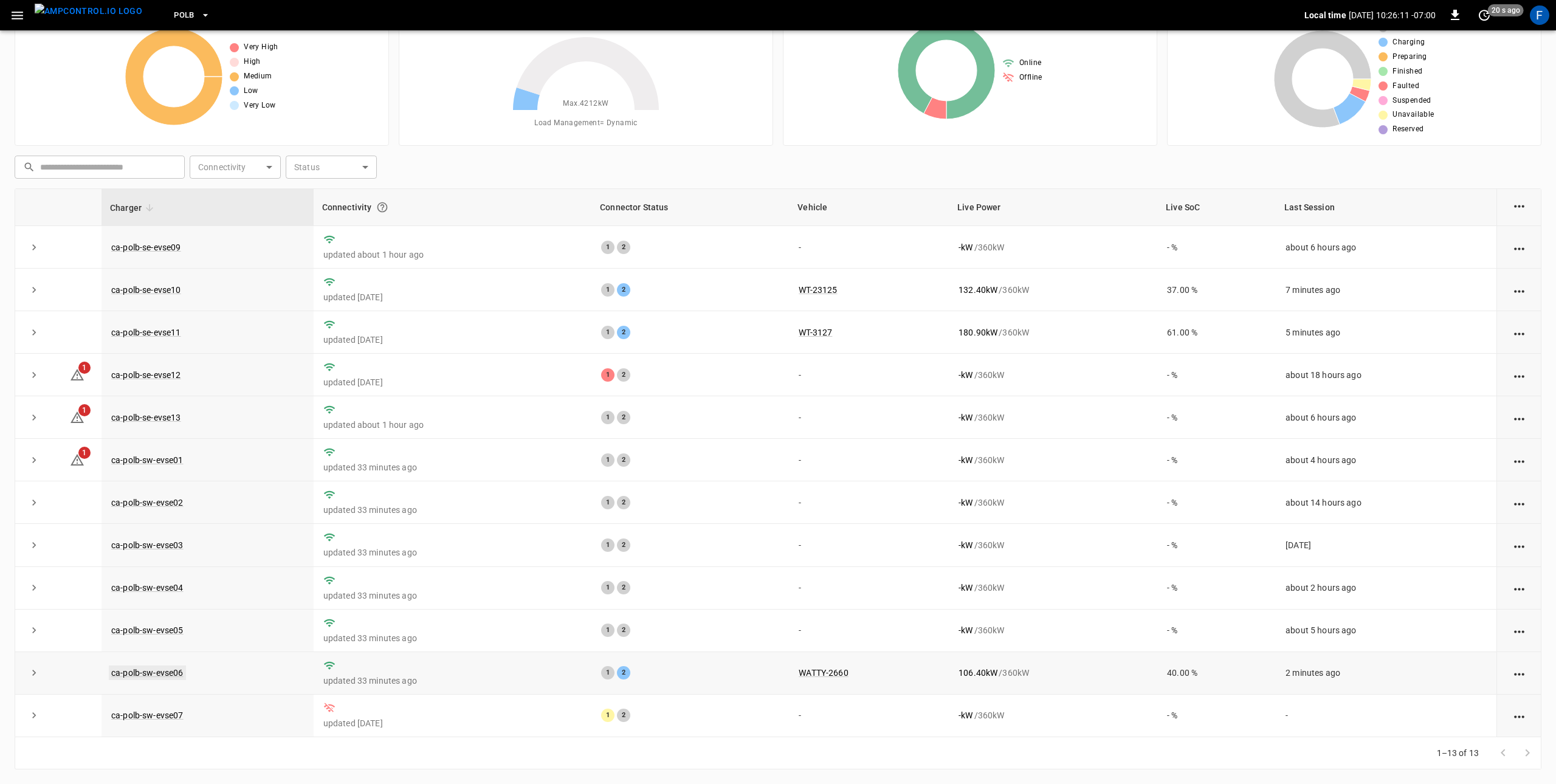
click at [167, 674] on link "ca-polb-sw-evse06" at bounding box center [147, 673] width 77 height 15
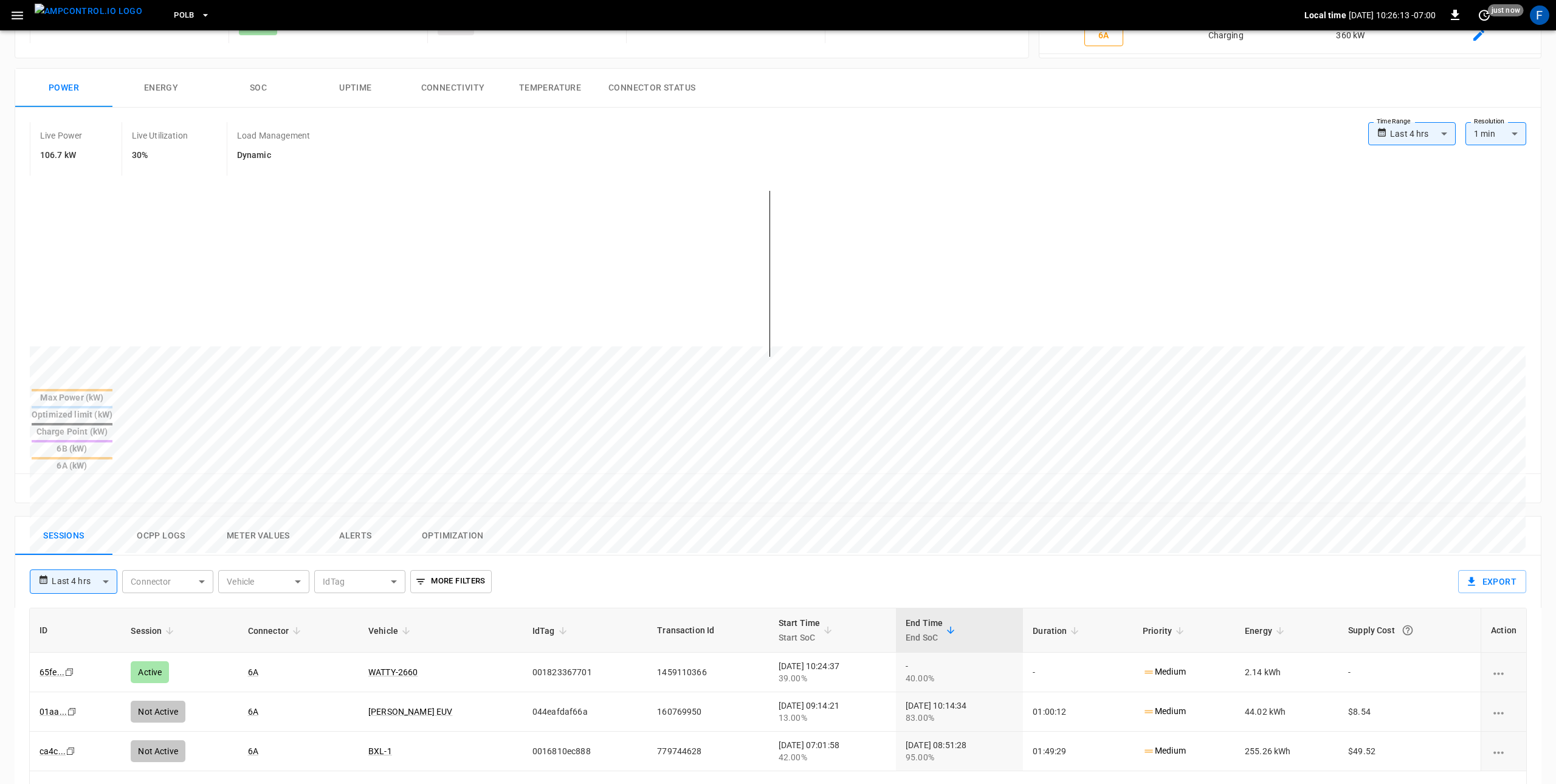
scroll to position [215, 0]
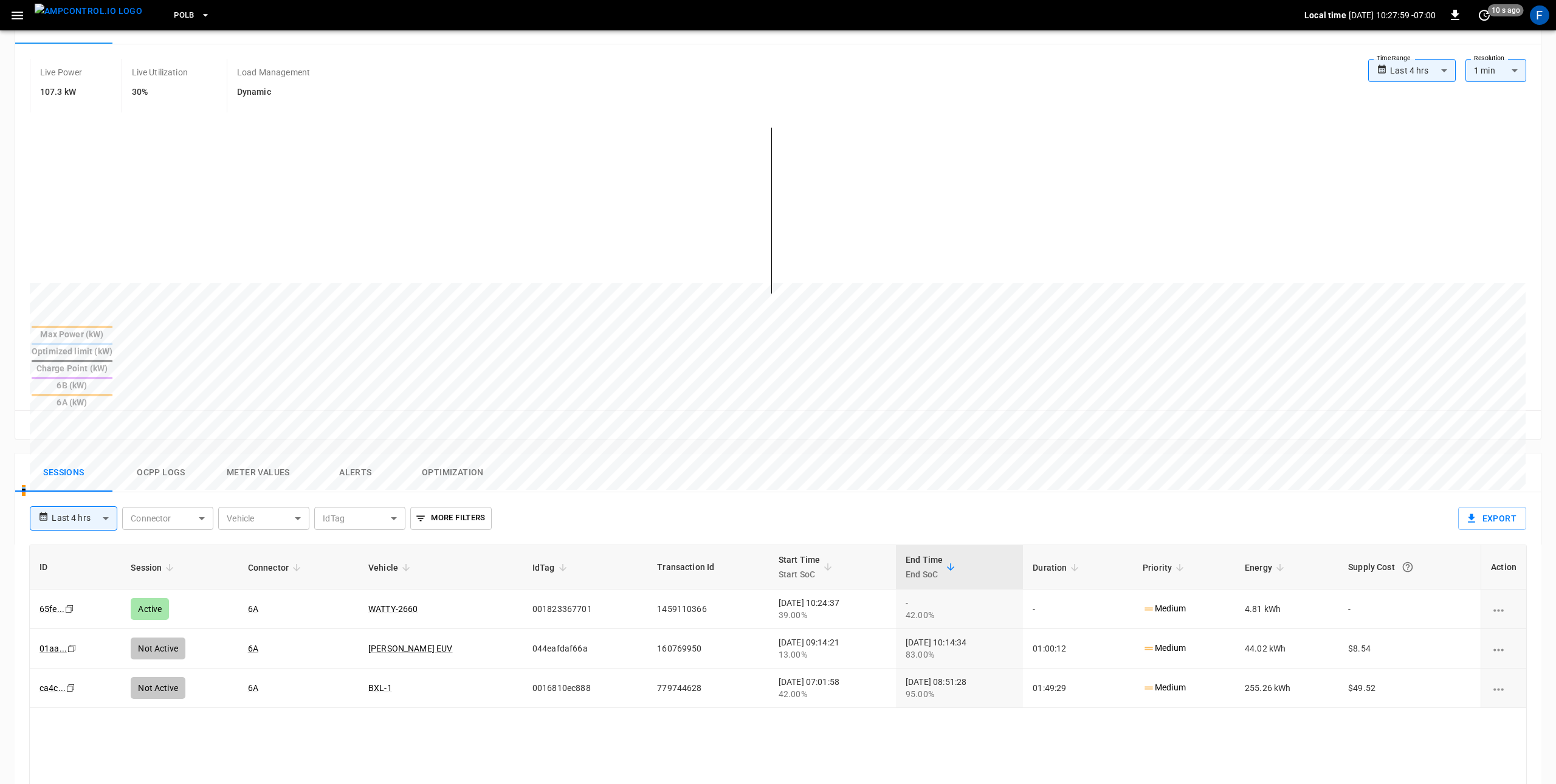
click at [79, 17] on img "menu" at bounding box center [88, 11] width 108 height 15
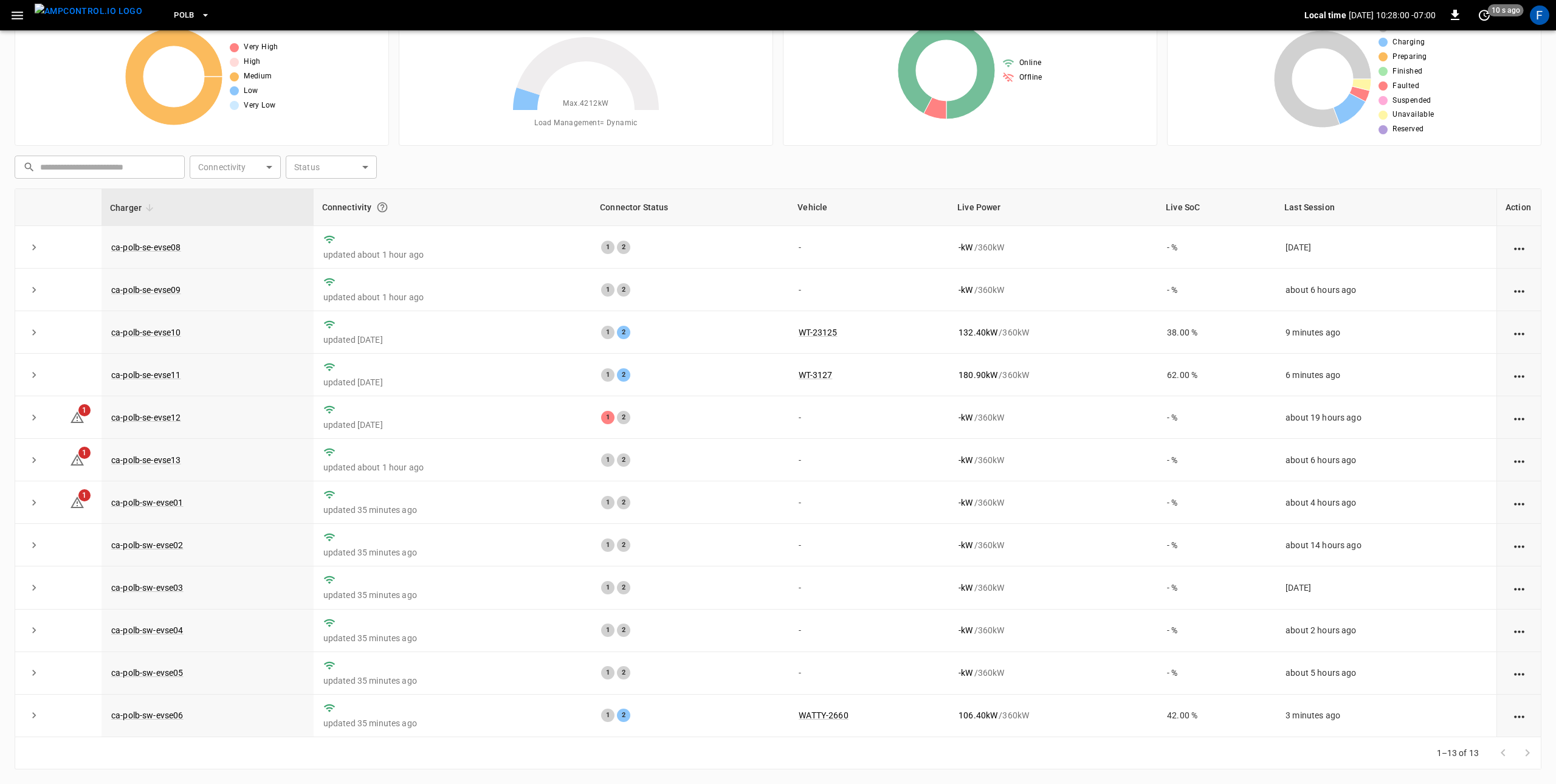
scroll to position [55, 0]
click at [1541, 15] on div "F" at bounding box center [1540, 15] width 19 height 19
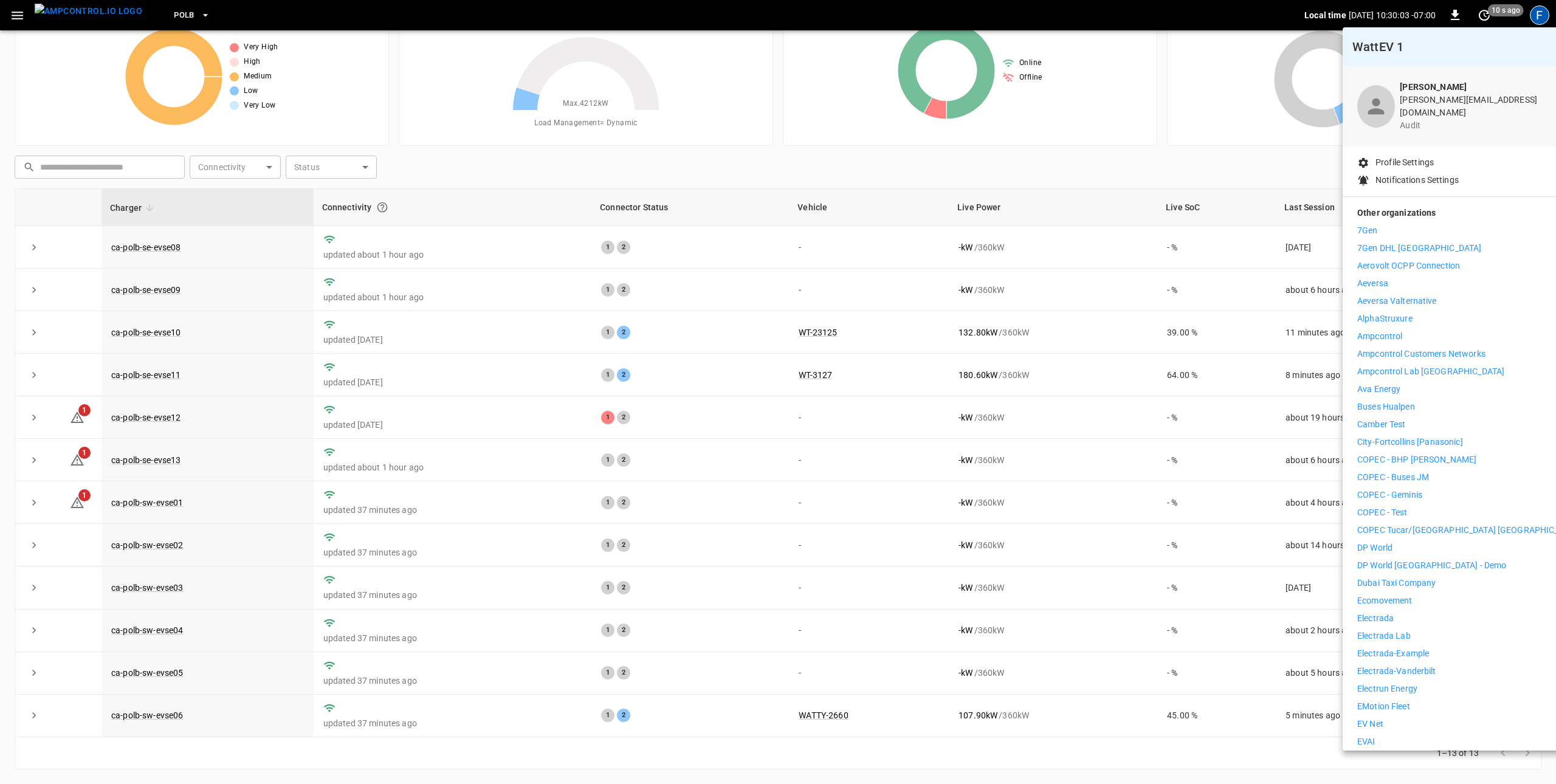
click at [1380, 383] on p "Ava Energy" at bounding box center [1379, 389] width 43 height 13
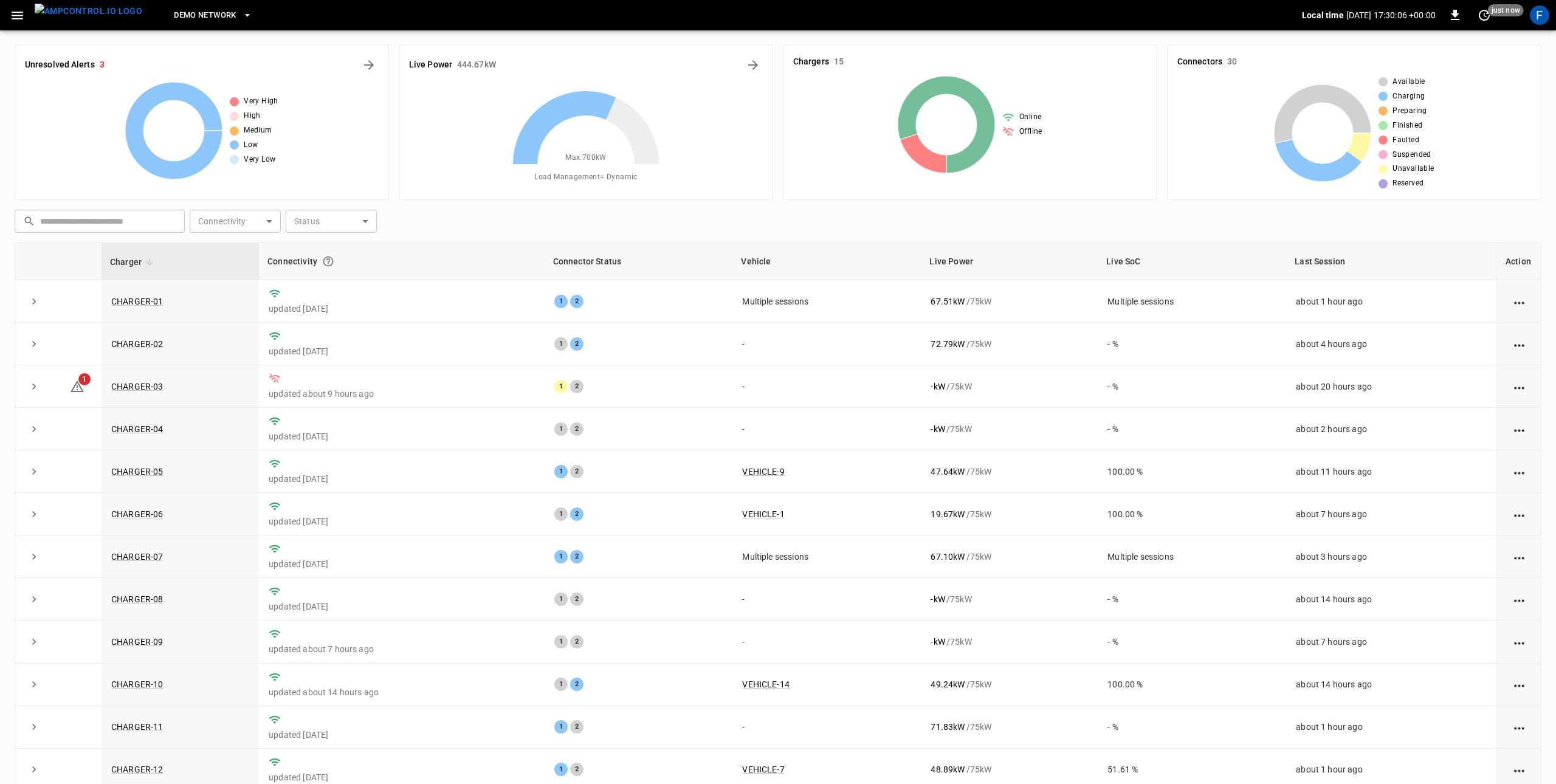
click at [23, 18] on icon "button" at bounding box center [17, 15] width 12 height 8
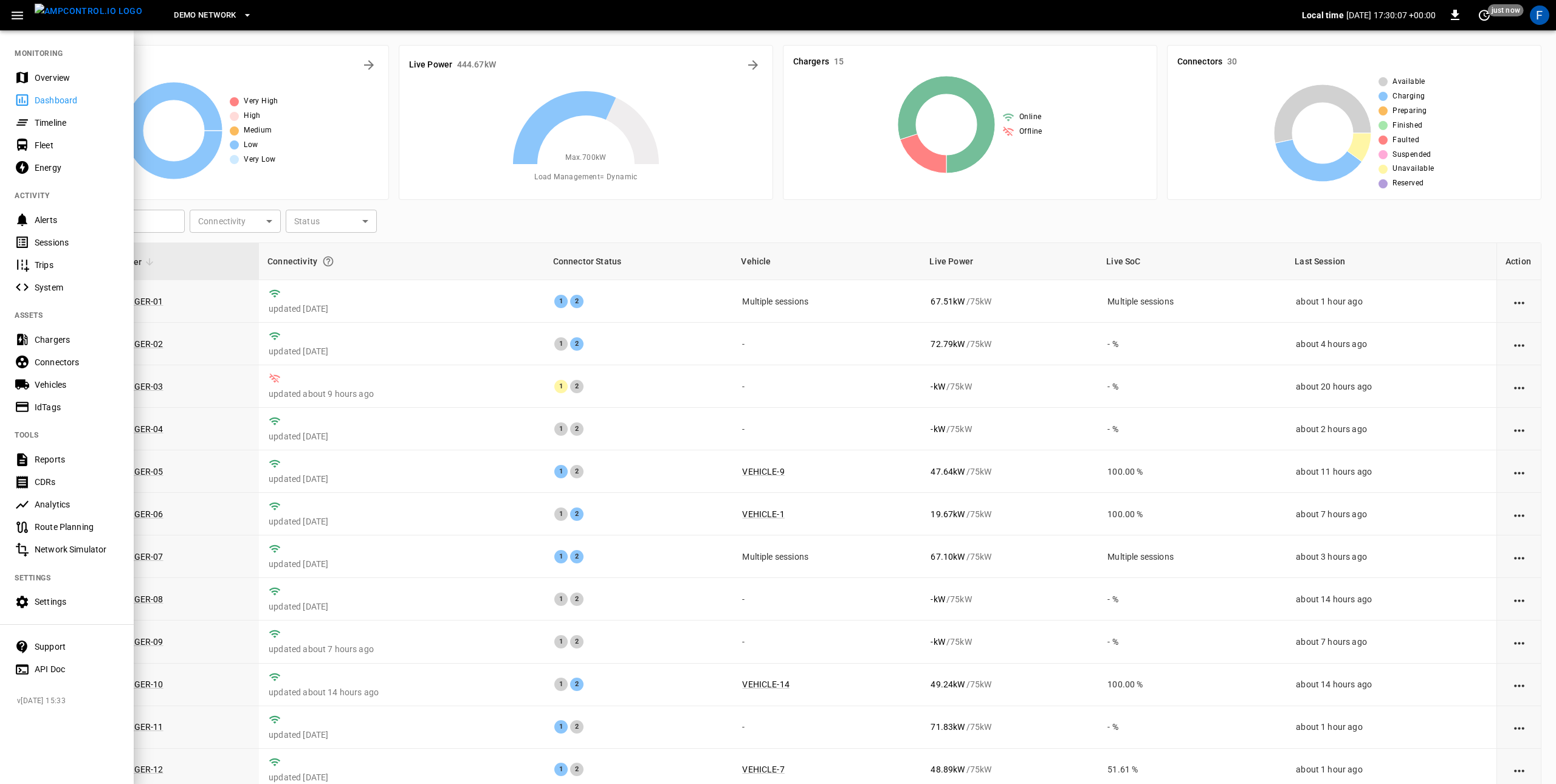
click at [42, 600] on div "Settings" at bounding box center [77, 602] width 85 height 12
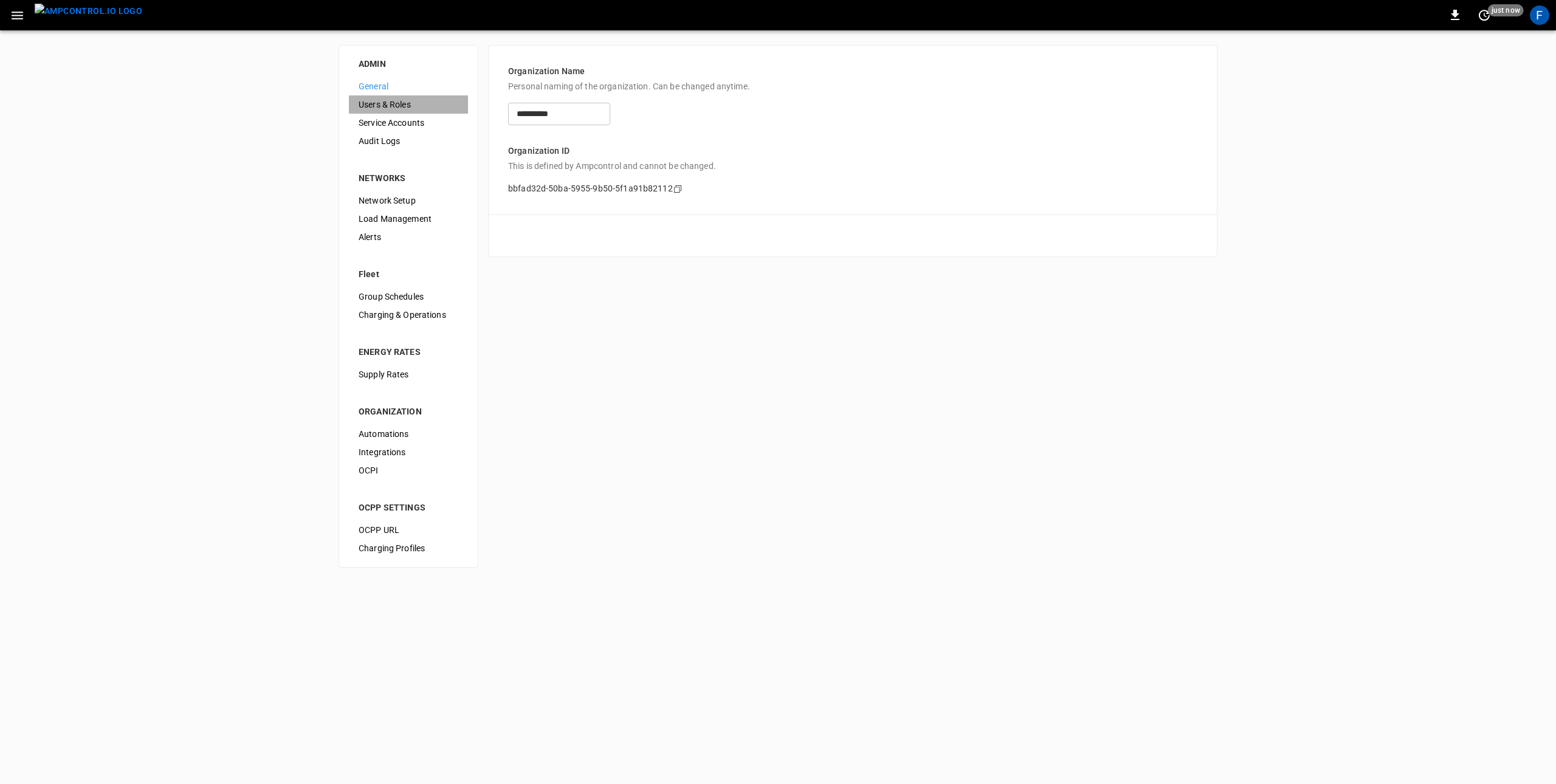
click at [377, 99] on span "Users & Roles" at bounding box center [409, 105] width 100 height 13
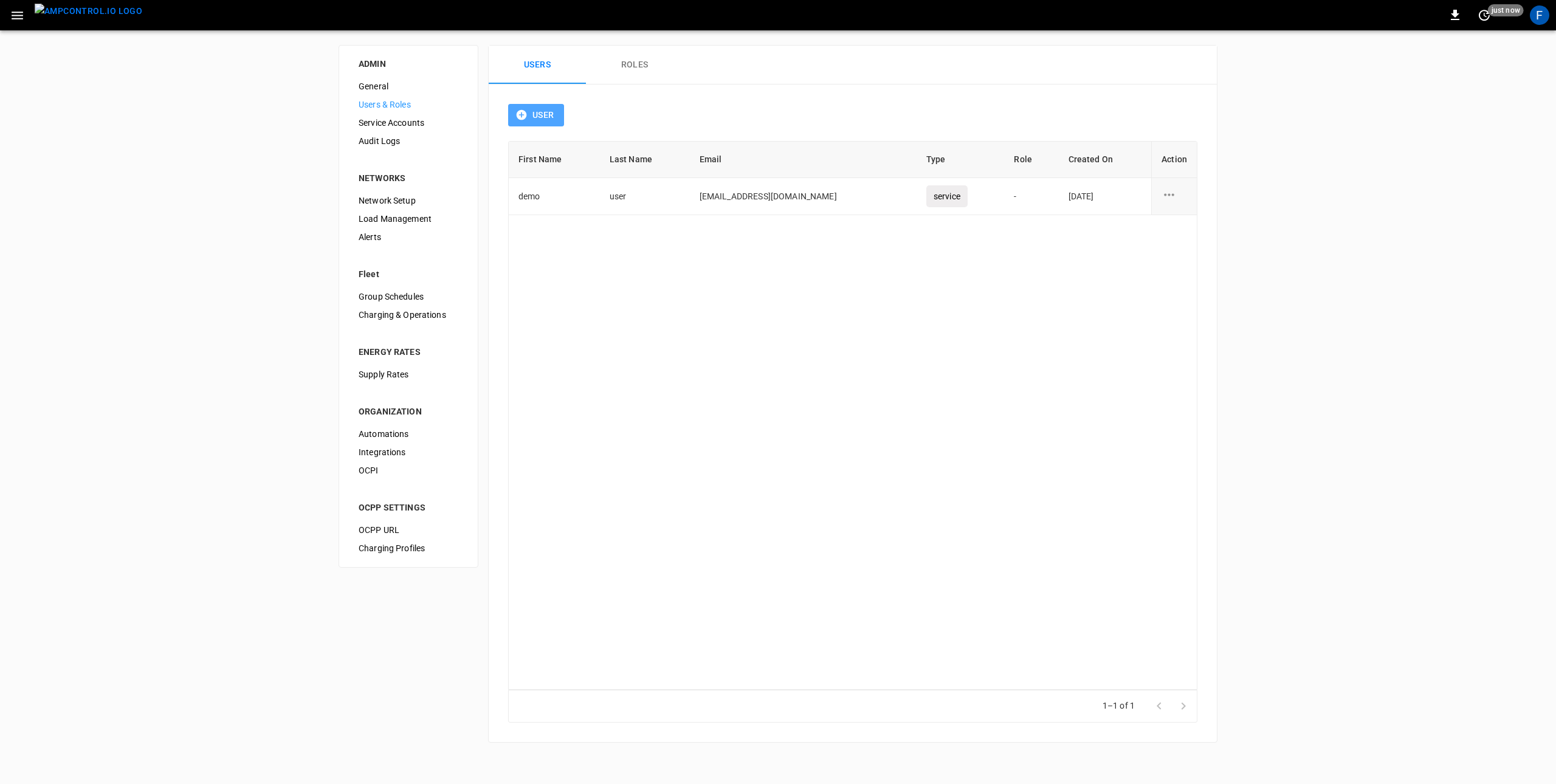
click at [542, 121] on button "User" at bounding box center [536, 115] width 56 height 23
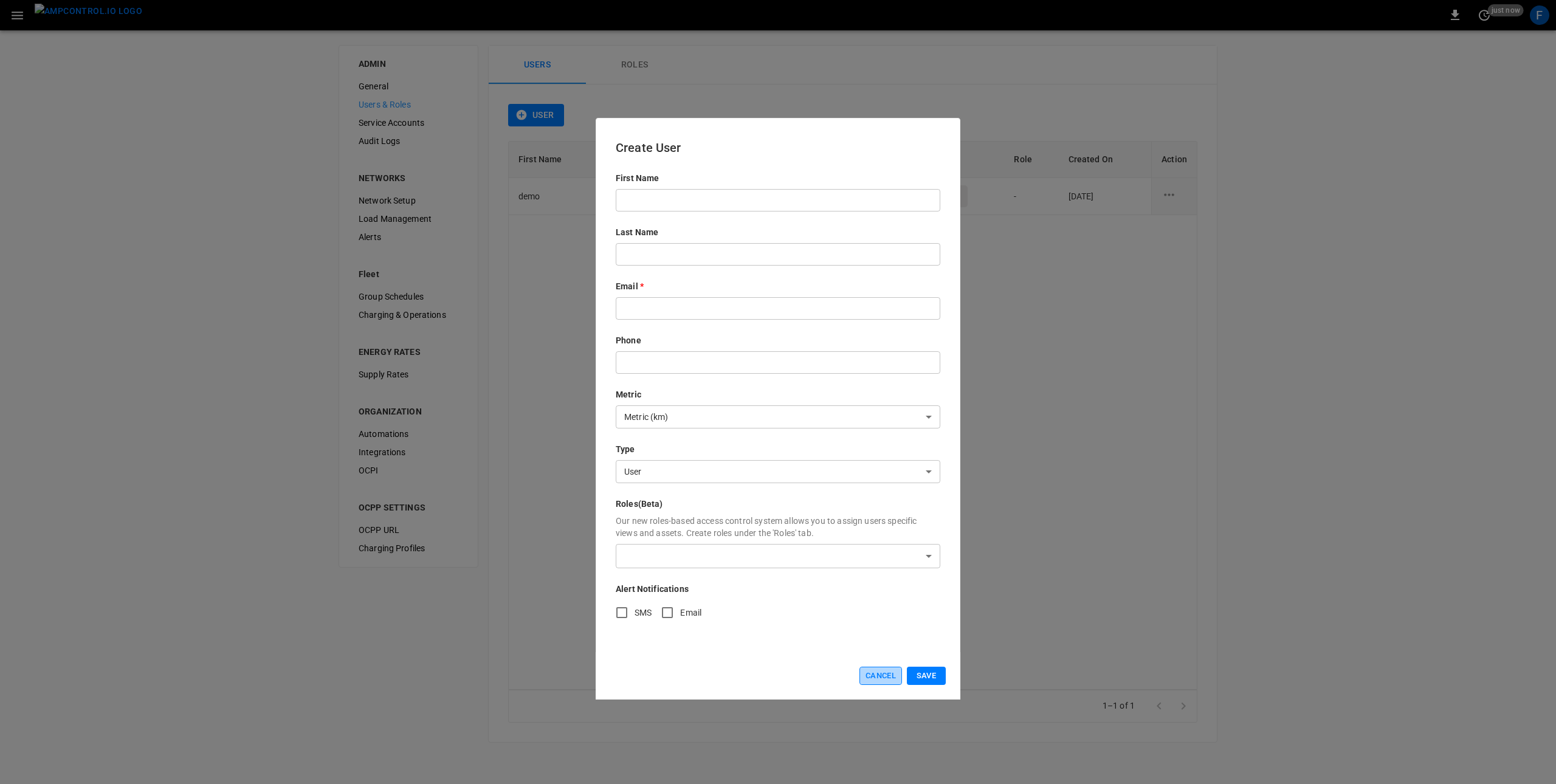
click at [879, 673] on button "Cancel" at bounding box center [881, 676] width 43 height 19
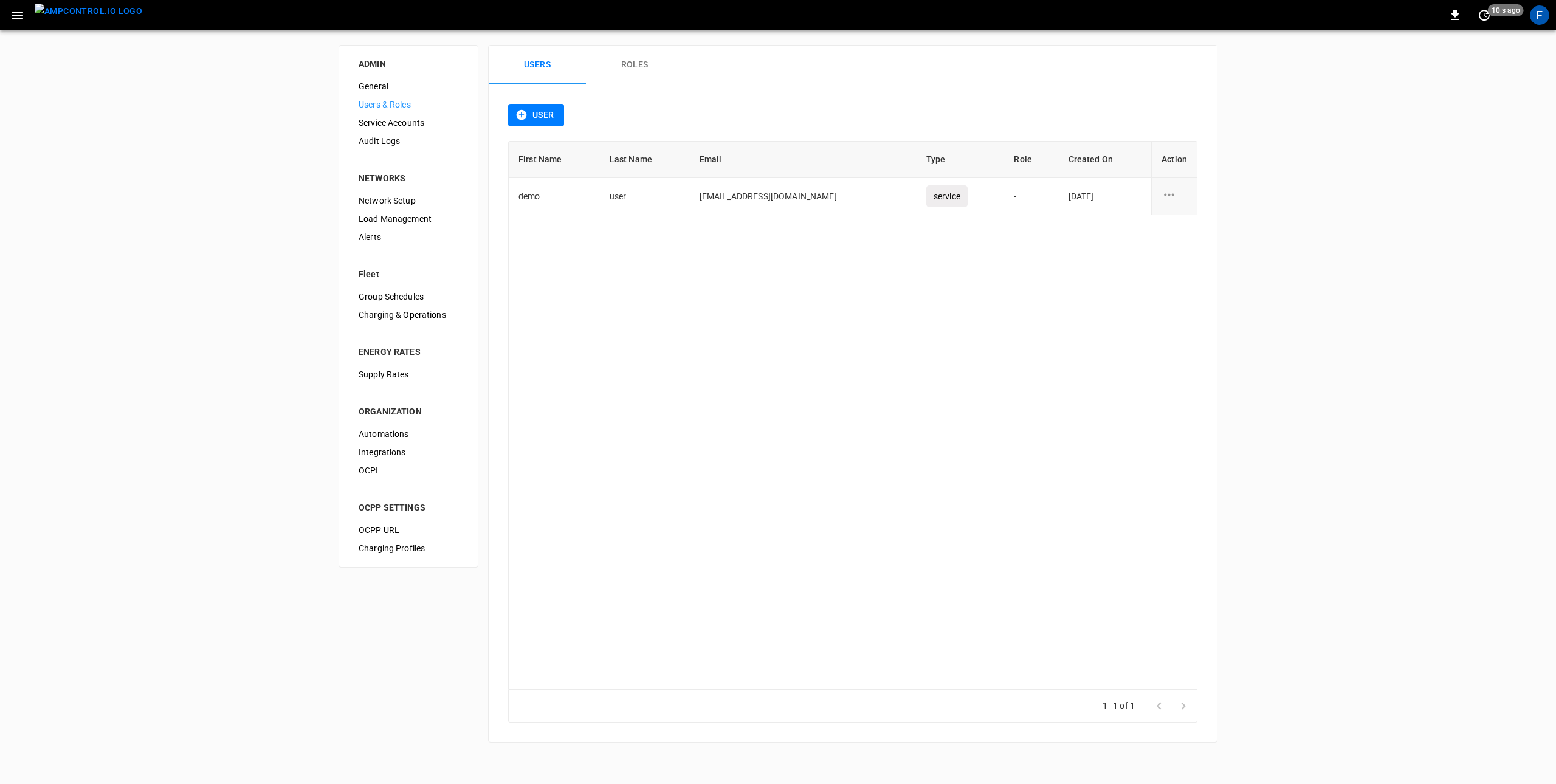
click at [536, 111] on button "User" at bounding box center [536, 115] width 56 height 23
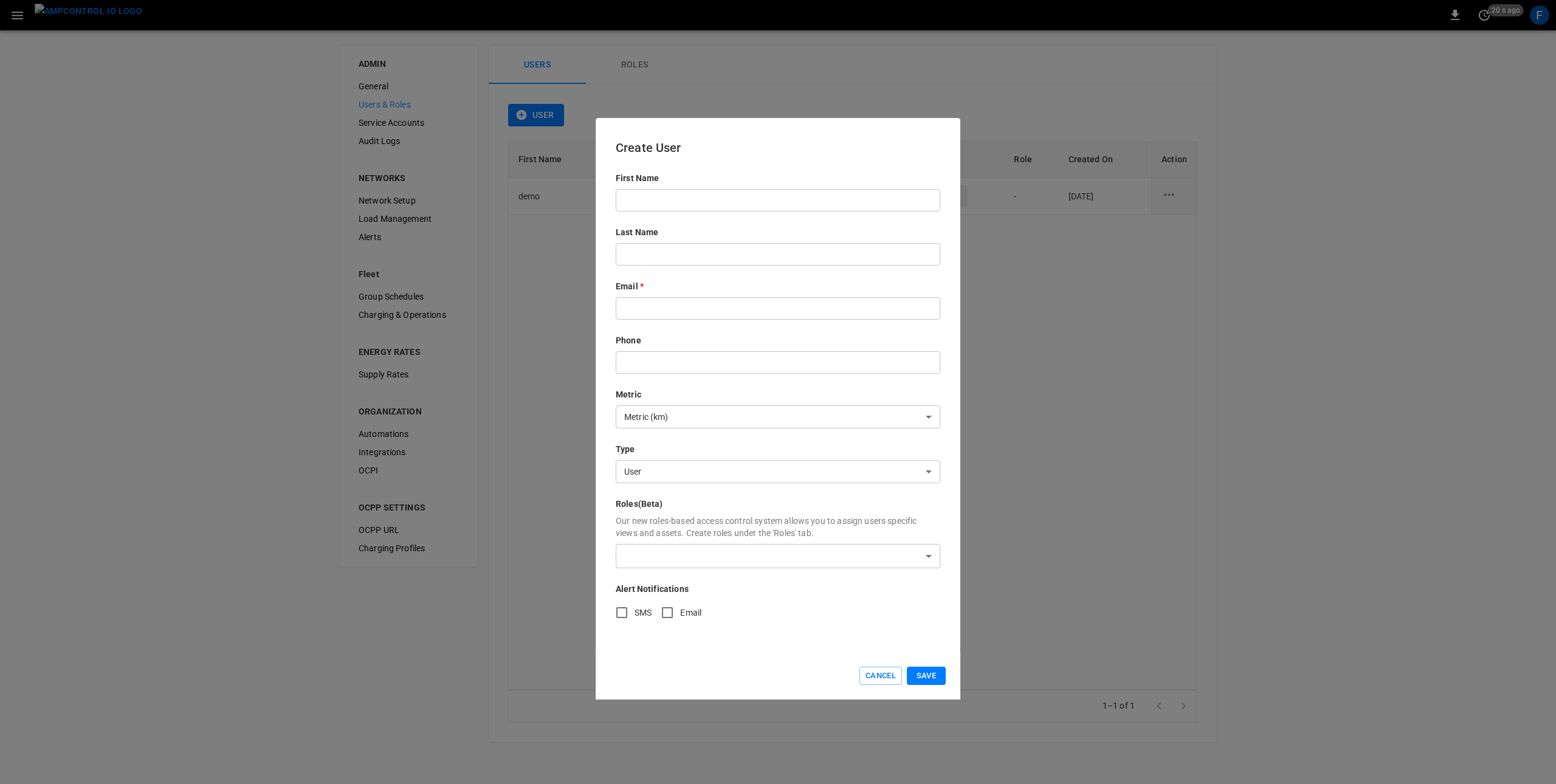
click at [658, 303] on input "text" at bounding box center [778, 308] width 325 height 23
paste input "**********"
type input "**********"
click at [643, 472] on body "0 20 s ago F ADMIN General Users & Roles Service Accounts Audit Logs NETWORKS N…" at bounding box center [778, 378] width 1556 height 757
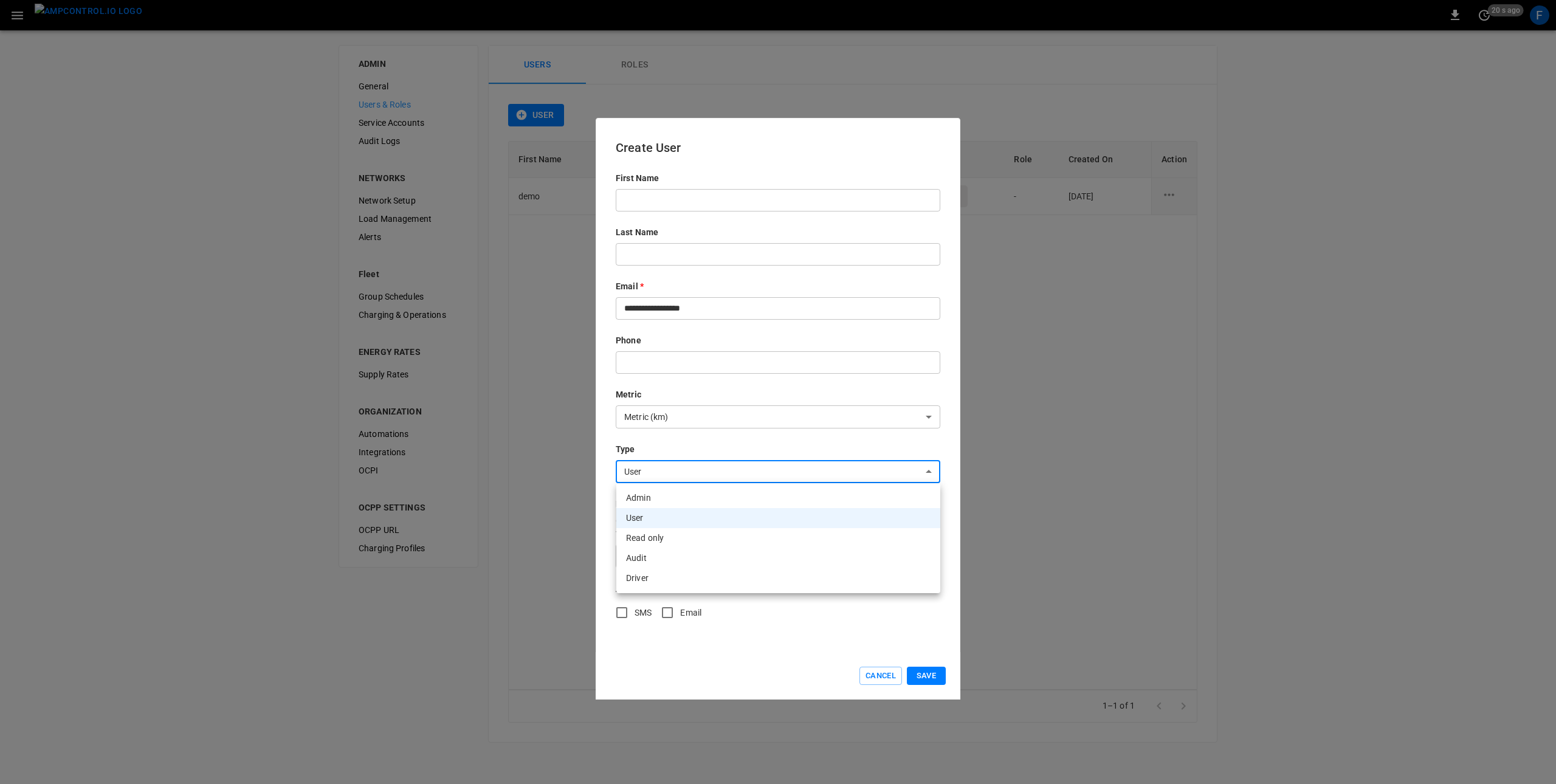
click at [646, 506] on li "Admin" at bounding box center [779, 498] width 324 height 20
type input "*****"
click at [936, 676] on button "Save" at bounding box center [926, 676] width 39 height 19
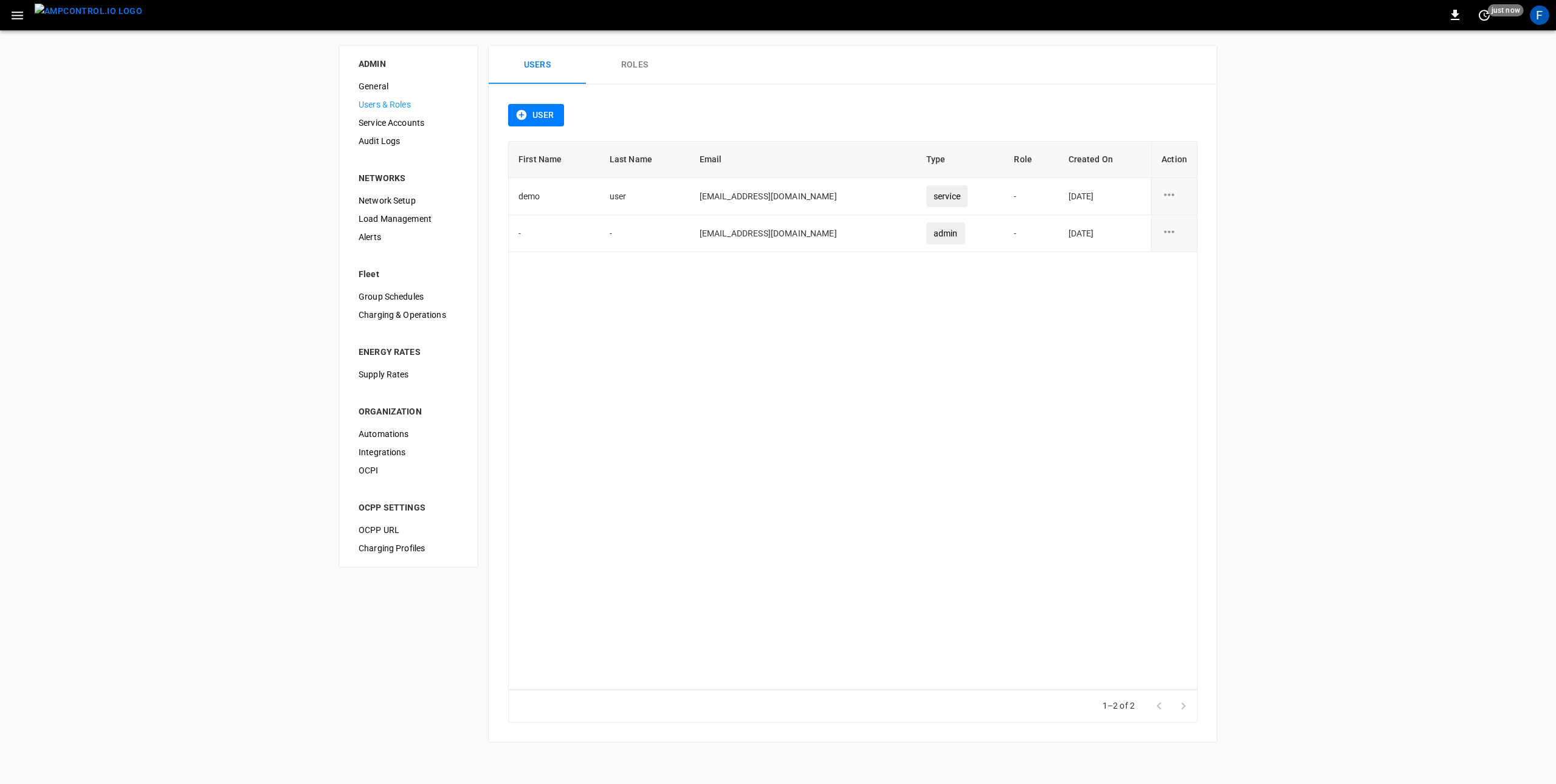
click at [409, 316] on span "Charging & Operations" at bounding box center [409, 315] width 100 height 13
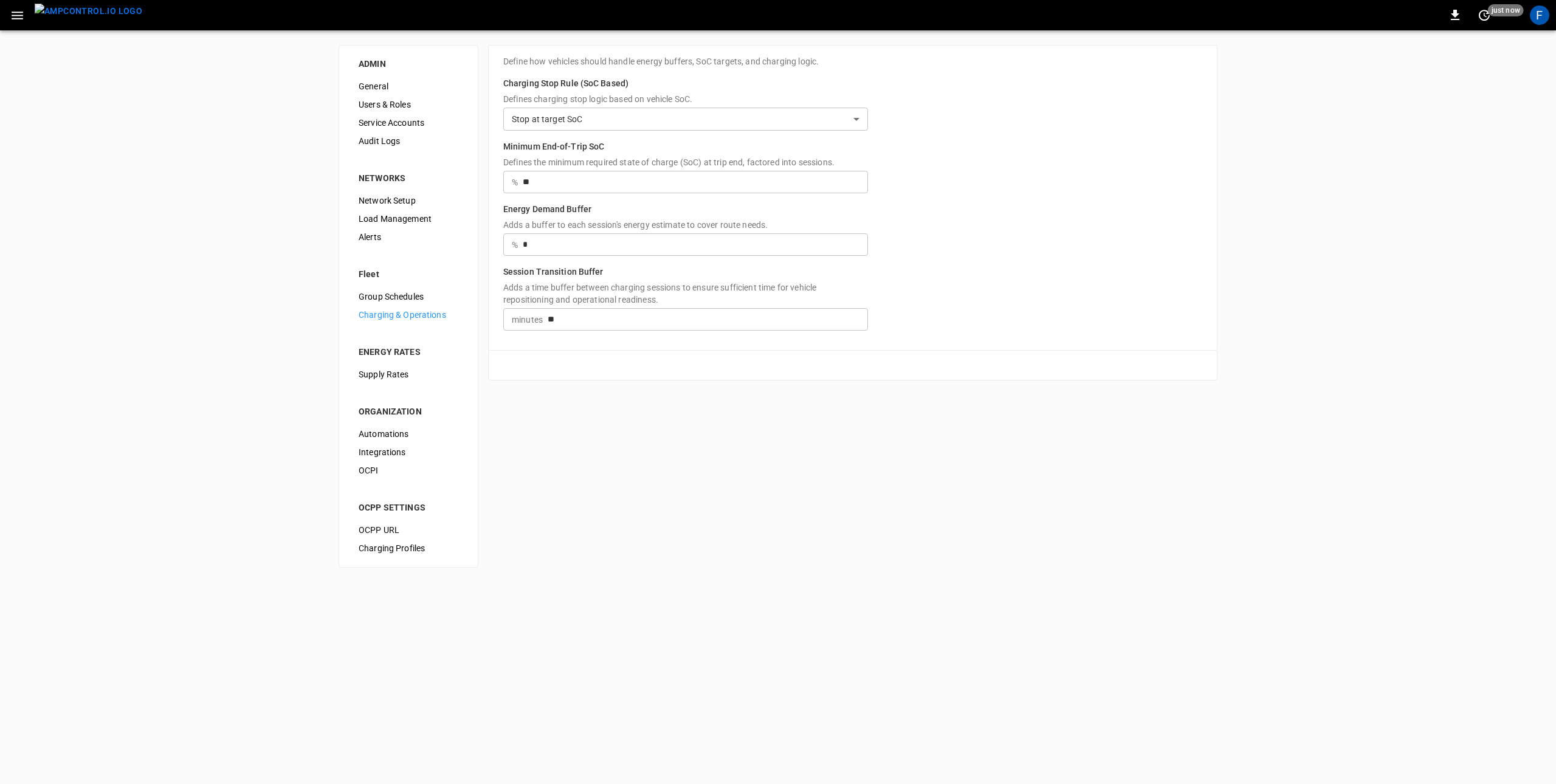
click at [563, 102] on p "Defines charging stop logic based on vehicle SoC." at bounding box center [685, 101] width 365 height 15
click at [556, 121] on body "**********" at bounding box center [778, 291] width 1556 height 582
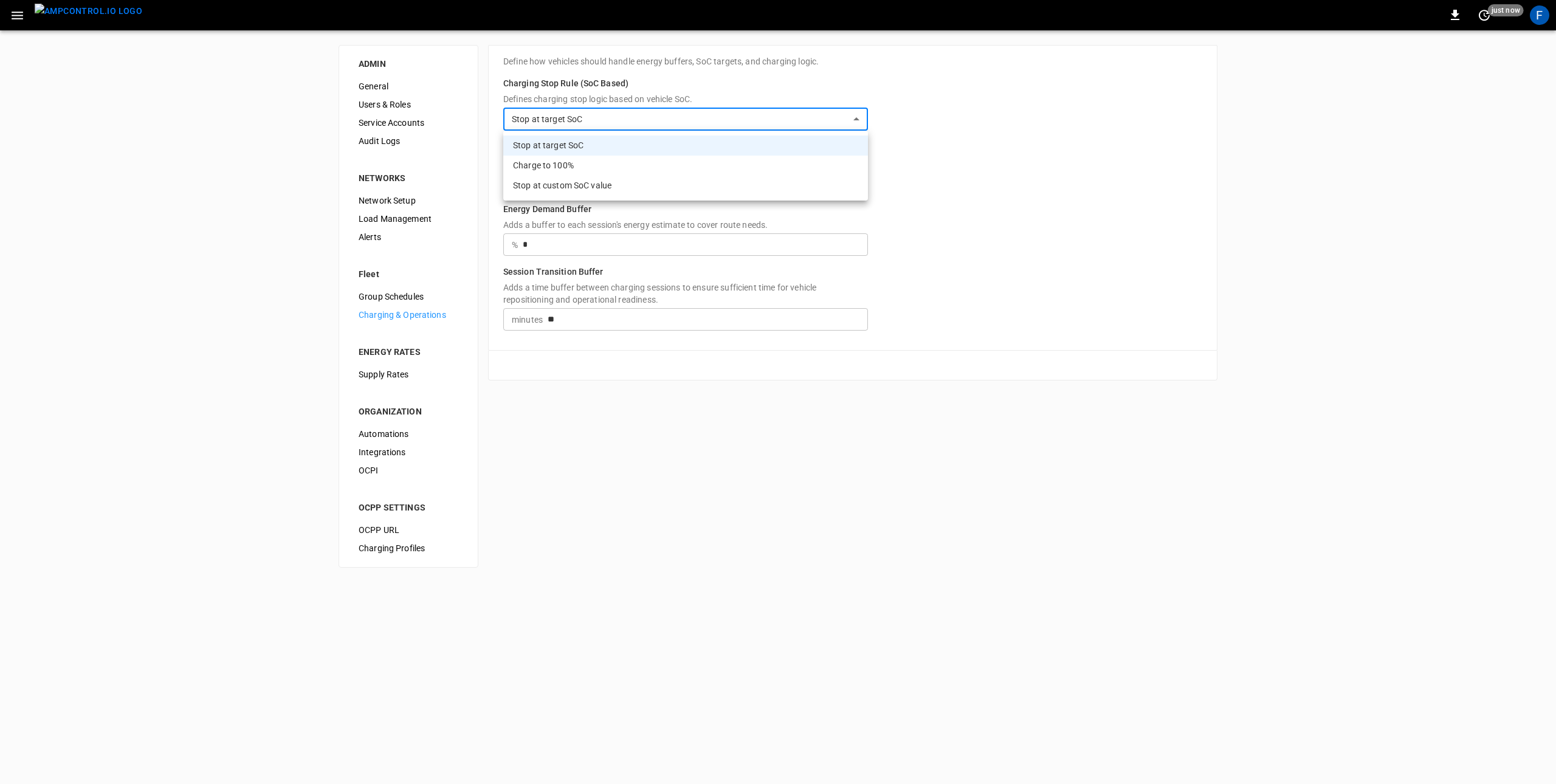
click at [320, 277] on div at bounding box center [778, 392] width 1556 height 784
click at [401, 524] on span "OCPP URL" at bounding box center [409, 530] width 100 height 13
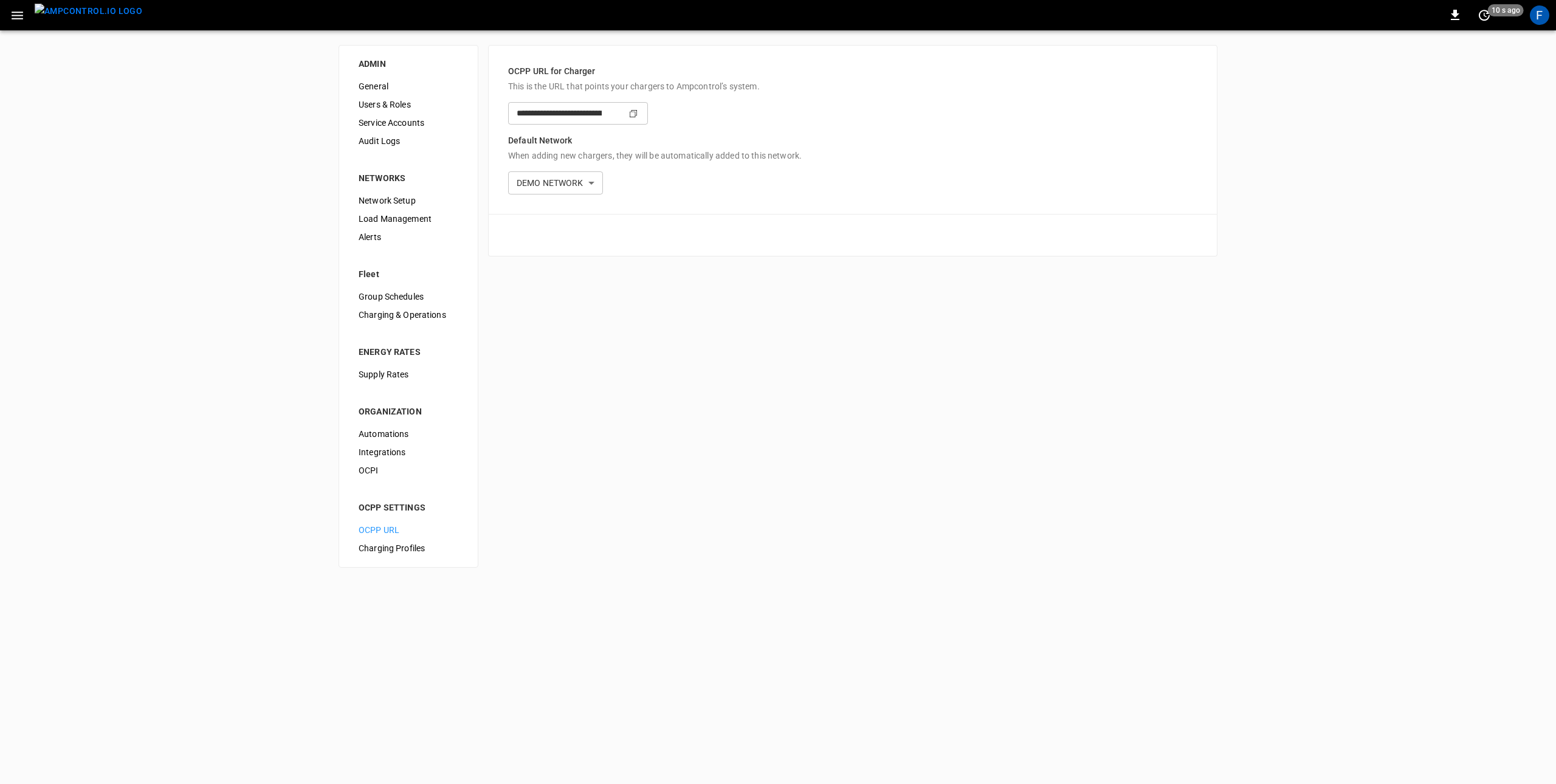
type input "**********"
click at [637, 112] on icon "copy" at bounding box center [634, 114] width 7 height 7
click at [1540, 19] on div "F" at bounding box center [1540, 15] width 19 height 19
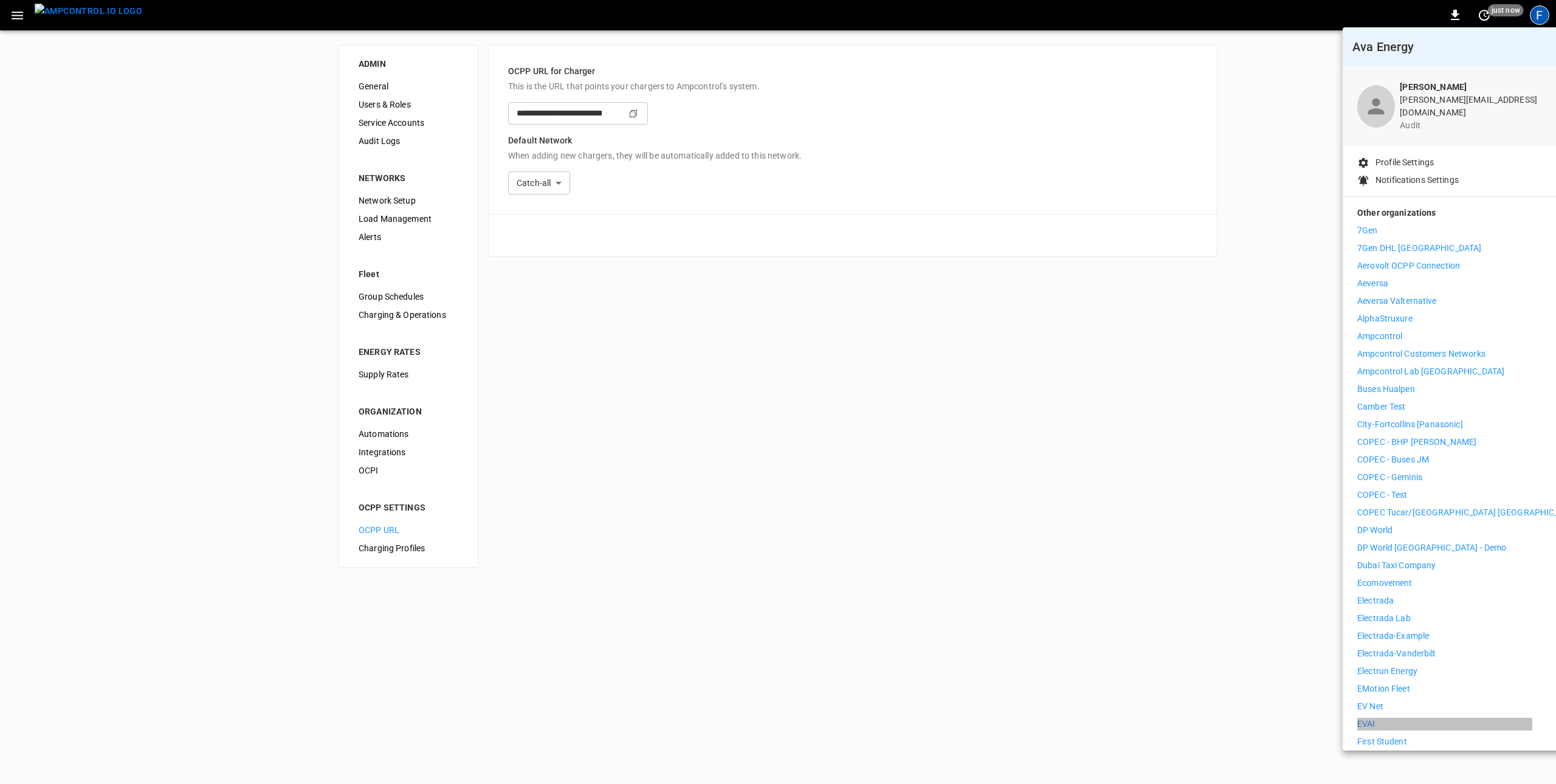
click at [1371, 718] on p "EVAI" at bounding box center [1367, 724] width 18 height 13
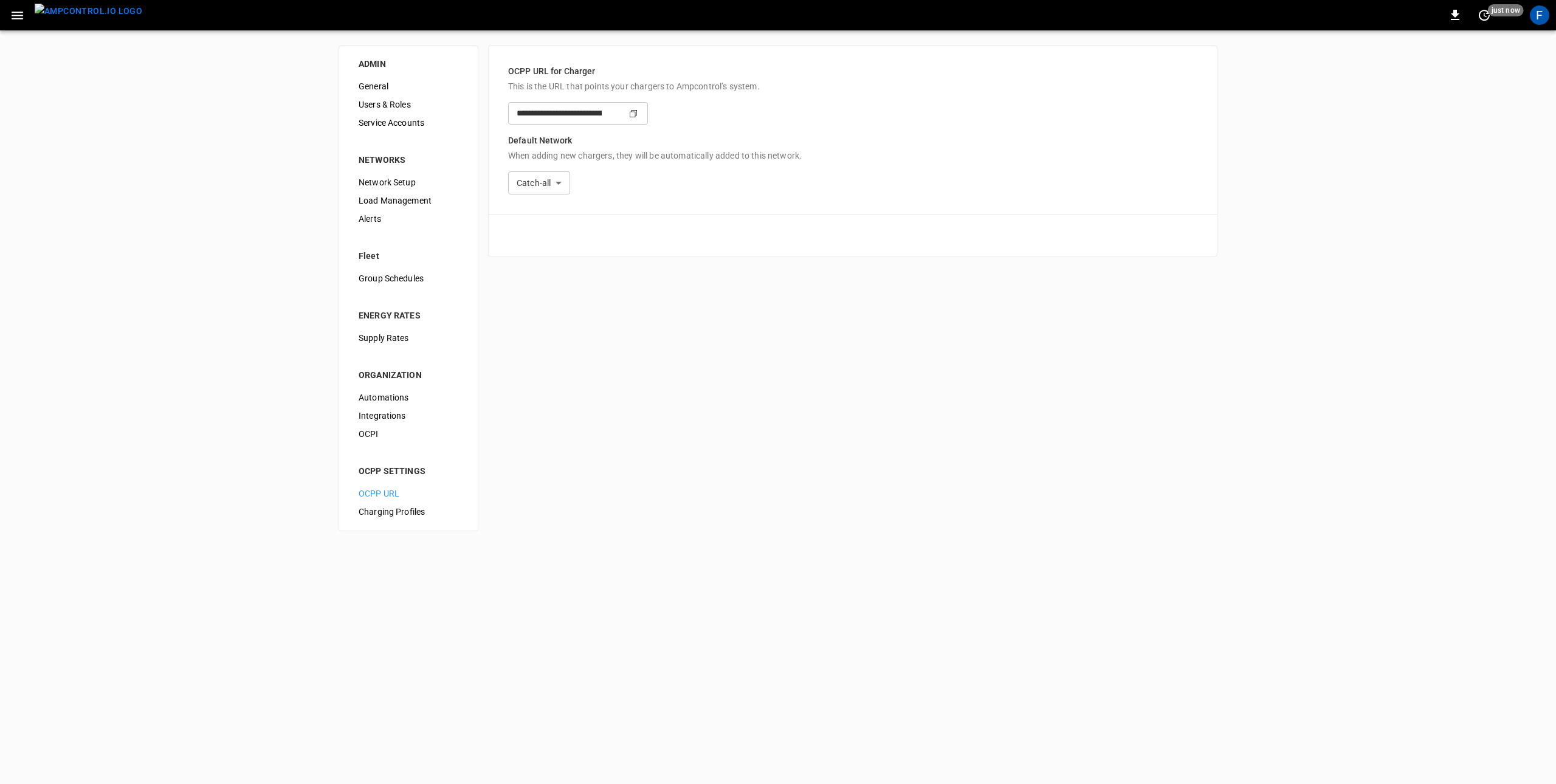
click at [121, 21] on button "menu" at bounding box center [88, 15] width 118 height 30
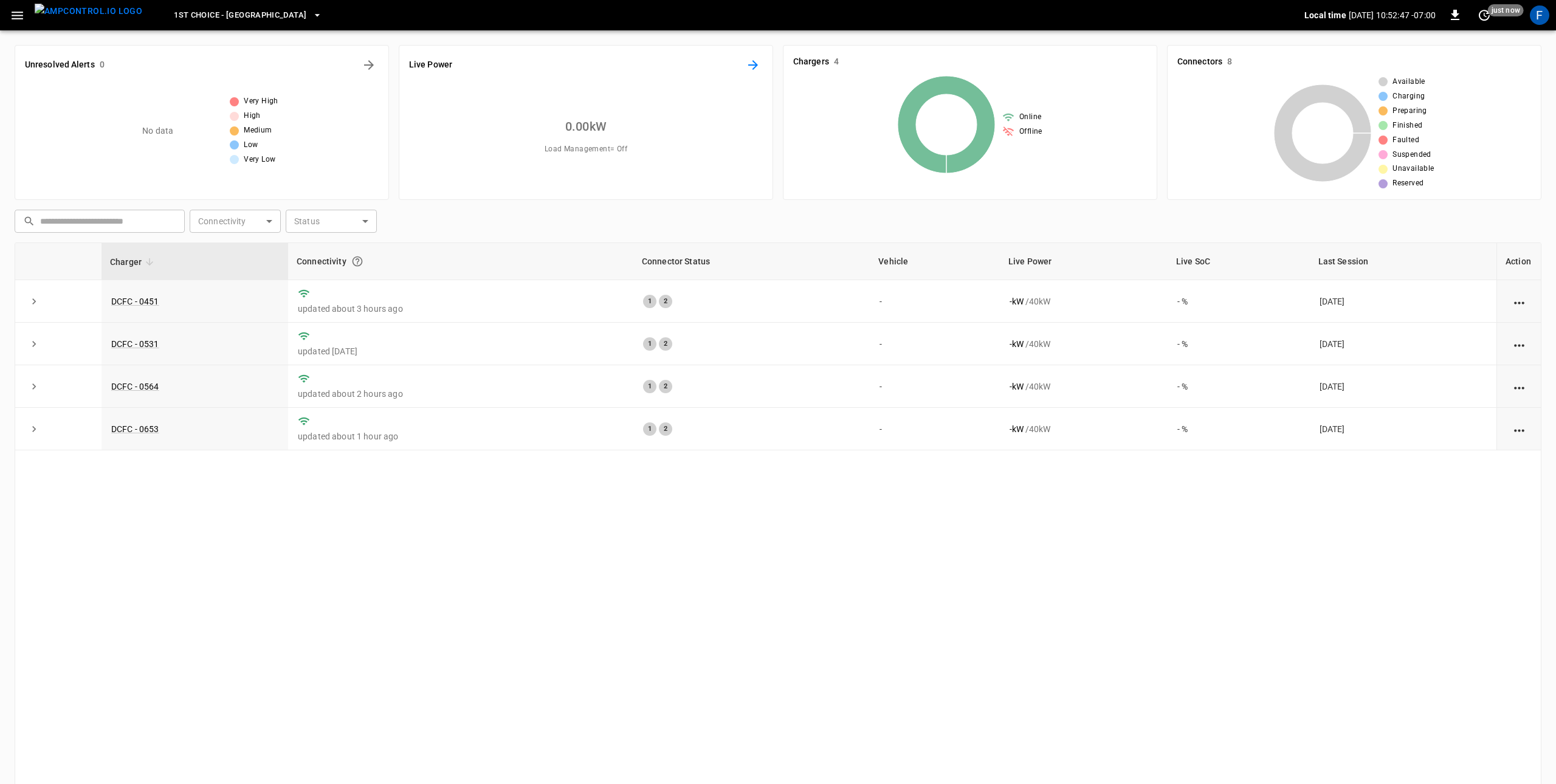
click at [760, 66] on button "Energy Overview" at bounding box center [753, 65] width 19 height 19
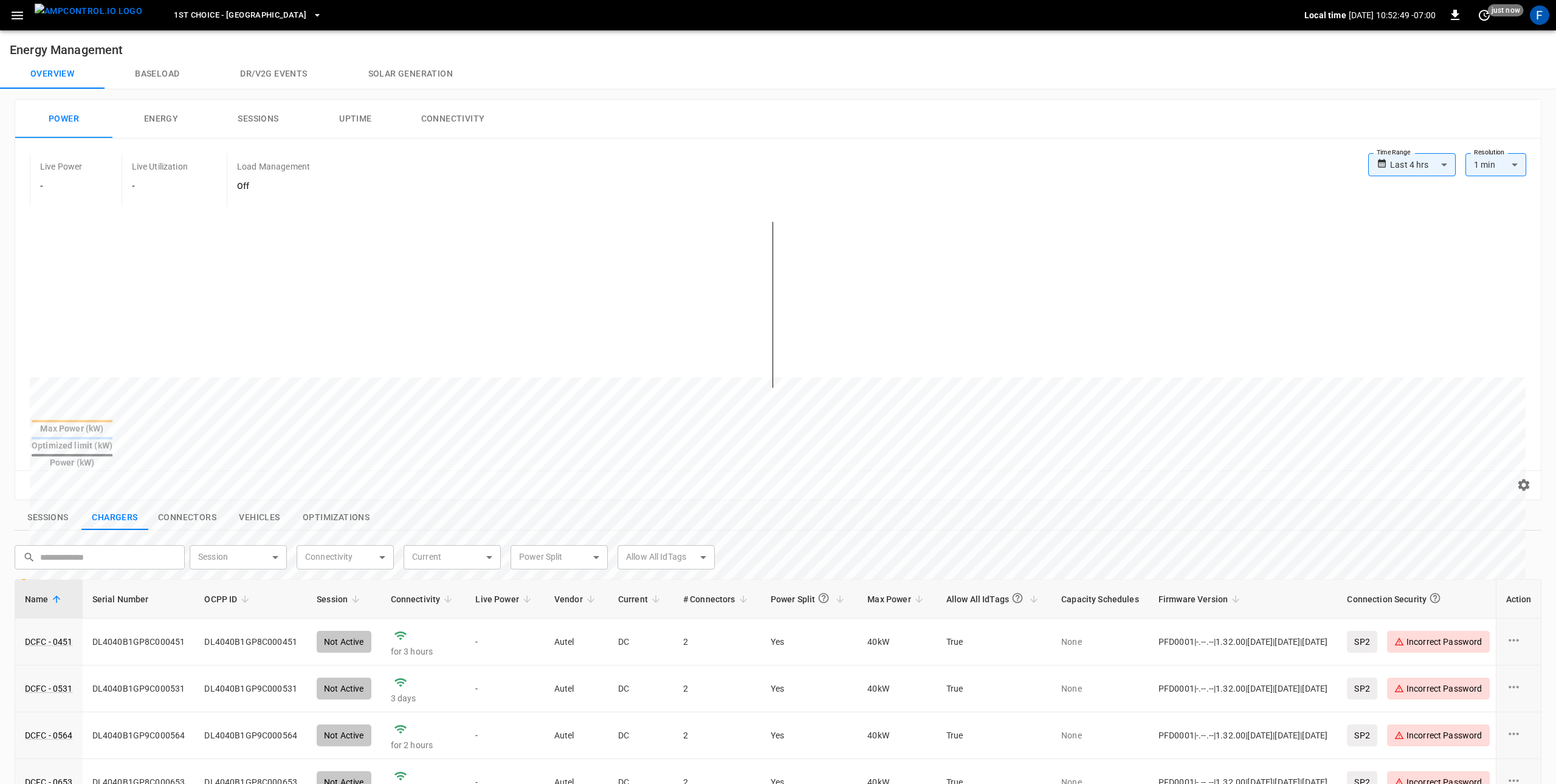
click at [1387, 167] on icon at bounding box center [1382, 163] width 10 height 18
click at [1412, 167] on body "**********" at bounding box center [778, 585] width 1556 height 1170
click at [1424, 250] on li "Last 7 days" at bounding box center [1412, 252] width 88 height 20
type input "**********"
type input "***"
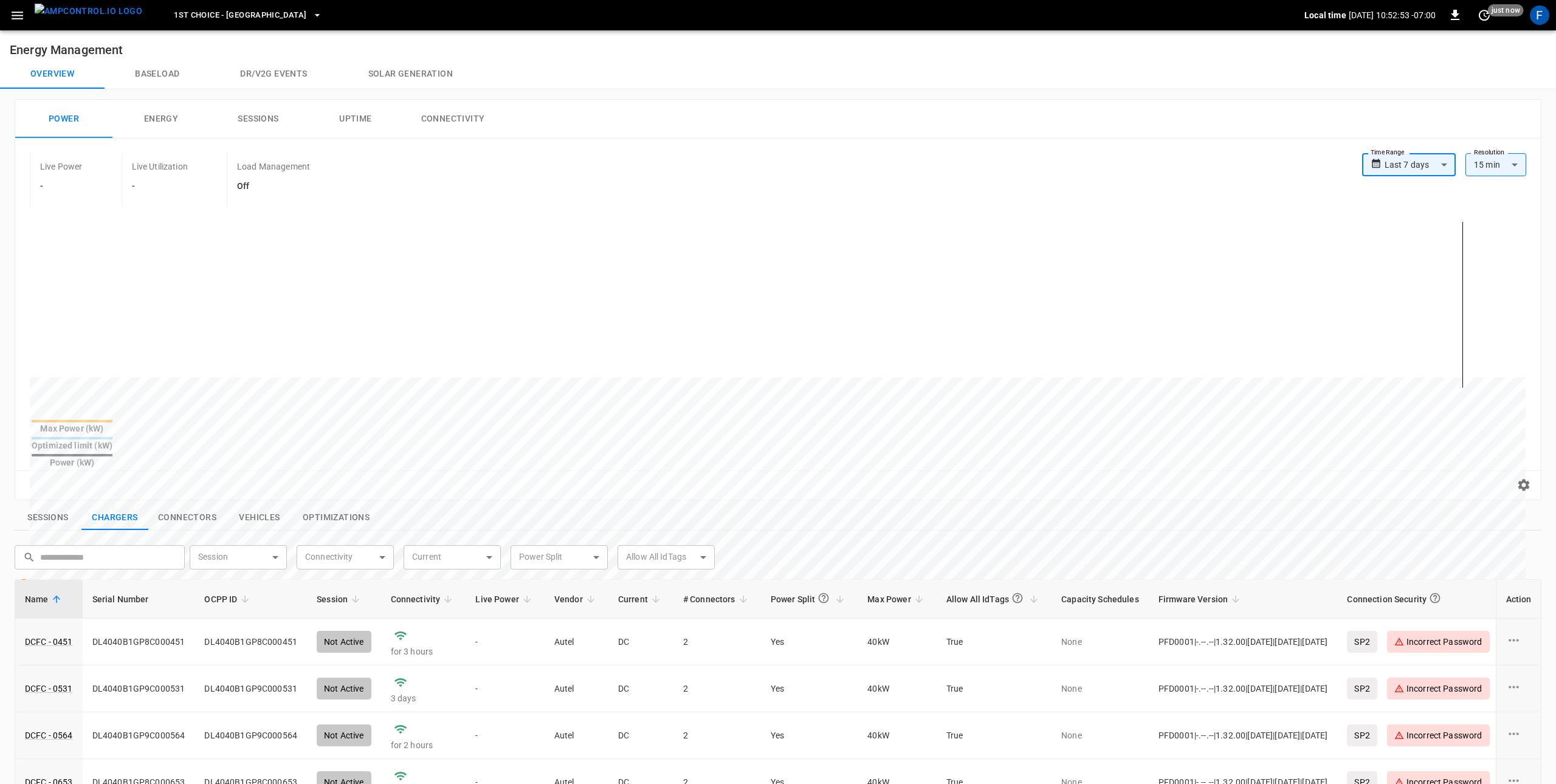
click at [200, 19] on span "1st Choice - Riverside" at bounding box center [239, 15] width 132 height 14
click at [193, 93] on p "1st Choice - San Fernando" at bounding box center [215, 97] width 119 height 12
